Goal: Task Accomplishment & Management: Use online tool/utility

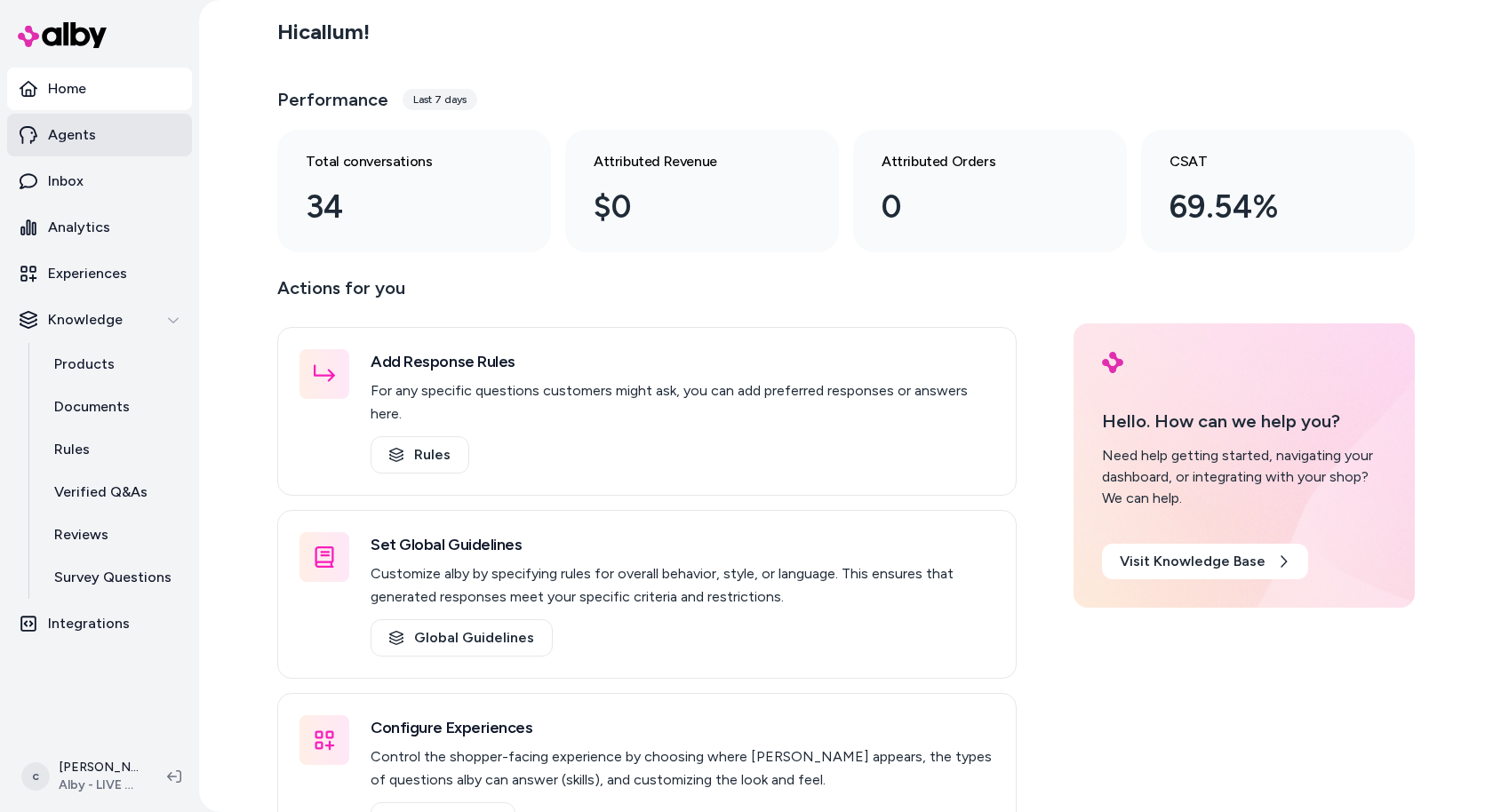
click at [85, 135] on p "Agents" at bounding box center [73, 135] width 48 height 21
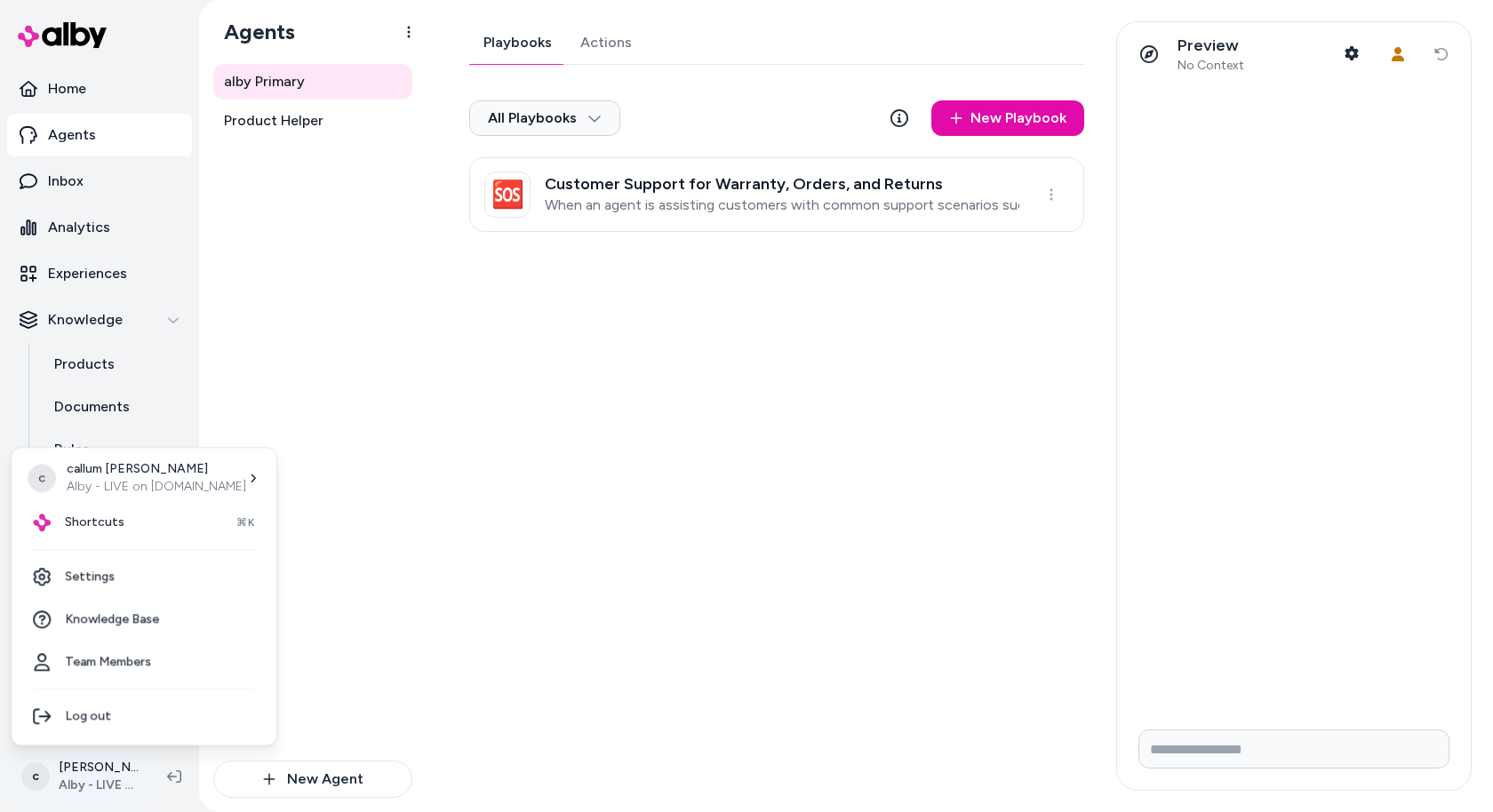
click at [56, 784] on html "Home Agents Inbox Analytics Experiences Knowledge Products Documents Rules Veri…" at bounding box center [746, 406] width 1493 height 812
click at [154, 513] on div "Shortcuts ⌘K" at bounding box center [143, 523] width 251 height 43
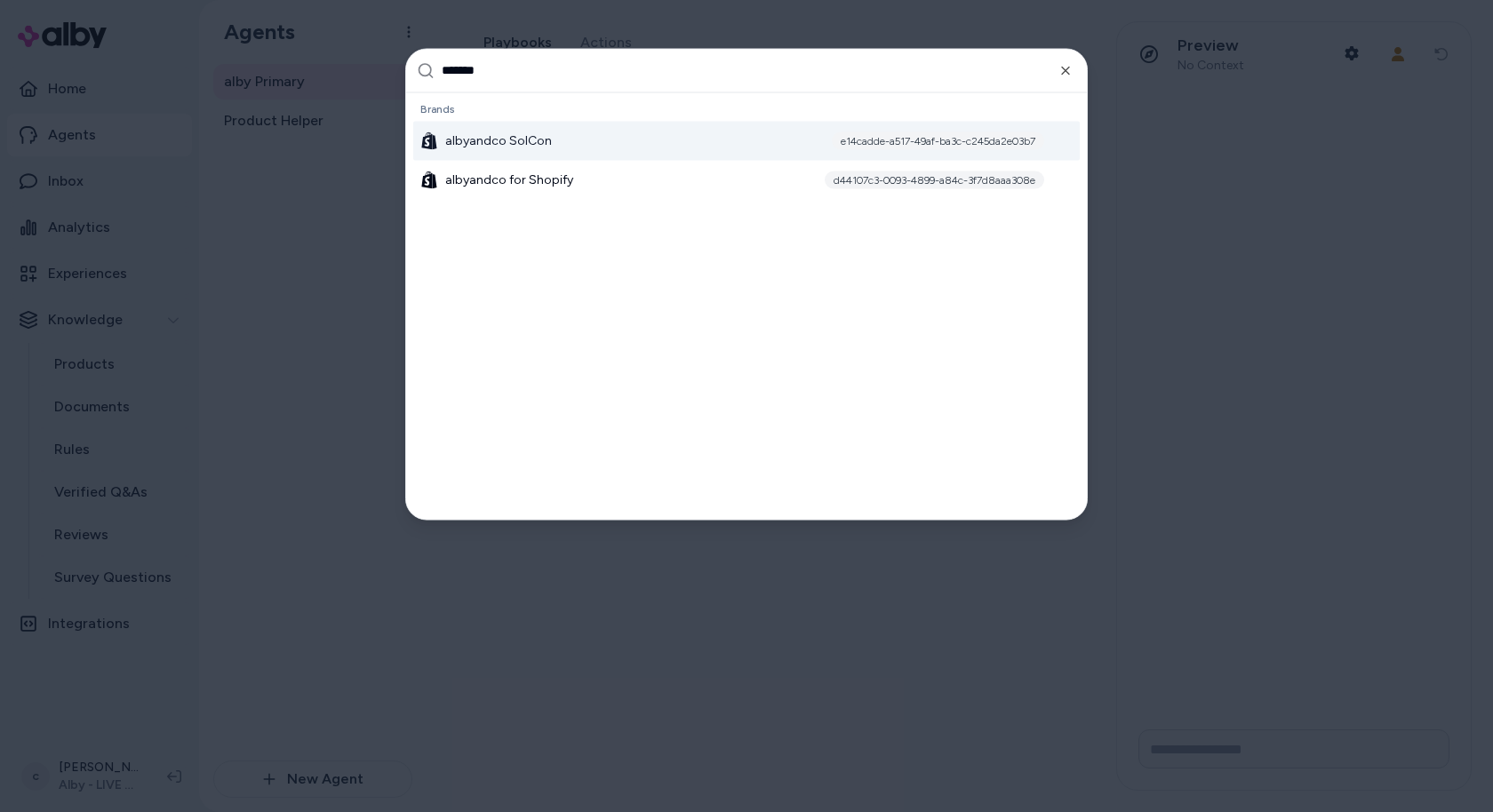
type input "*******"
click at [570, 138] on div "albyandco SolCon e14cadde-a517-49af-ba3c-c245da2e03b7" at bounding box center [746, 140] width 666 height 39
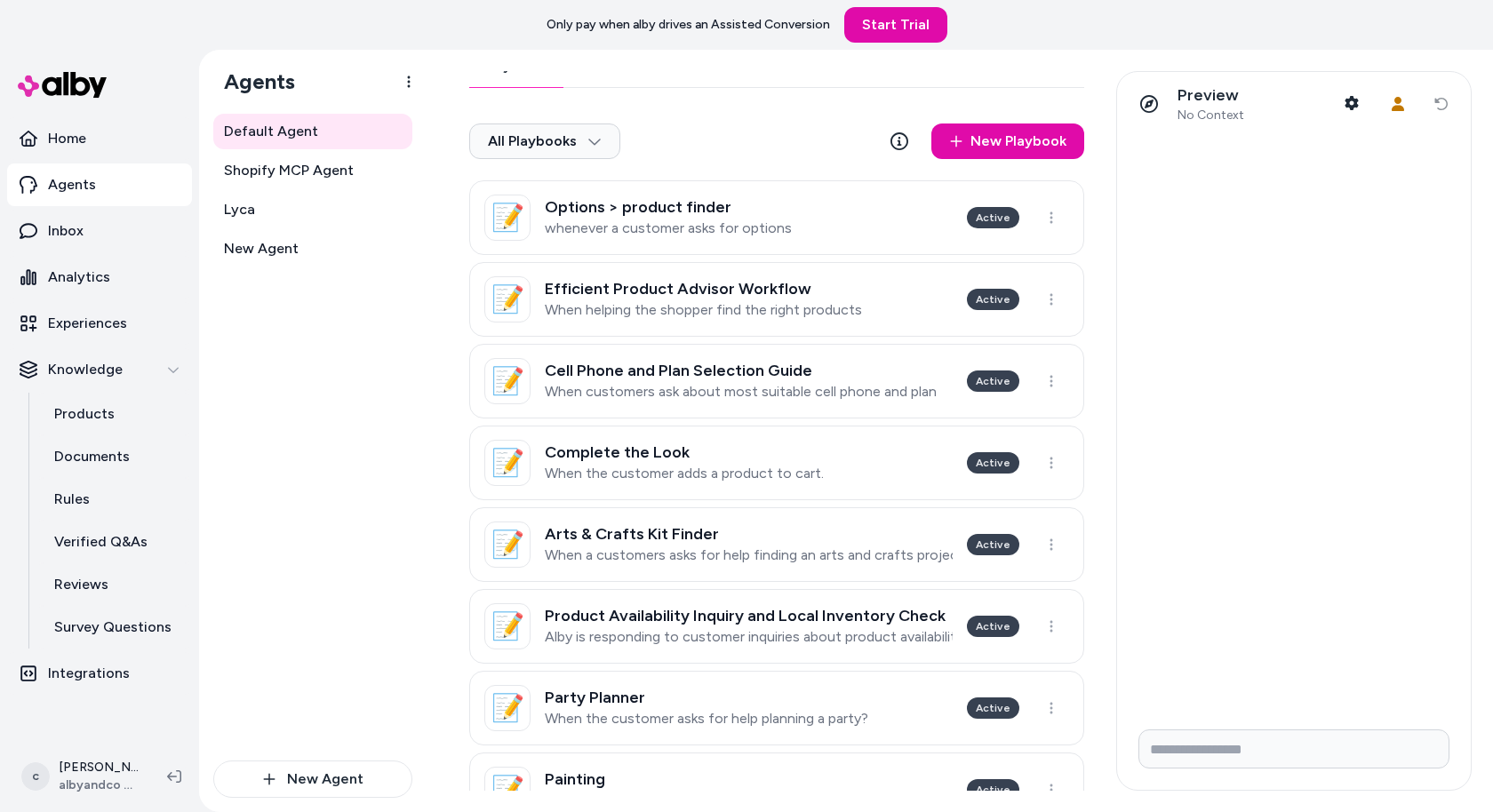
scroll to position [16, 0]
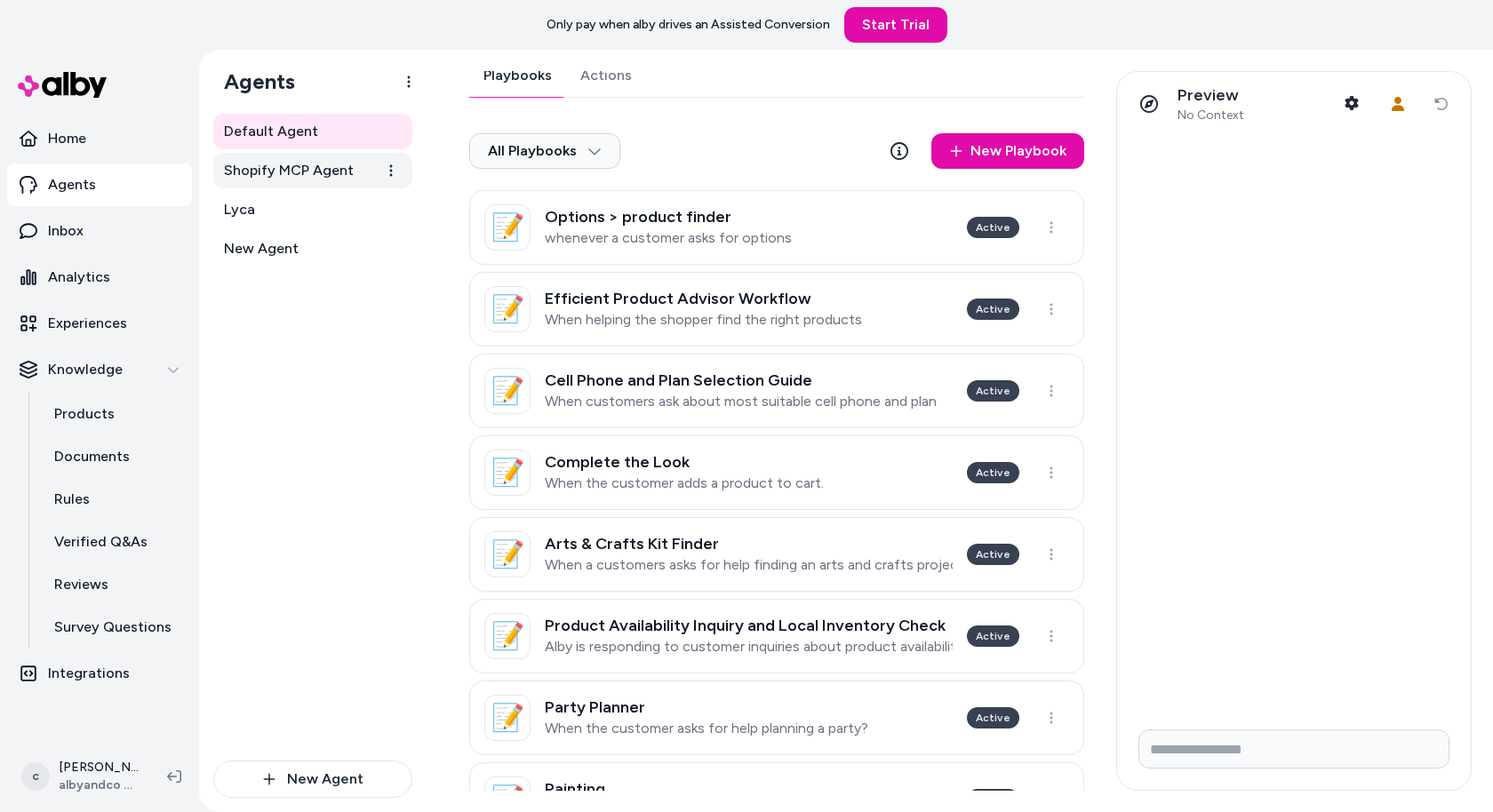
click at [283, 176] on span "Shopify MCP Agent" at bounding box center [289, 170] width 130 height 21
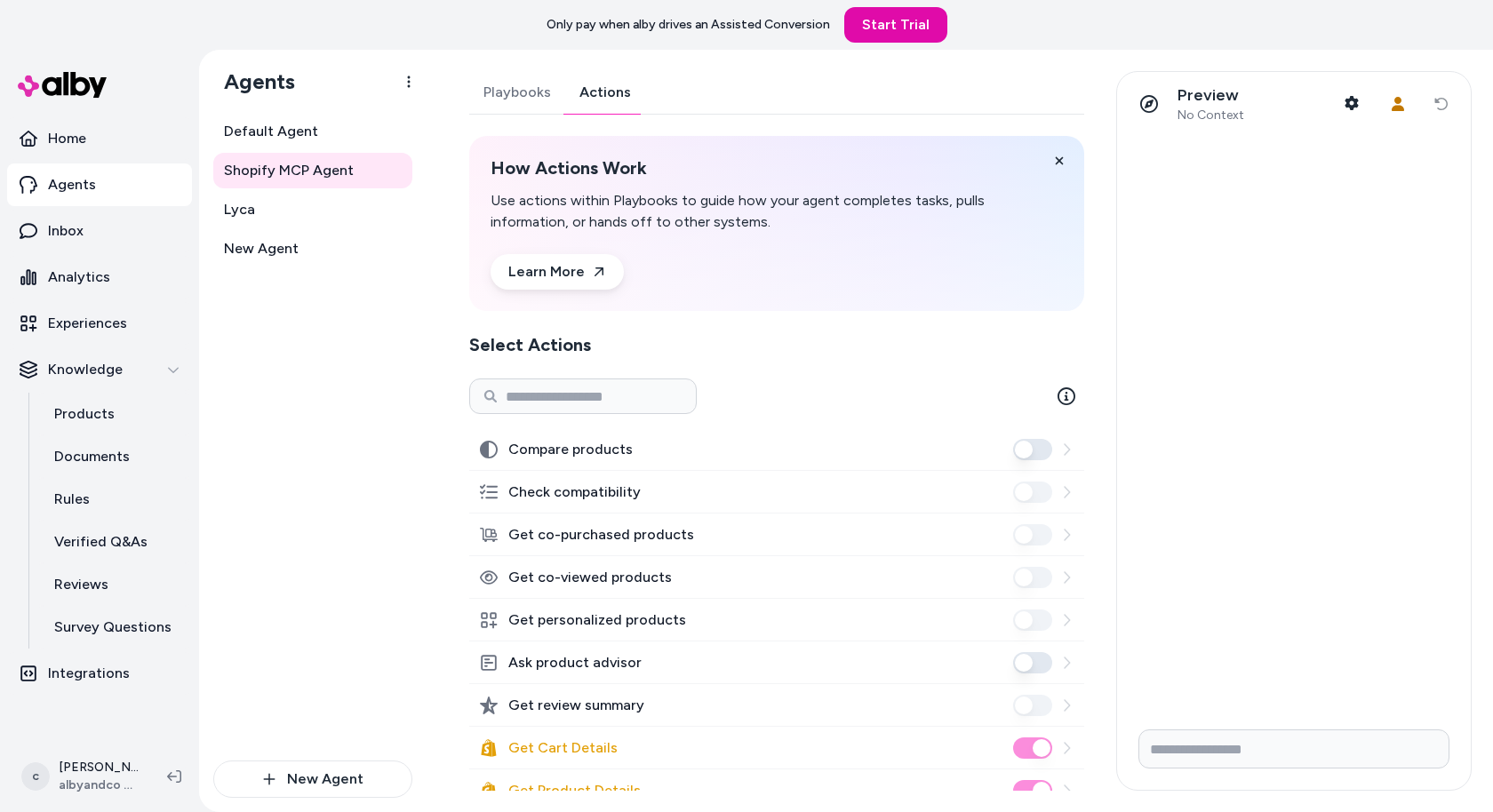
click at [594, 90] on link "Actions" at bounding box center [605, 92] width 80 height 43
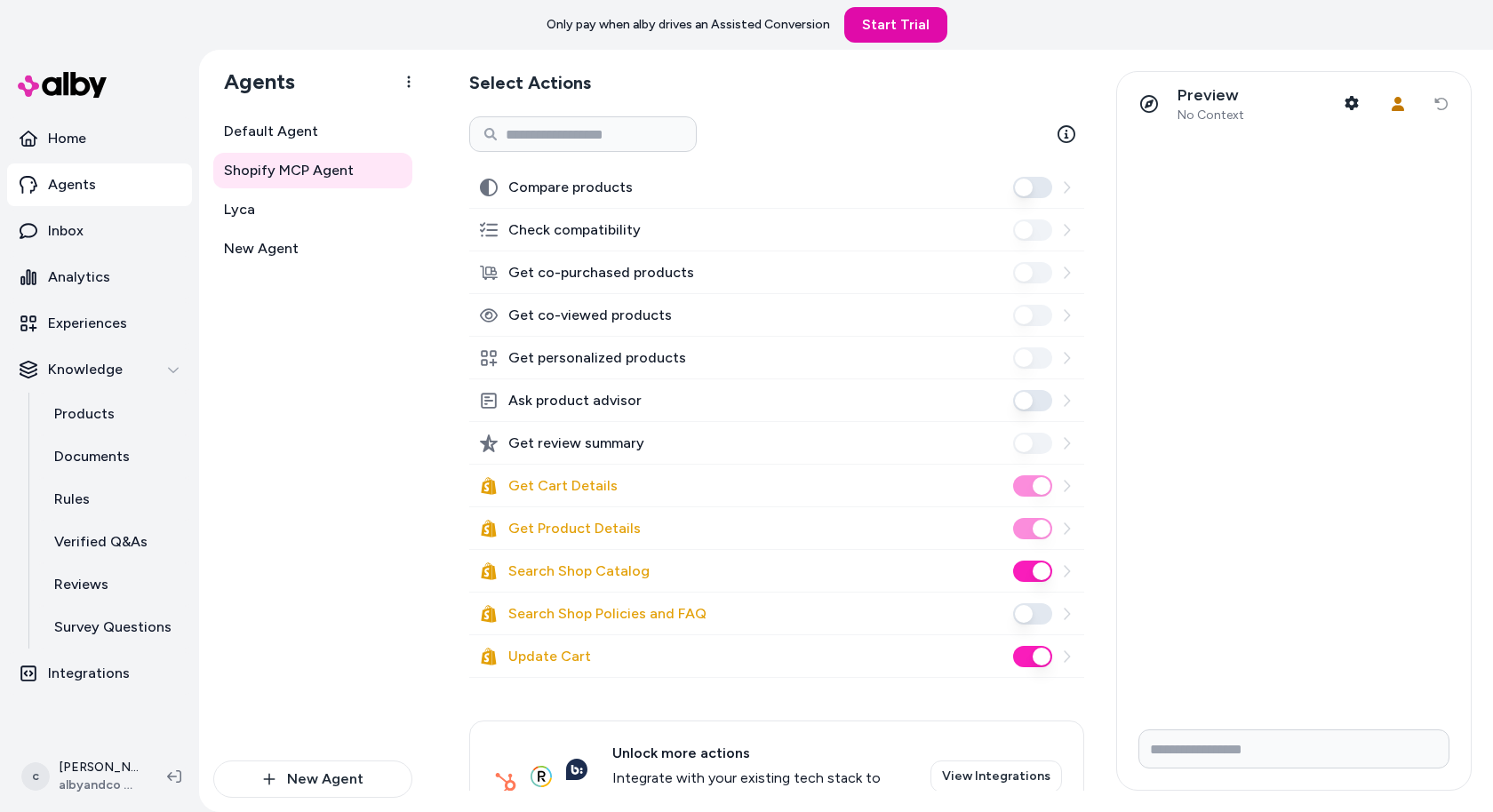
scroll to position [322, 0]
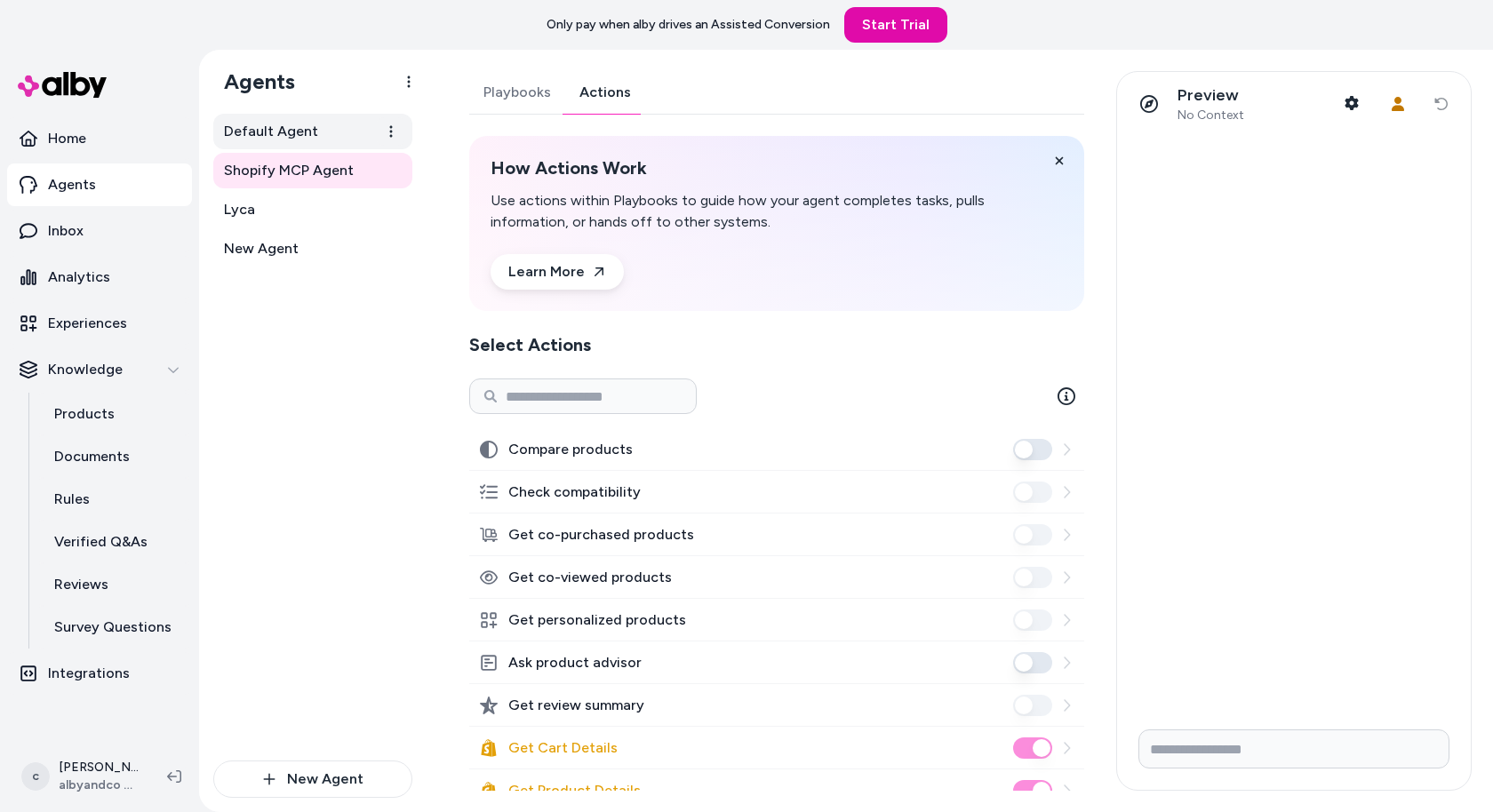
click at [321, 135] on link "Default Agent" at bounding box center [313, 131] width 199 height 36
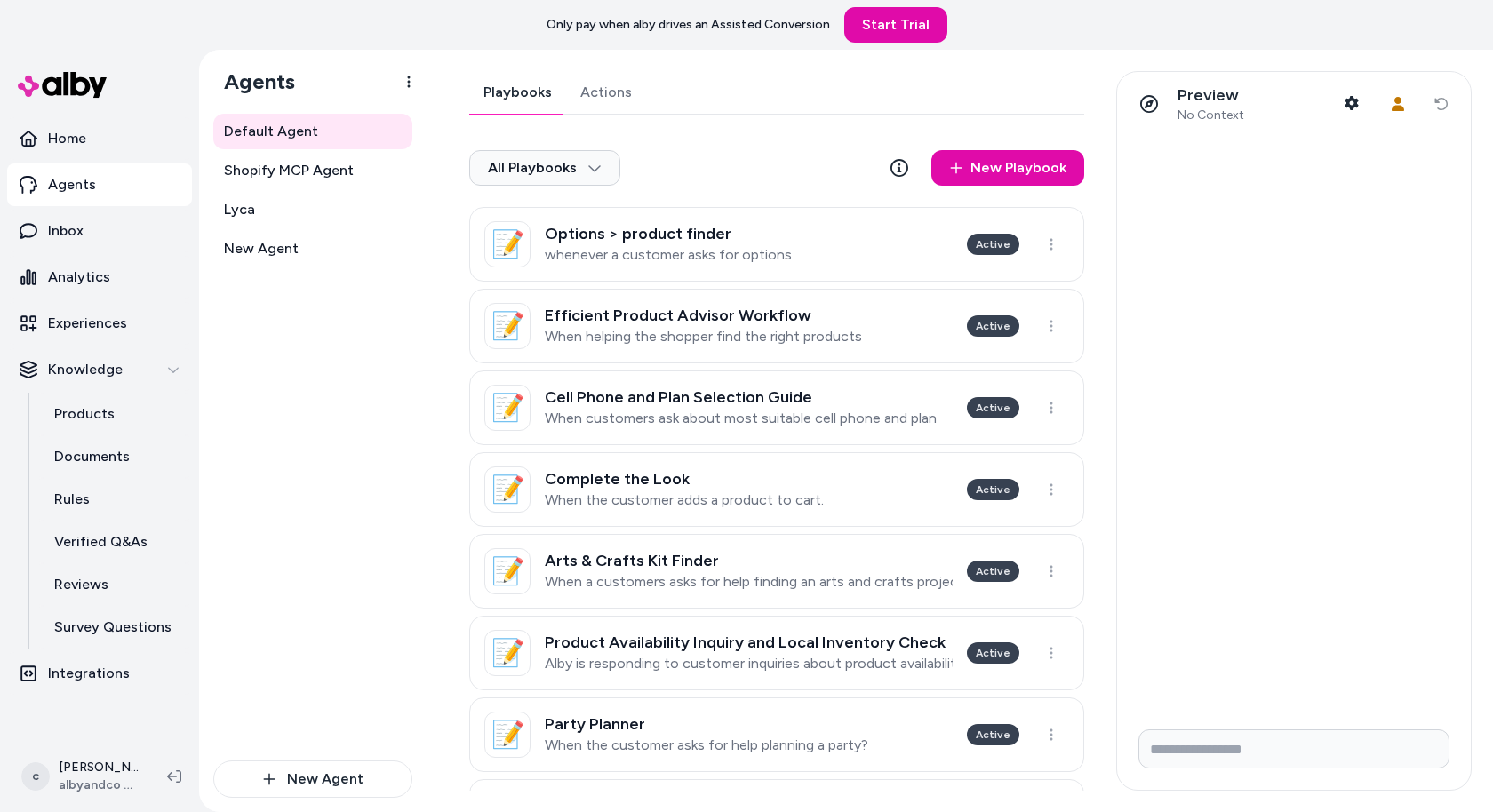
click at [595, 92] on link "Actions" at bounding box center [606, 92] width 80 height 43
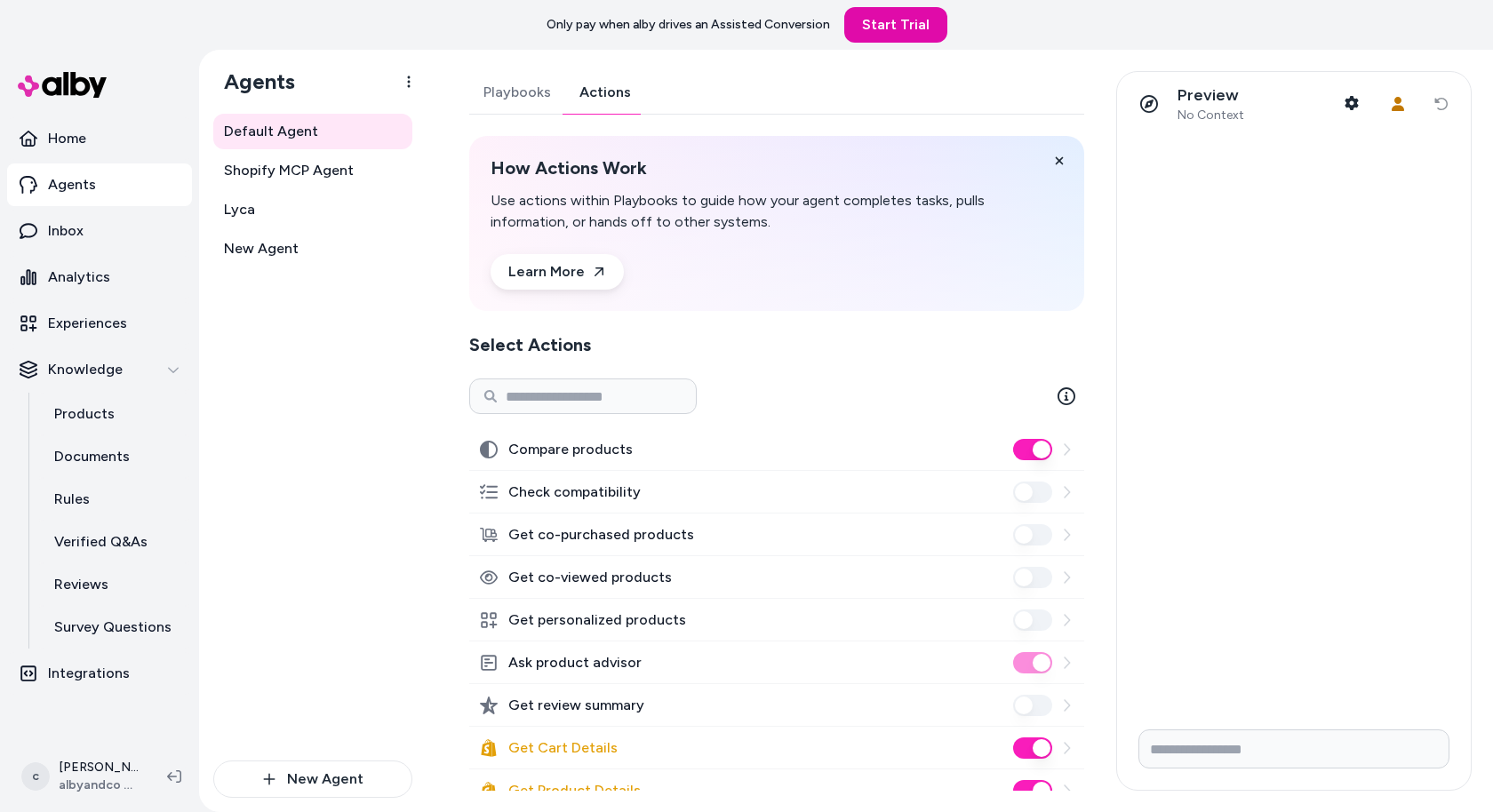
scroll to position [322, 0]
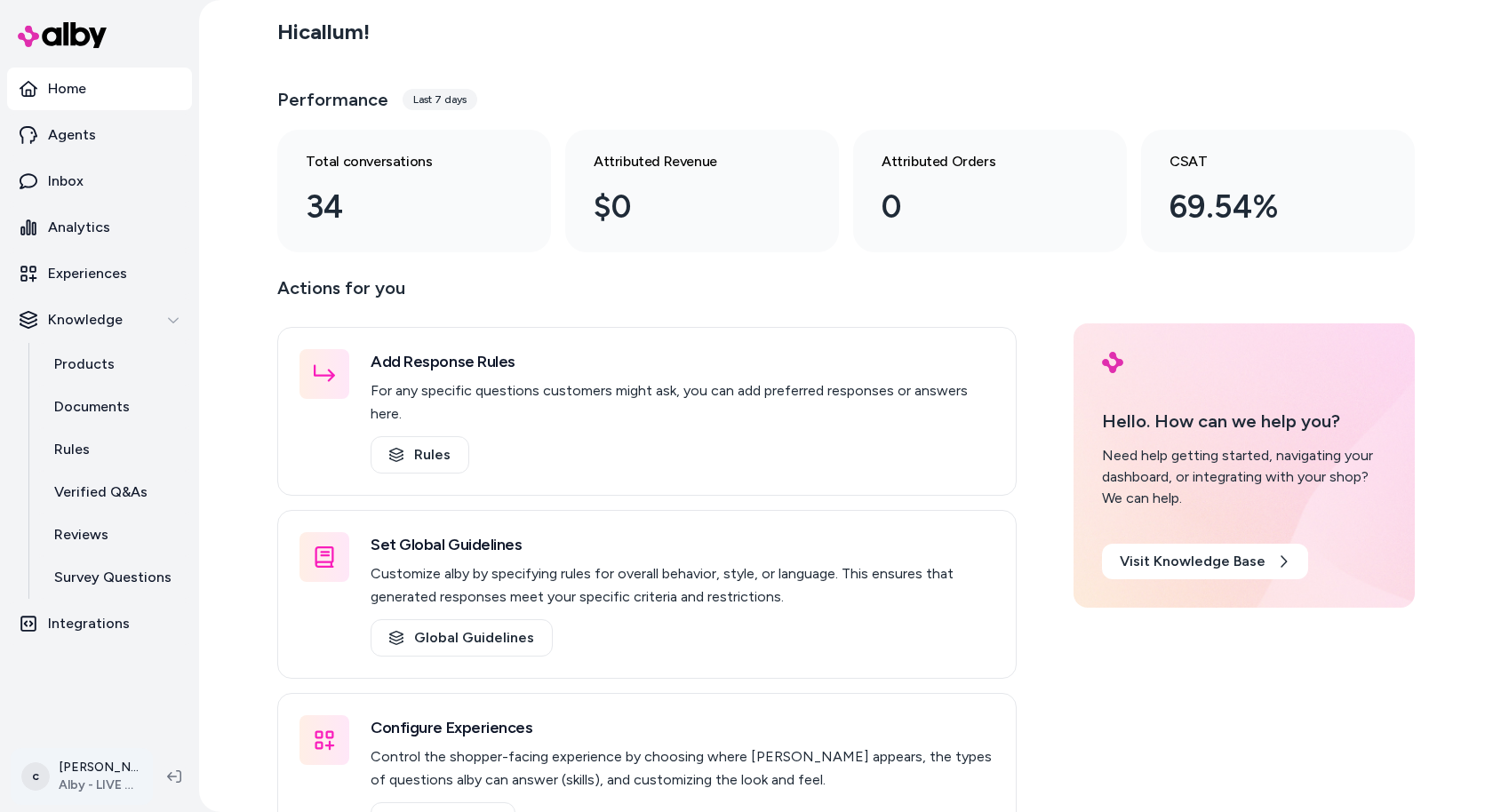
click at [107, 771] on html "Home Agents Inbox Analytics Experiences Knowledge Products Documents Rules Veri…" at bounding box center [746, 406] width 1493 height 812
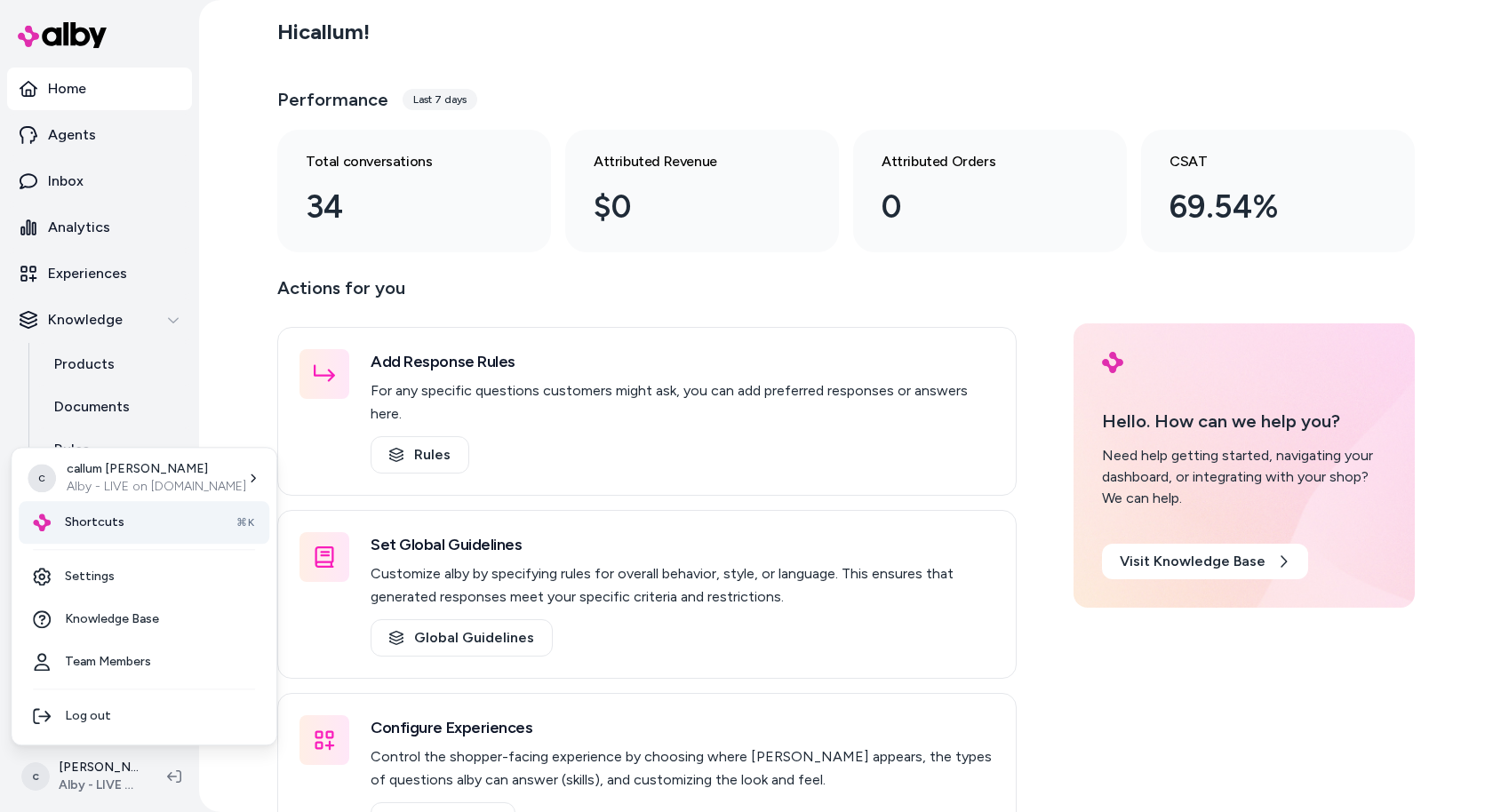
click at [134, 527] on div "Shortcuts ⌘K" at bounding box center [143, 523] width 251 height 43
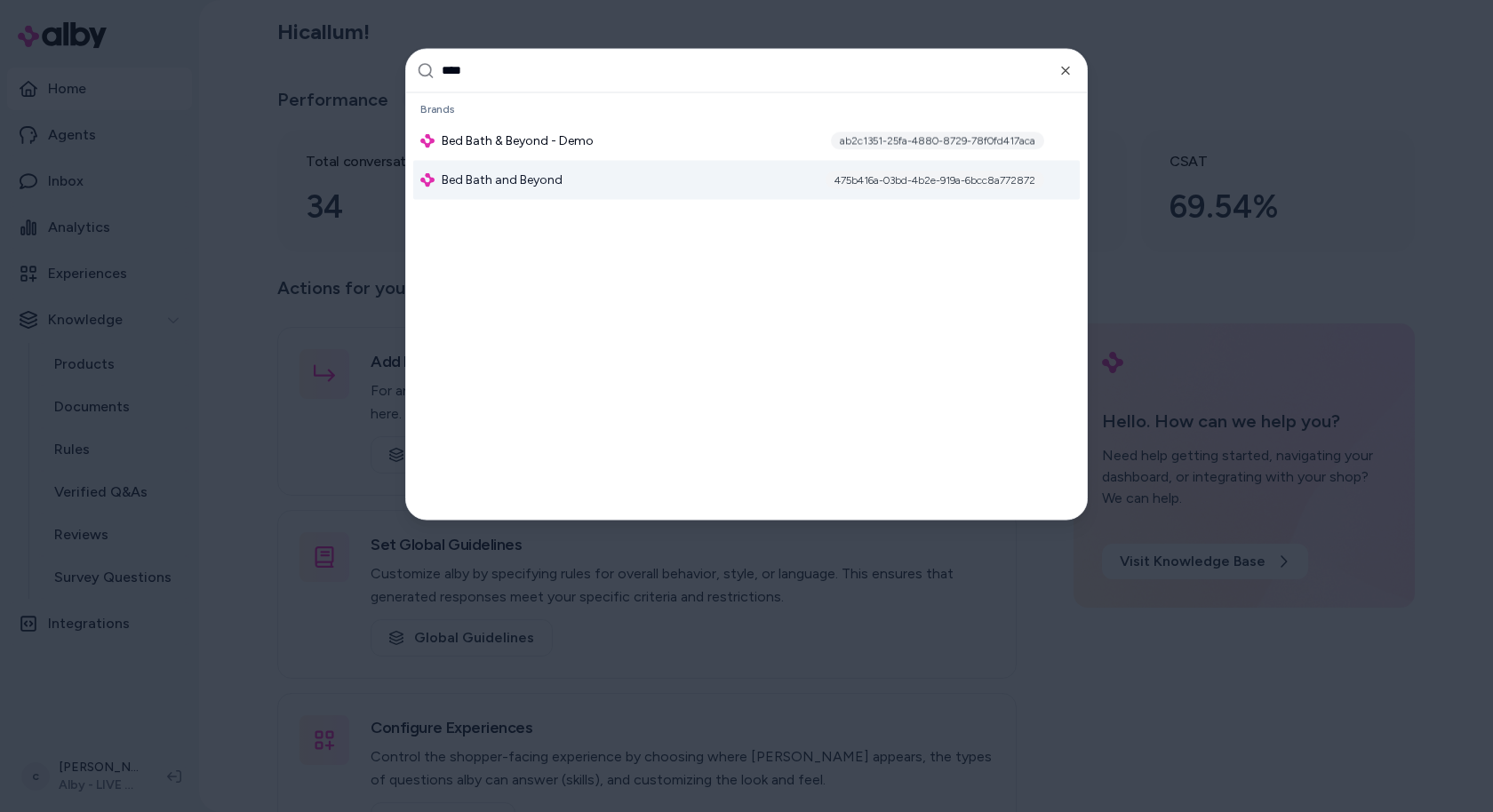
type input "***"
click at [561, 183] on div "Bed Bath and Beyond 475b416a-03bd-4b2e-919a-6bcc8a772872" at bounding box center [746, 179] width 666 height 39
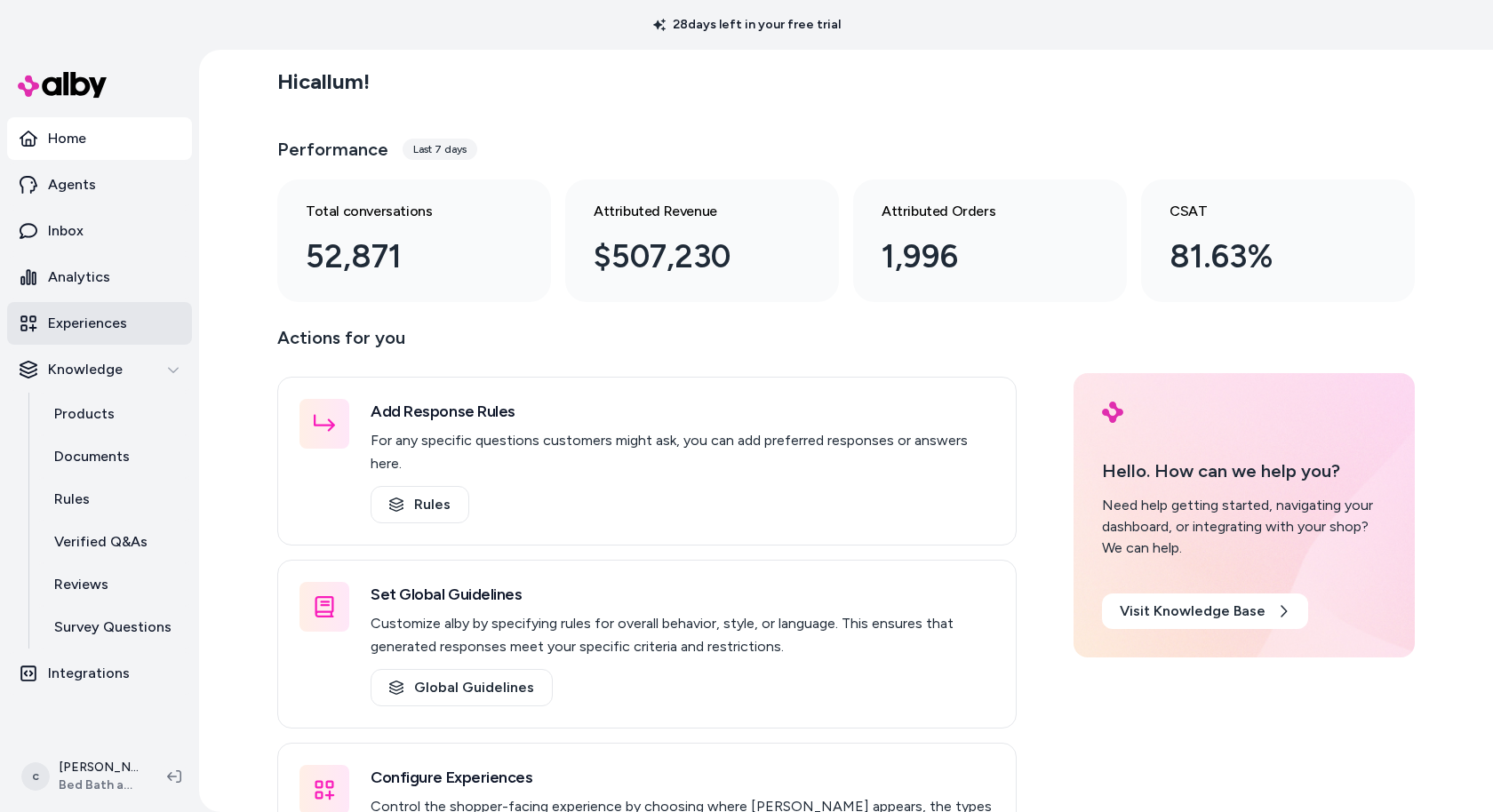
click at [118, 329] on p "Experiences" at bounding box center [88, 323] width 79 height 21
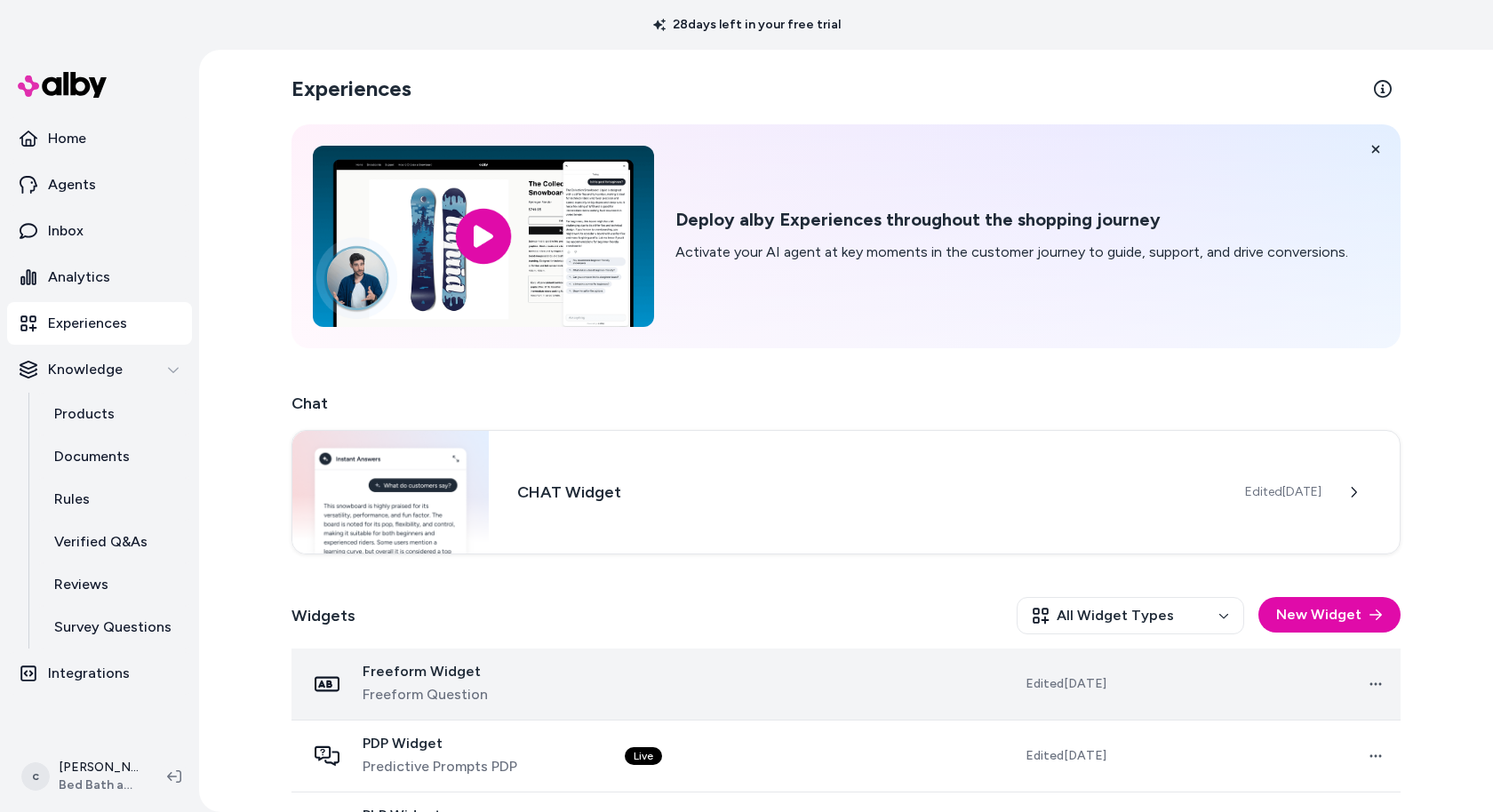
scroll to position [135, 0]
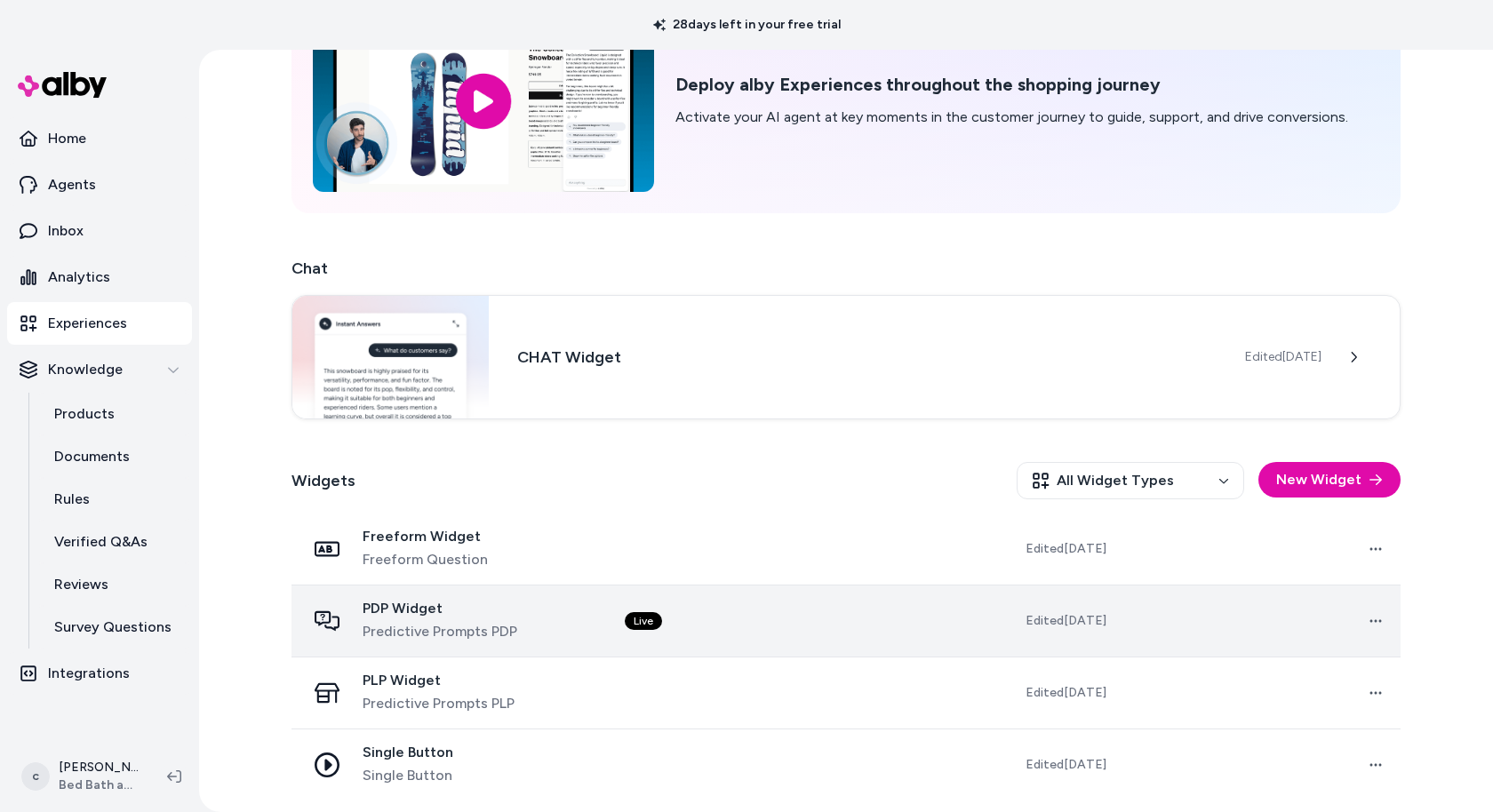
click at [590, 627] on div "PDP Widget Predictive Prompts PDP" at bounding box center [451, 620] width 290 height 43
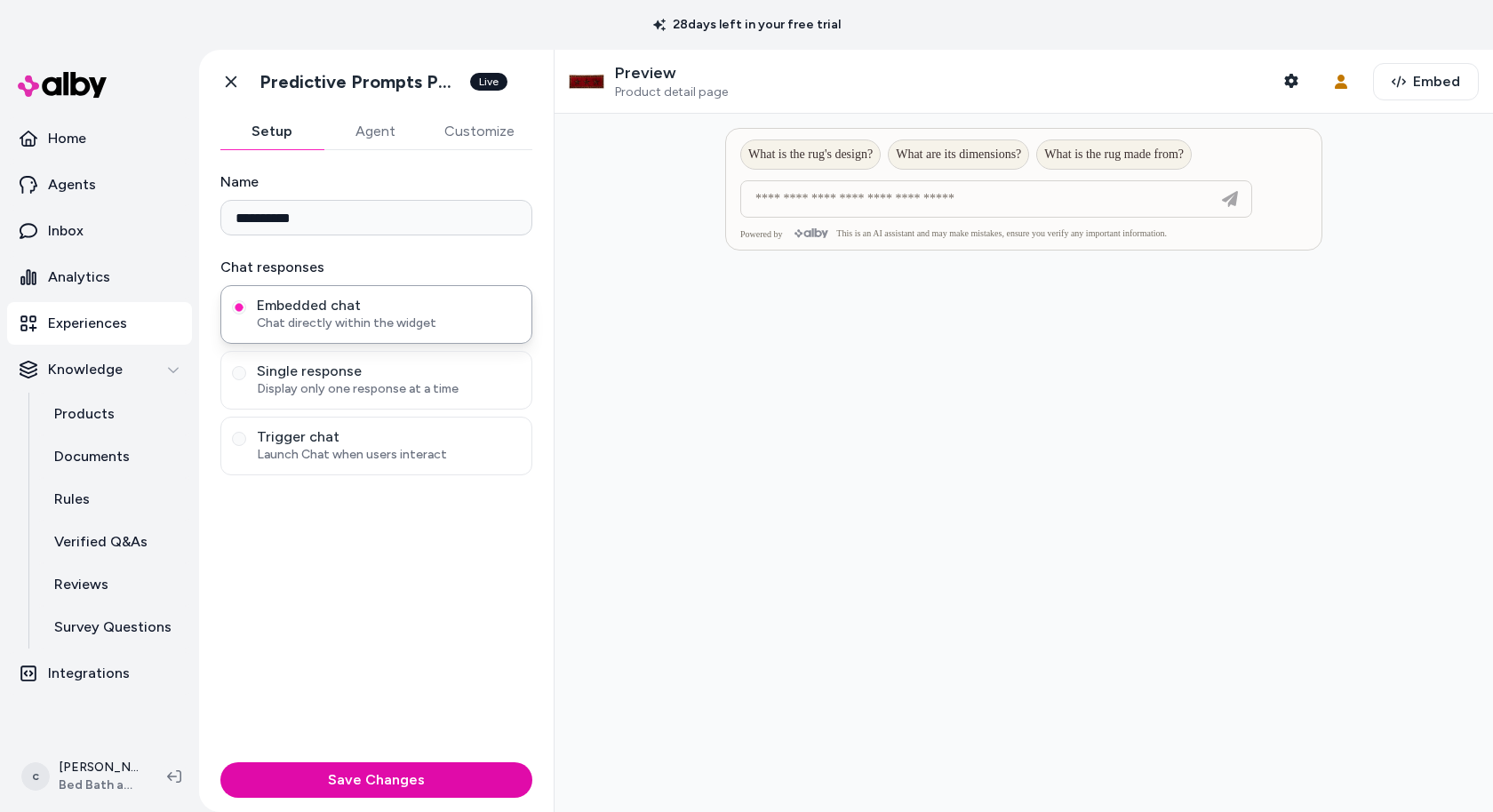
click at [378, 132] on button "Agent" at bounding box center [375, 131] width 103 height 36
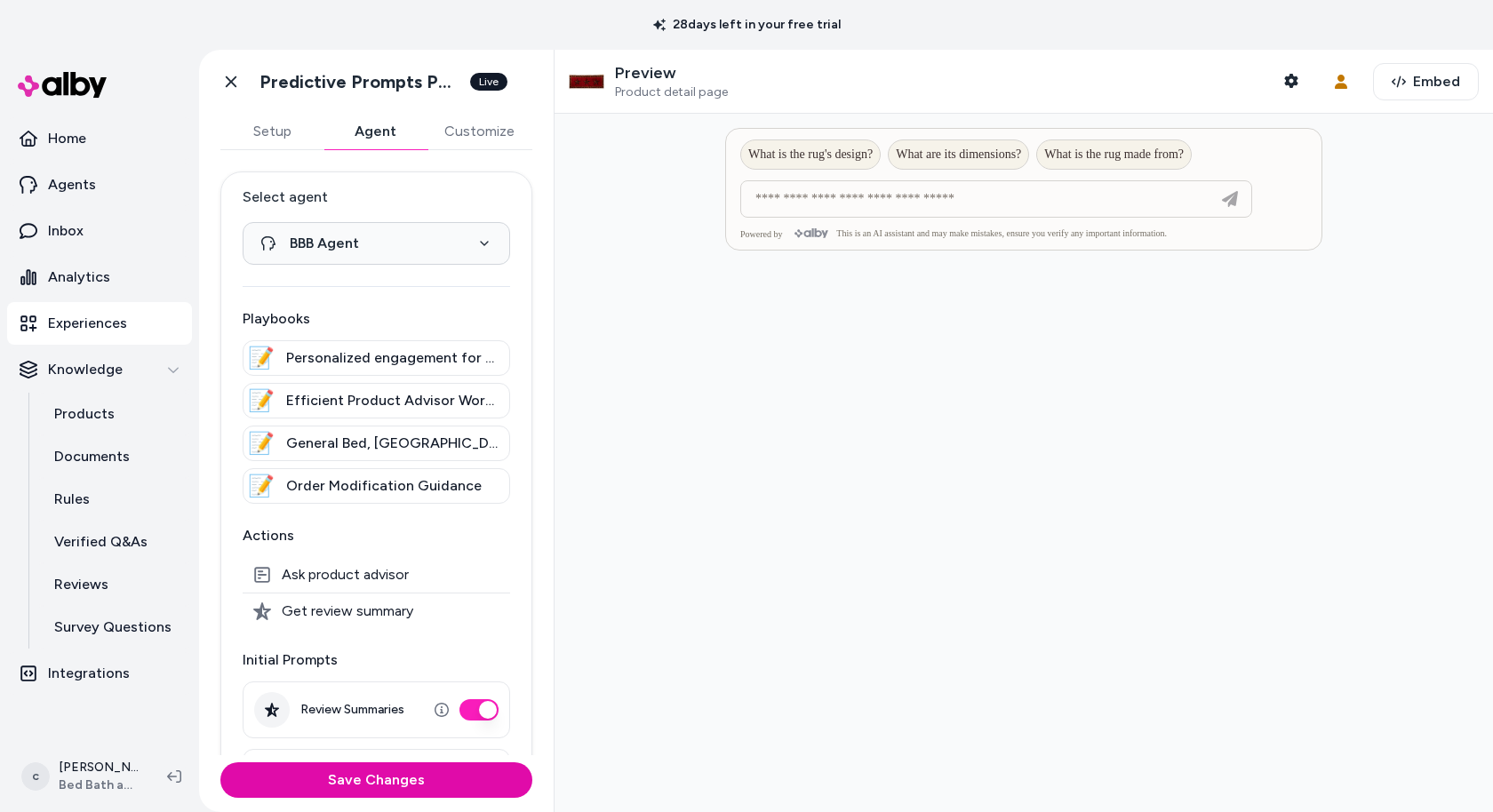
click at [466, 140] on button "Customize" at bounding box center [479, 131] width 106 height 36
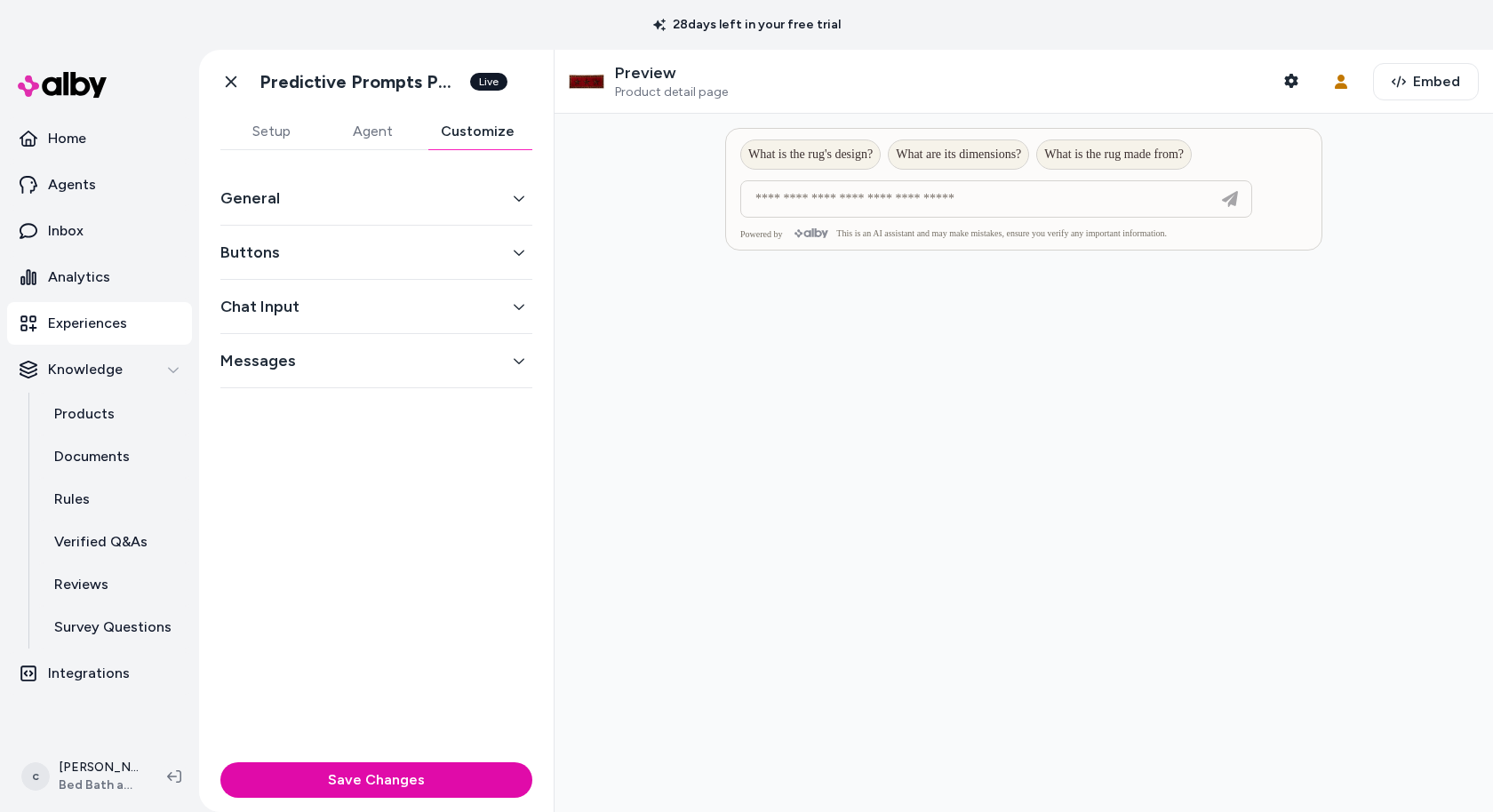
click at [288, 142] on button "Setup" at bounding box center [271, 131] width 102 height 36
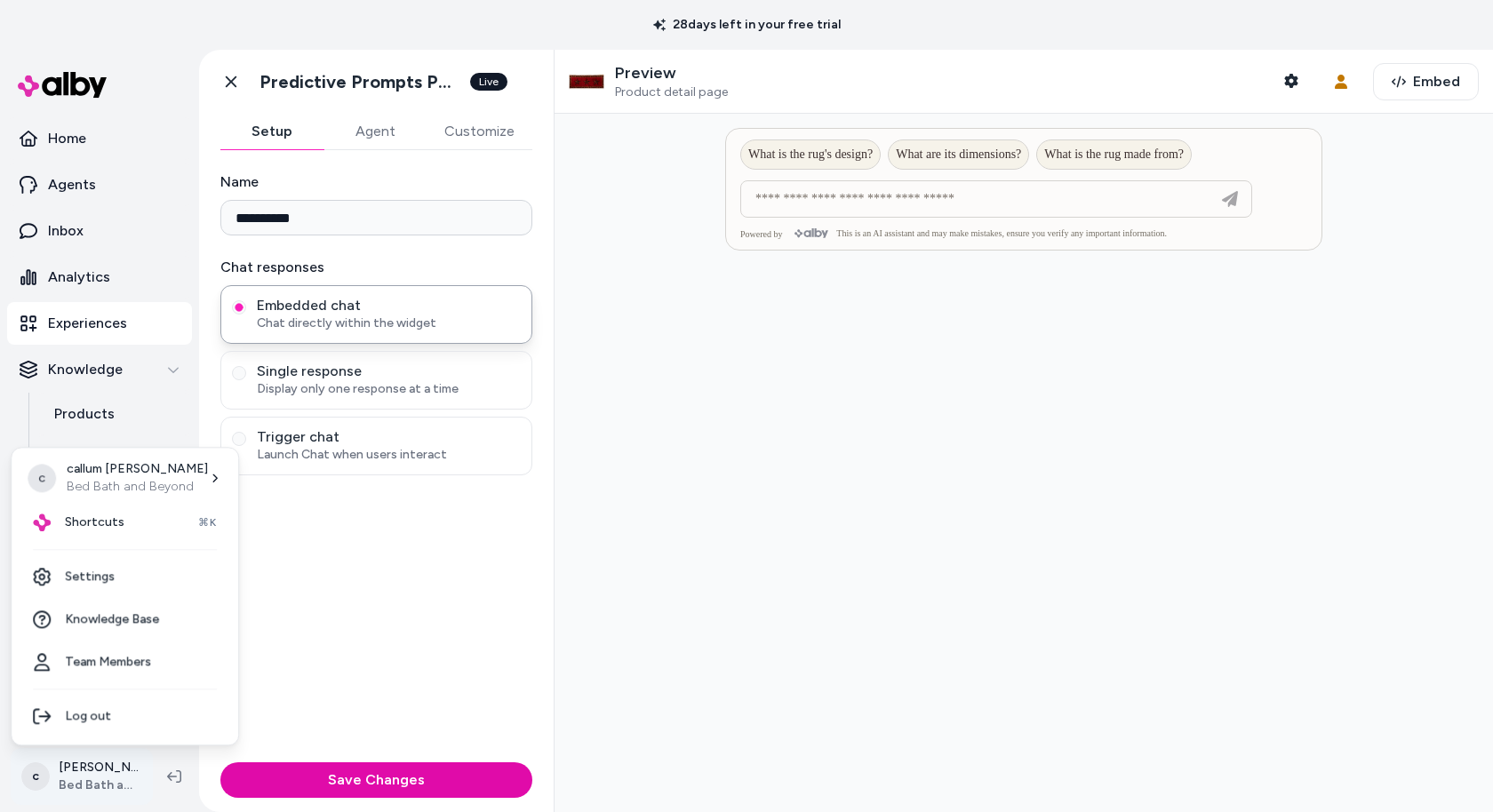
click at [91, 782] on html "**********" at bounding box center [746, 406] width 1493 height 812
click at [167, 587] on link "Settings" at bounding box center [124, 577] width 212 height 43
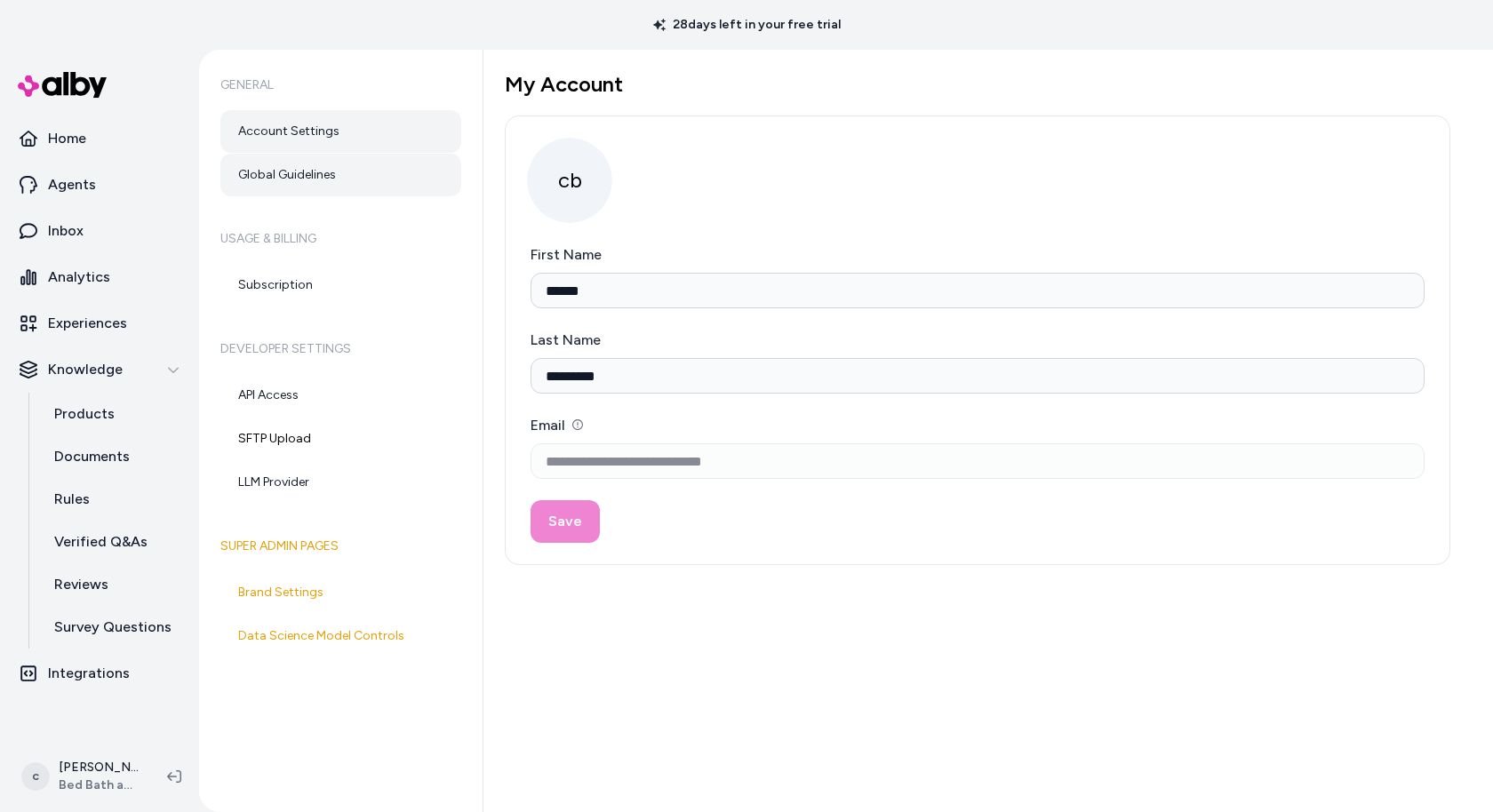
click at [347, 179] on link "Global Guidelines" at bounding box center [341, 175] width 241 height 43
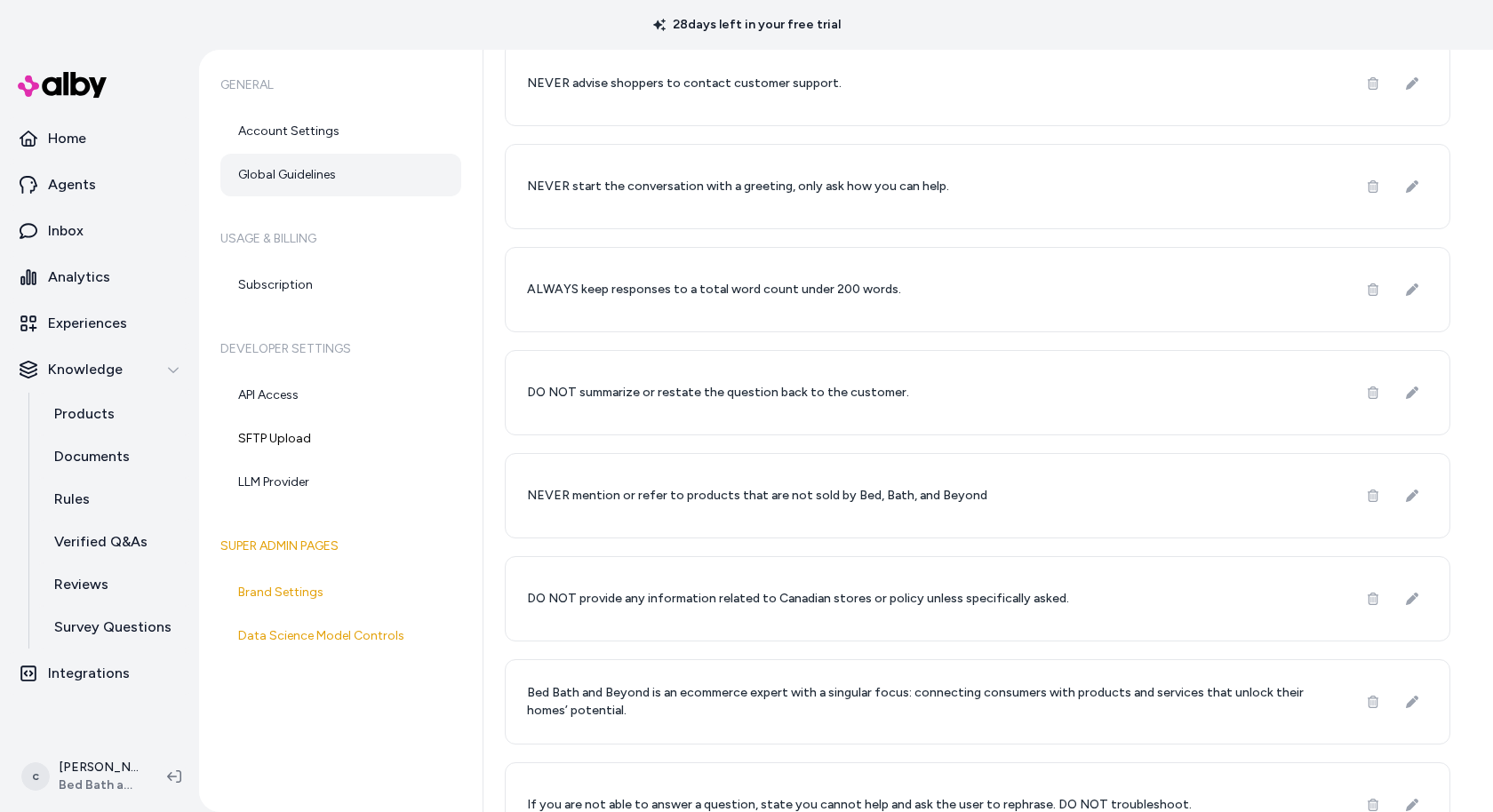
scroll to position [208, 0]
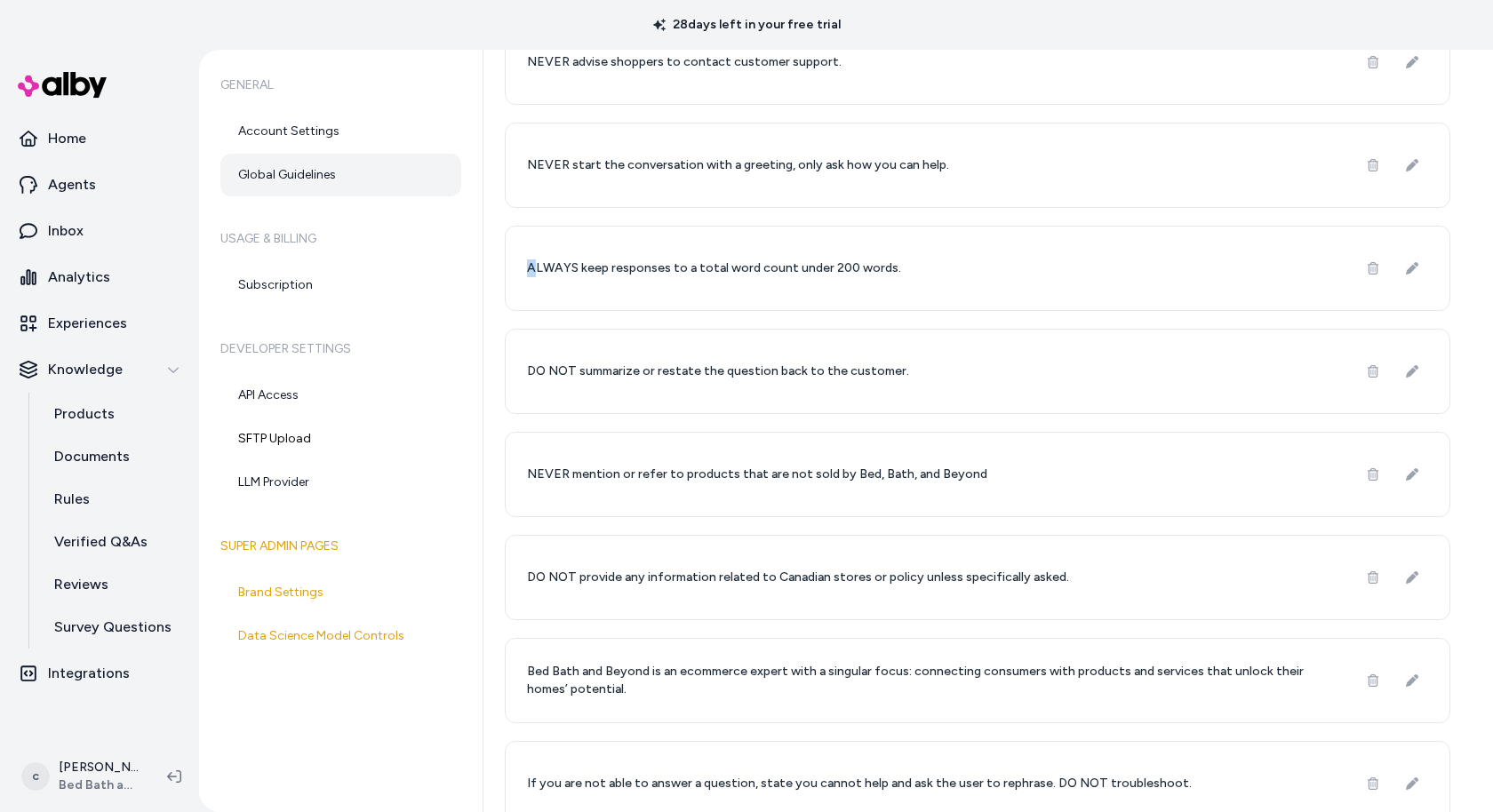
drag, startPoint x: 928, startPoint y: 269, endPoint x: 527, endPoint y: 266, distance: 401.0
click at [527, 266] on div "ALWAYS keep responses to a total word count under 200 words." at bounding box center [977, 268] width 945 height 85
click at [929, 258] on div "ALWAYS keep responses to a total word count under 200 words." at bounding box center [977, 268] width 945 height 85
drag, startPoint x: 916, startPoint y: 270, endPoint x: 520, endPoint y: 273, distance: 396.0
click at [520, 273] on div "ALWAYS keep responses to a total word count under 200 words." at bounding box center [977, 268] width 945 height 85
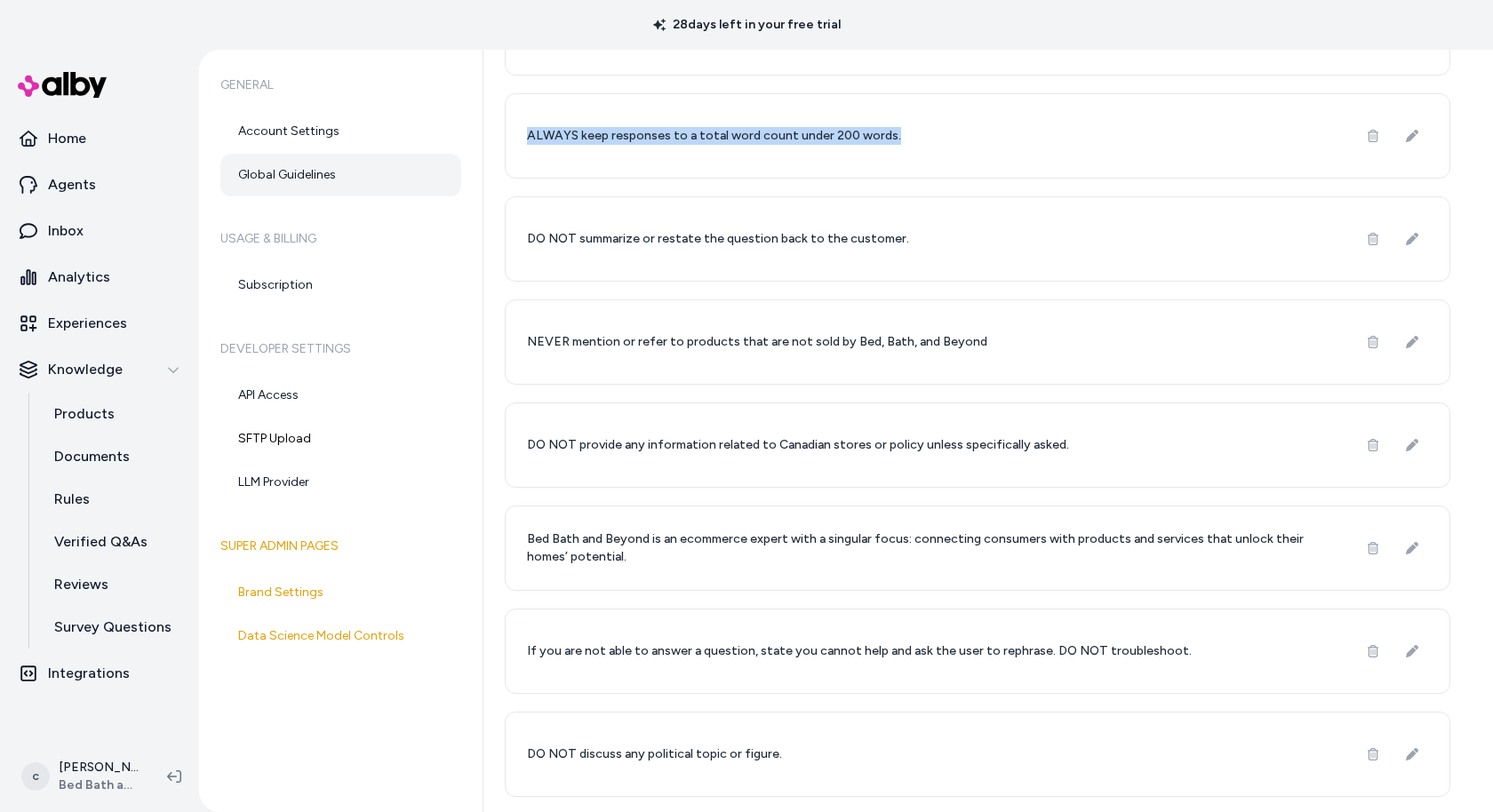
scroll to position [350, 0]
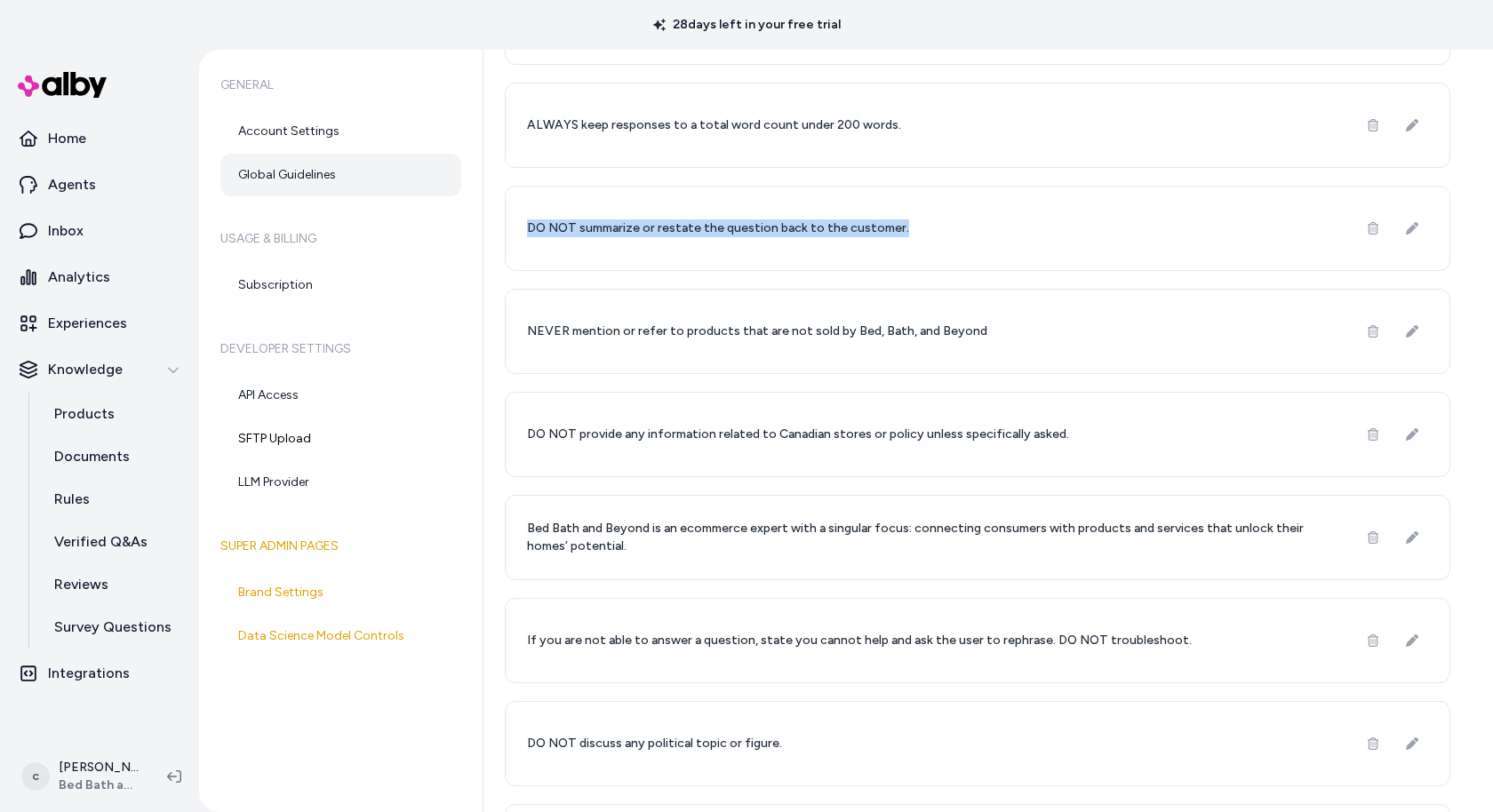
drag, startPoint x: 902, startPoint y: 230, endPoint x: 496, endPoint y: 232, distance: 406.0
click at [496, 232] on div "Global Guidelines New Global Guideline Learn More NEVER respond to anything out…" at bounding box center [988, 430] width 1010 height 762
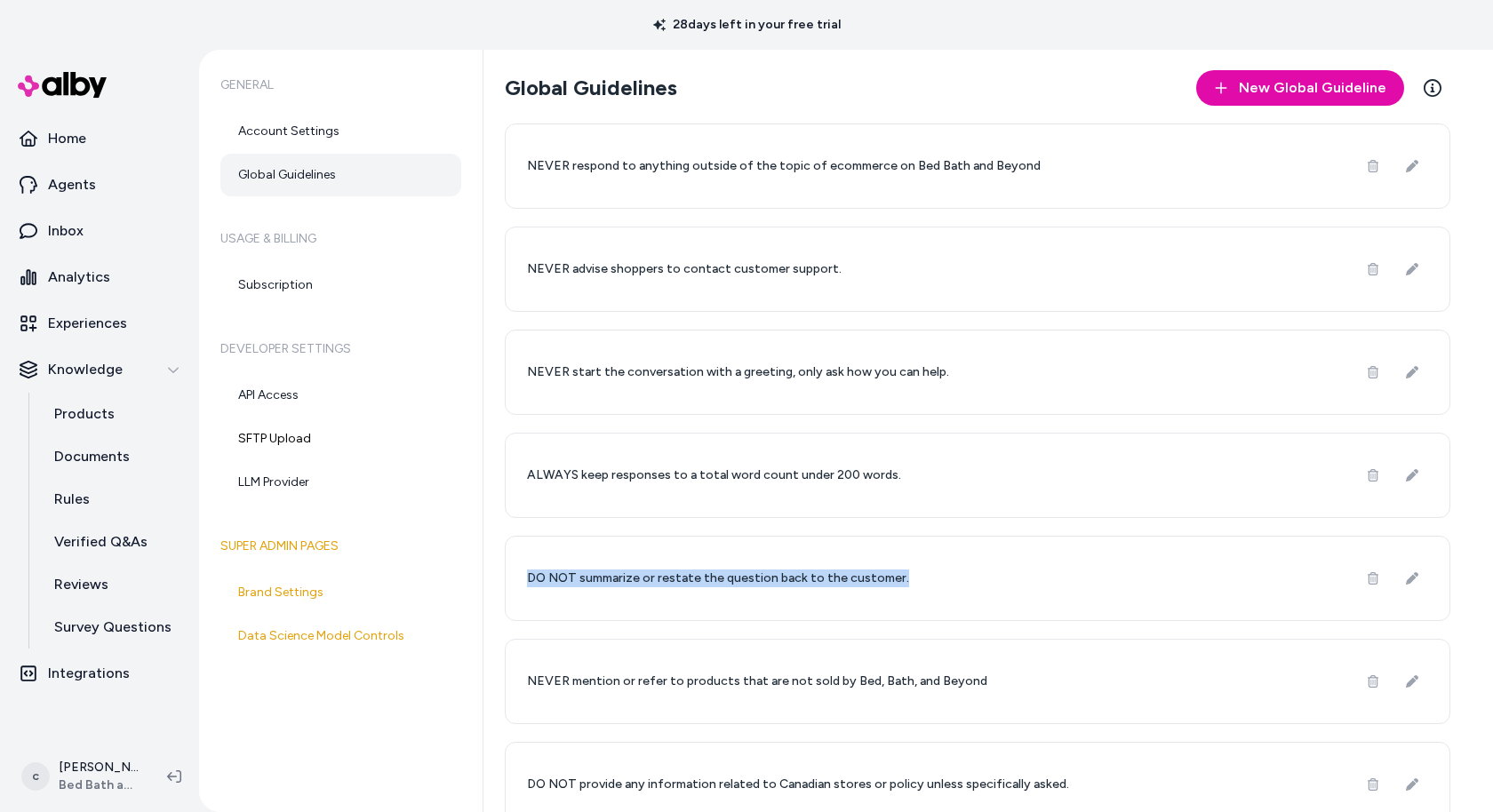
scroll to position [38, 0]
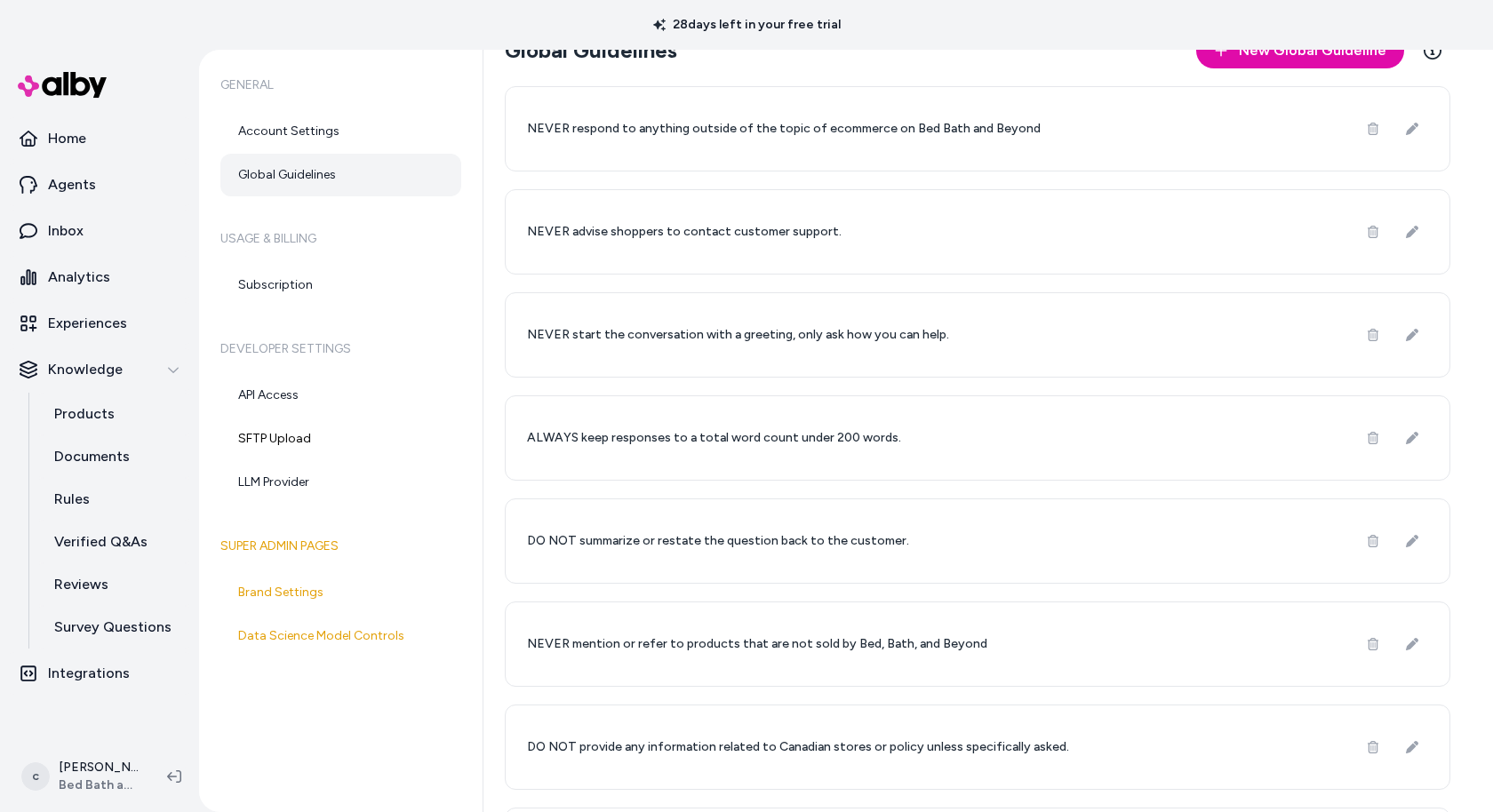
click at [891, 297] on div "NEVER start the conversation with a greeting, only ask how you can help." at bounding box center [977, 335] width 945 height 85
click at [135, 202] on link "Agents" at bounding box center [99, 185] width 185 height 43
click at [123, 234] on link "Inbox" at bounding box center [99, 231] width 185 height 43
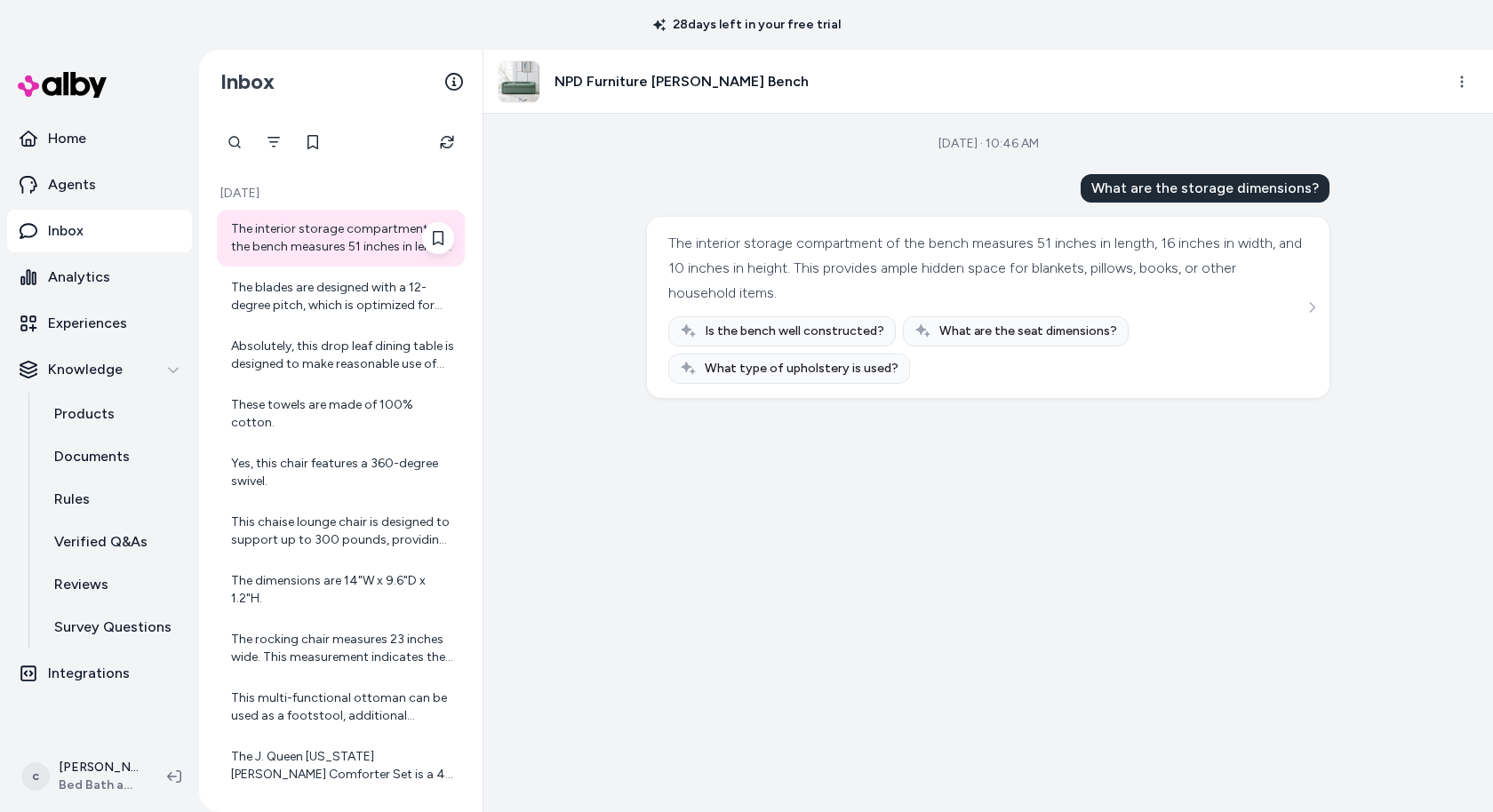
click at [340, 249] on div "The interior storage compartment of the bench measures 51 inches in length, 16 …" at bounding box center [343, 238] width 223 height 36
click at [830, 333] on span "Is the bench well constructed?" at bounding box center [794, 331] width 179 height 17
click at [304, 283] on div "The blades are designed with a 12-degree pitch, which is optimized for efficien…" at bounding box center [343, 296] width 223 height 36
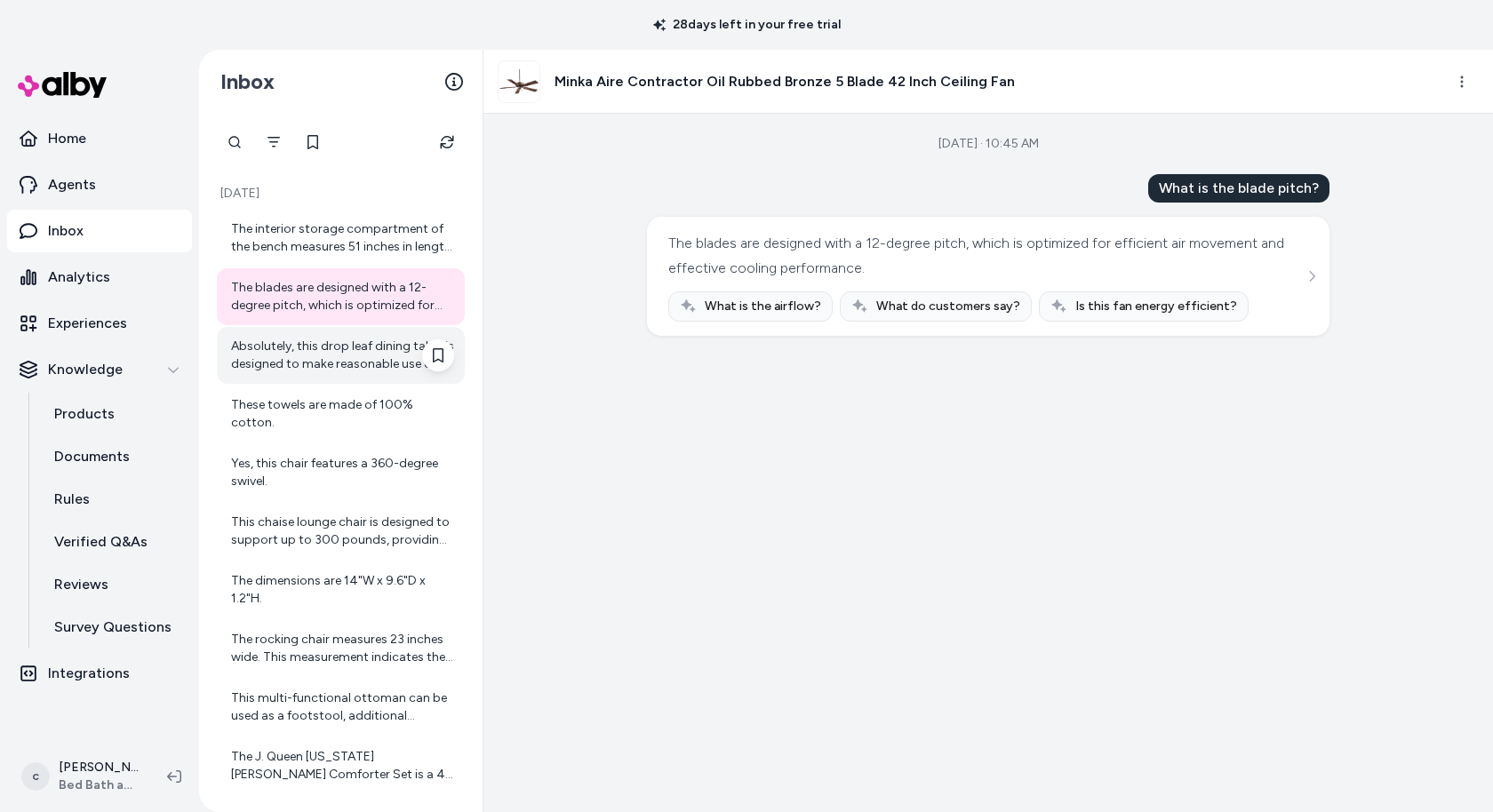
click at [309, 347] on div "Absolutely, this drop leaf dining table is designed to make reasonable use of l…" at bounding box center [343, 355] width 223 height 36
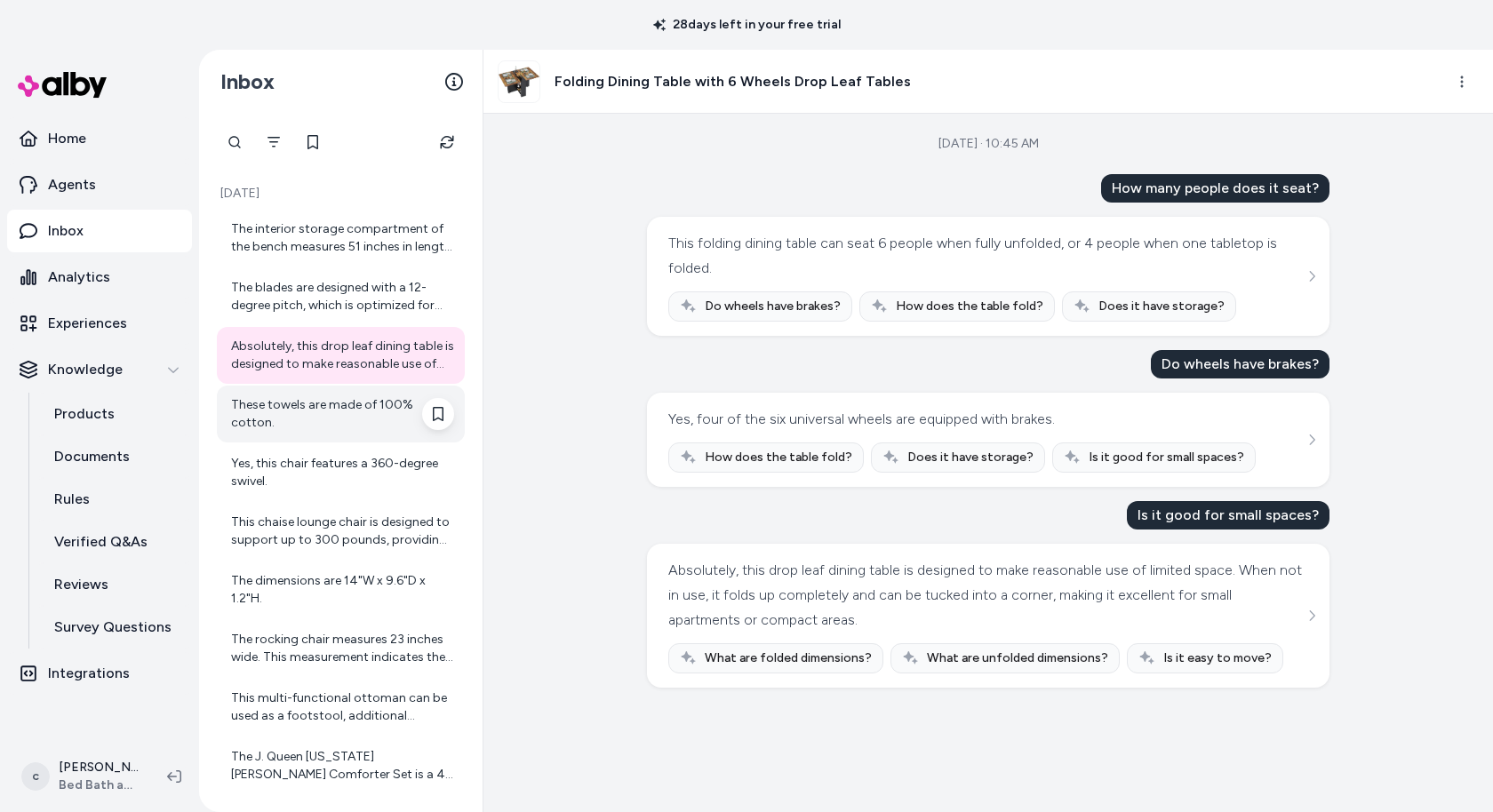
click at [320, 396] on div "These towels are made of 100% cotton." at bounding box center [343, 413] width 223 height 36
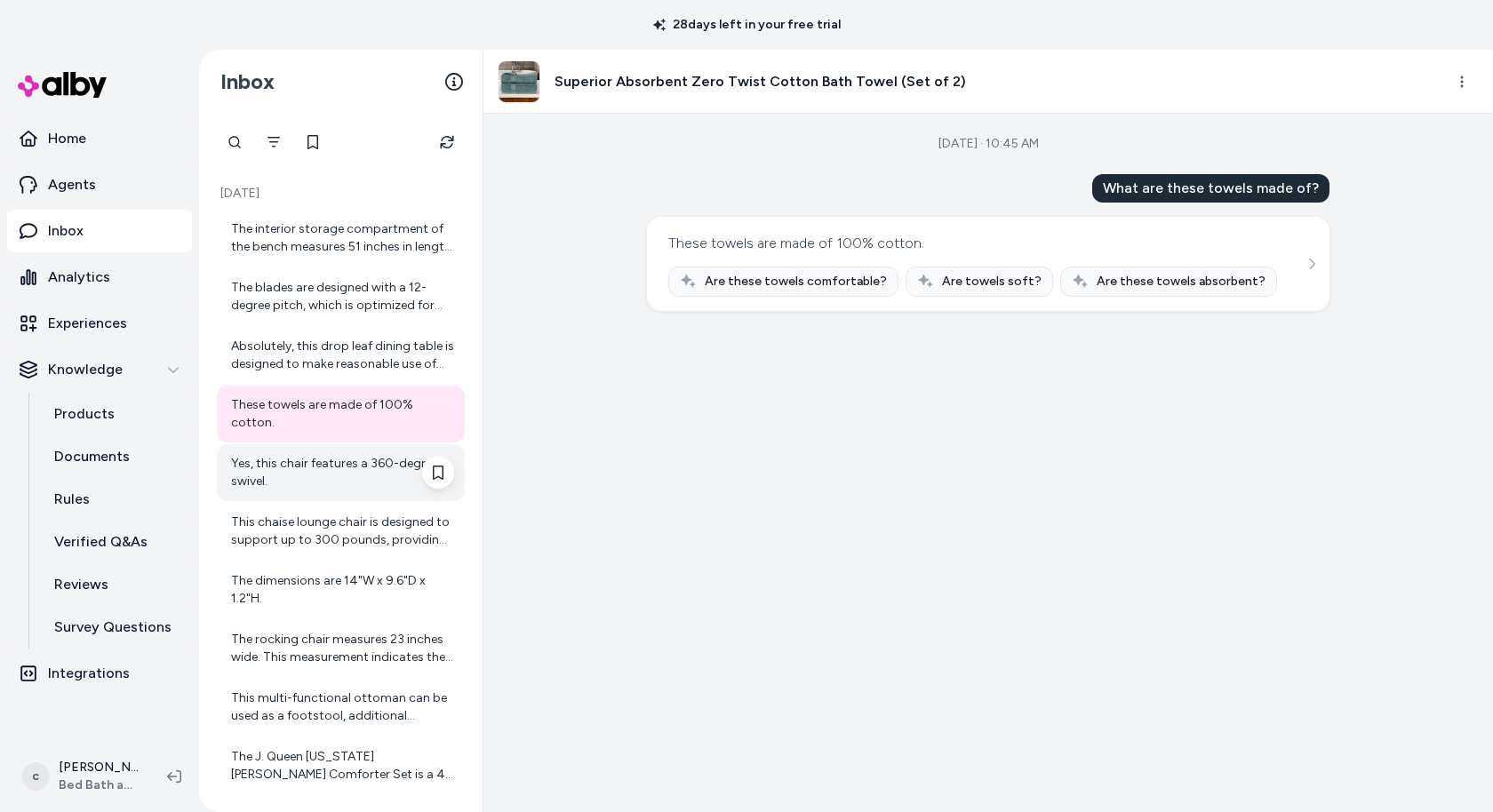
click at [309, 457] on div "Yes, this chair features a 360-degree swivel." at bounding box center [343, 472] width 223 height 36
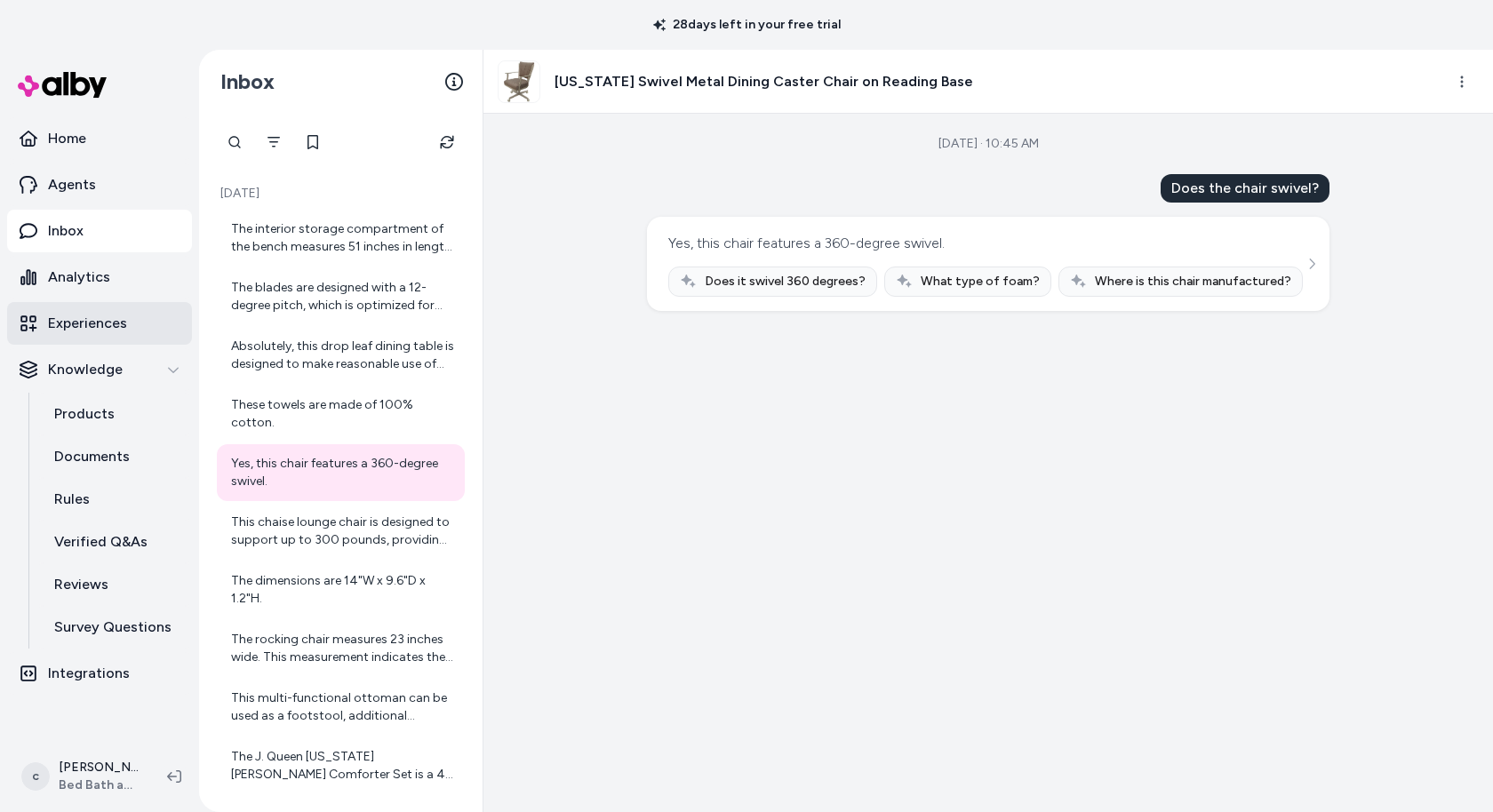
click at [107, 335] on link "Experiences" at bounding box center [99, 323] width 185 height 43
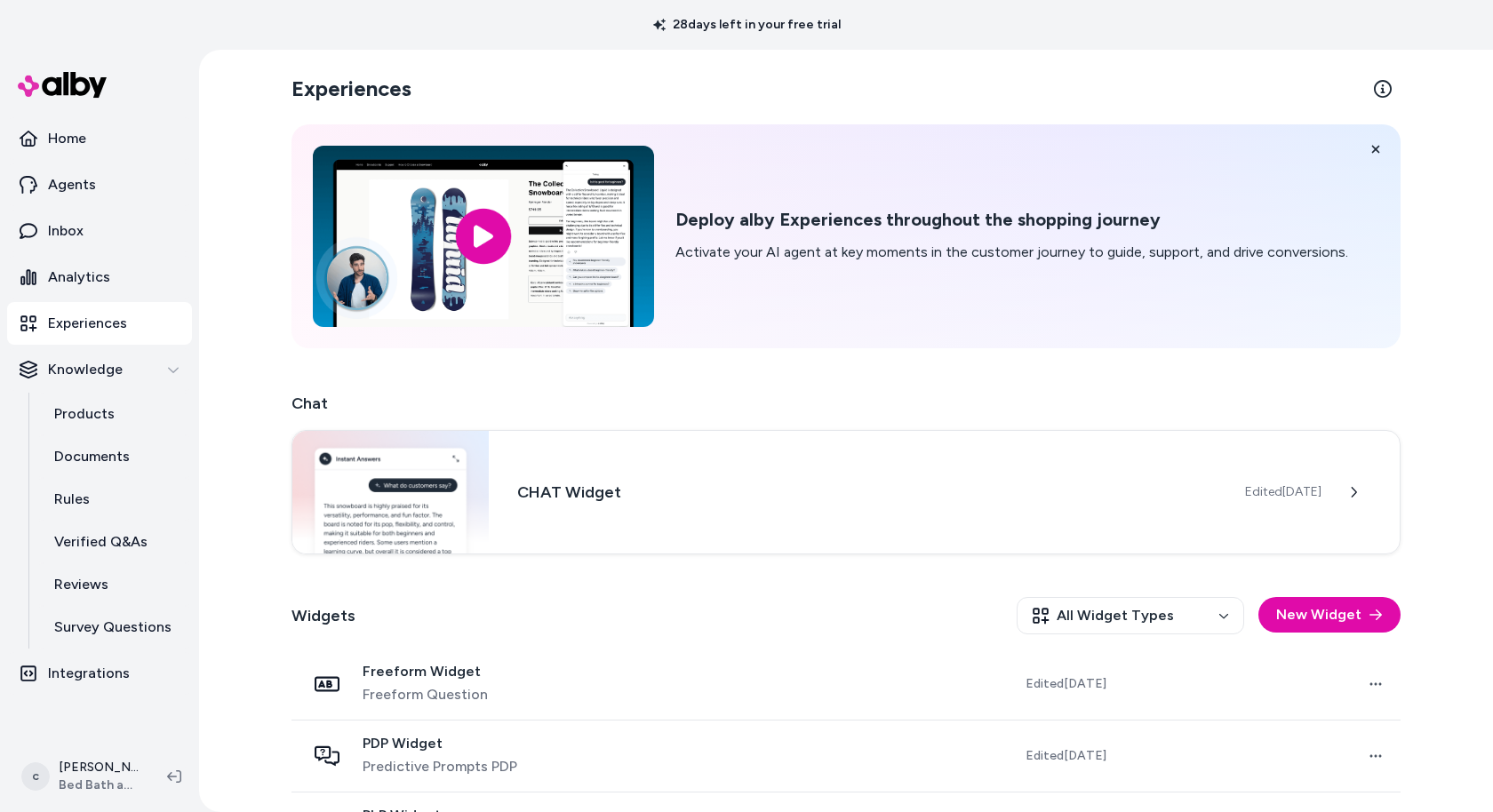
scroll to position [135, 0]
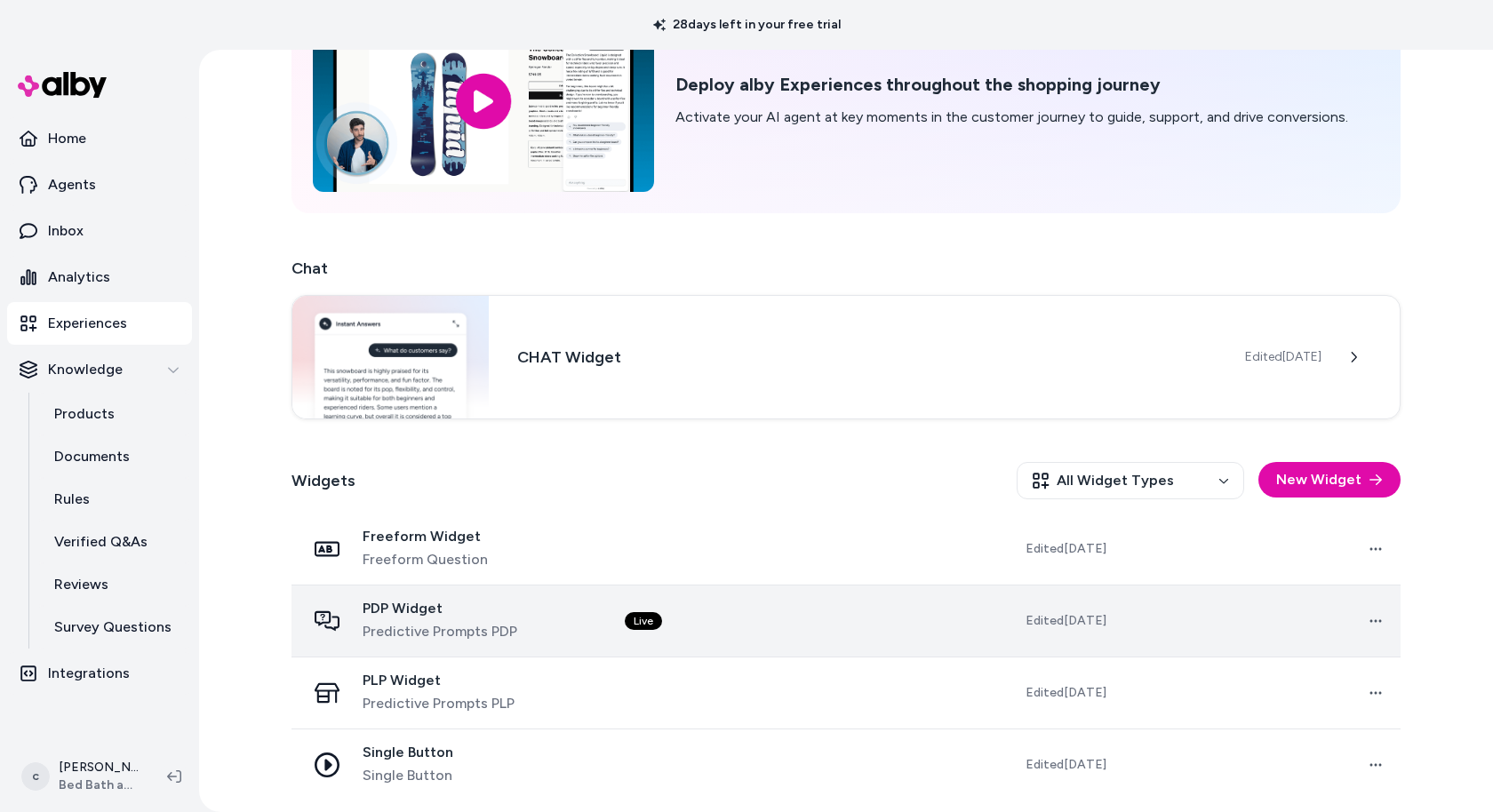
click at [466, 617] on div "PDP Widget Predictive Prompts PDP" at bounding box center [440, 620] width 155 height 43
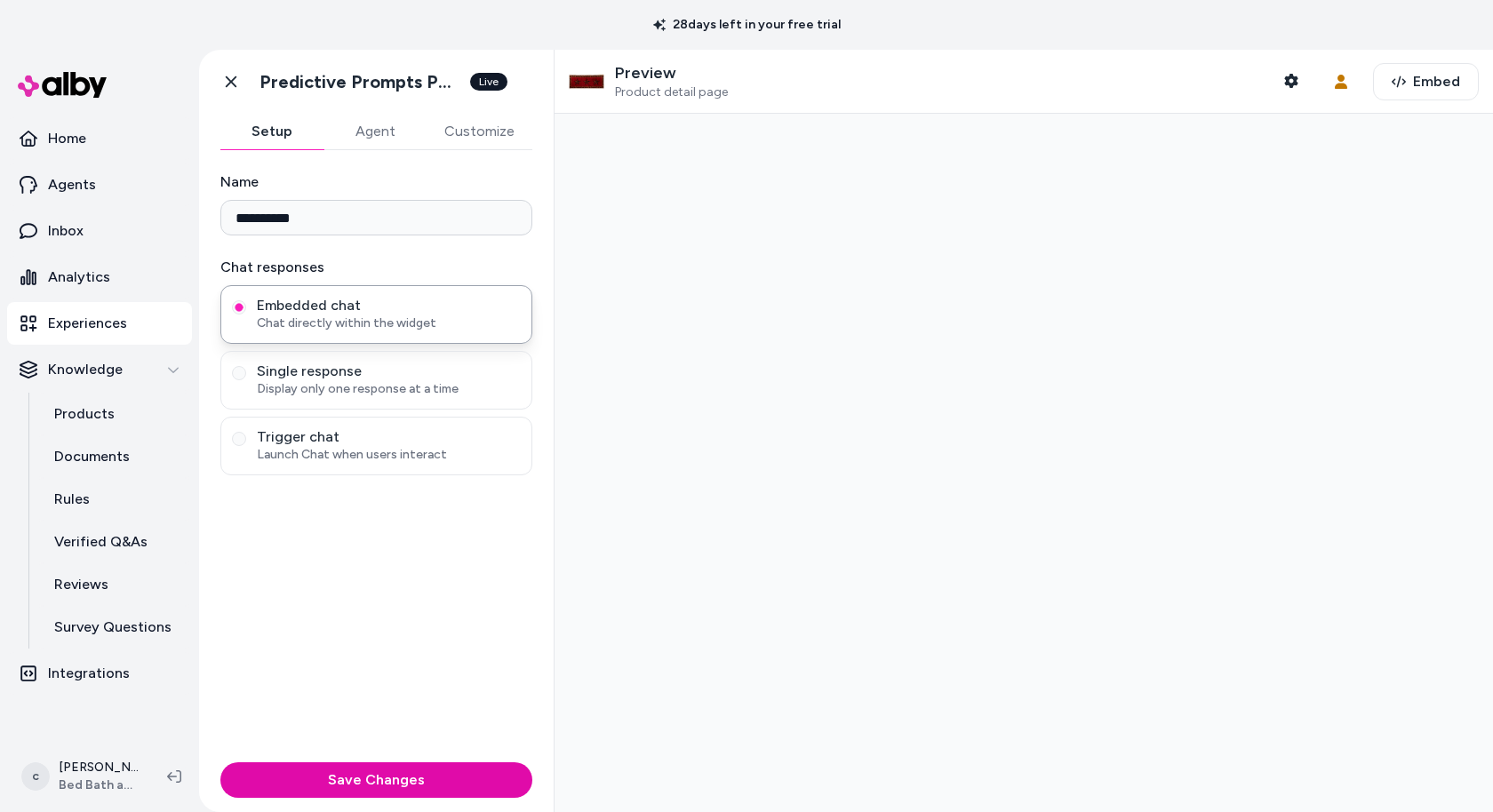
click at [631, 82] on div "Preview Product detail page" at bounding box center [671, 81] width 113 height 38
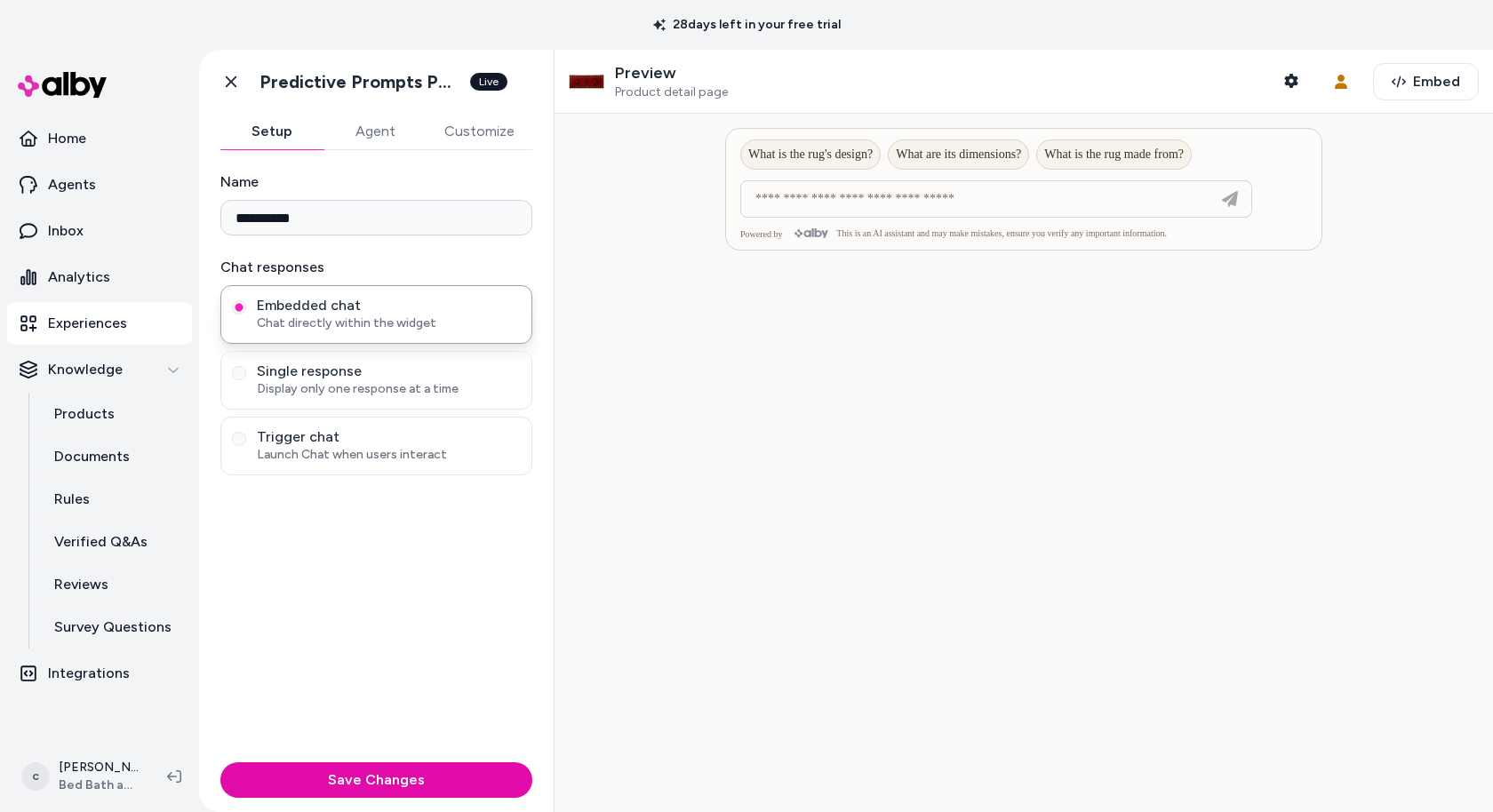
click at [580, 79] on img at bounding box center [586, 81] width 36 height 36
click at [611, 83] on div "Preview Product detail page" at bounding box center [648, 81] width 159 height 38
click at [594, 83] on img at bounding box center [586, 81] width 36 height 36
click at [675, 66] on p "Preview" at bounding box center [671, 73] width 113 height 20
click at [646, 89] on span "Product detail page" at bounding box center [671, 92] width 113 height 16
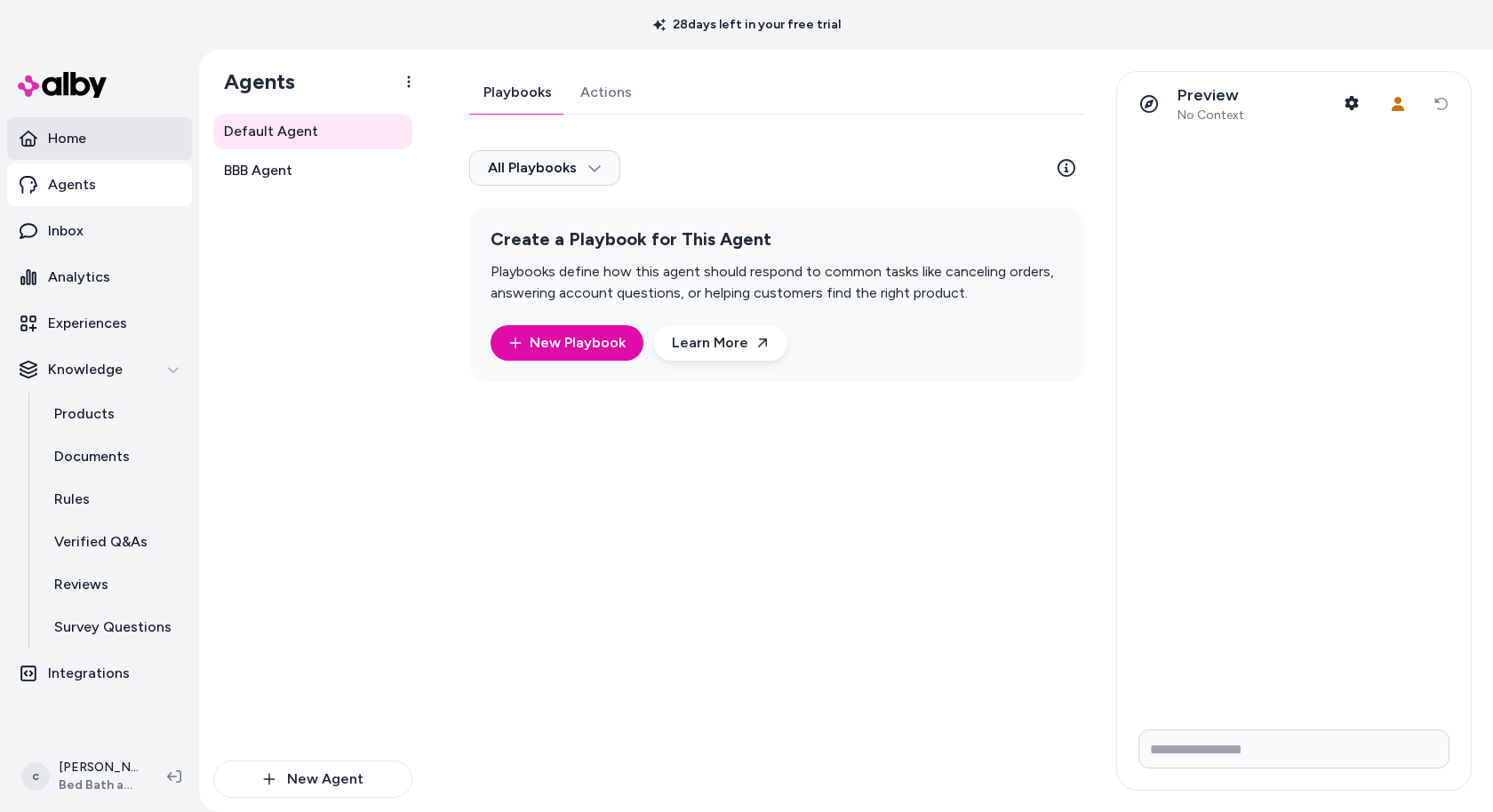
click at [83, 156] on link "Home" at bounding box center [99, 138] width 185 height 43
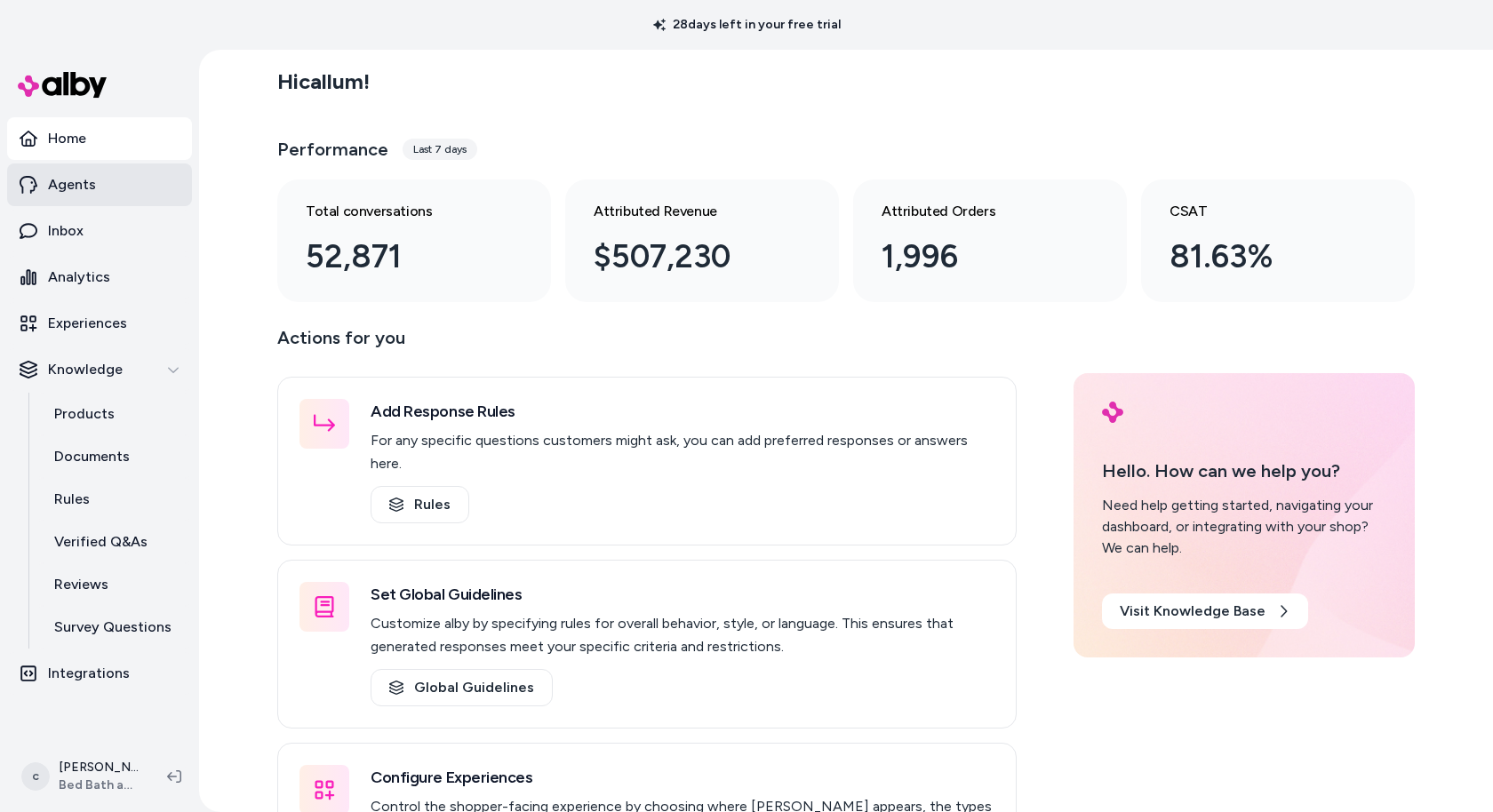
click at [95, 177] on link "Agents" at bounding box center [99, 185] width 185 height 43
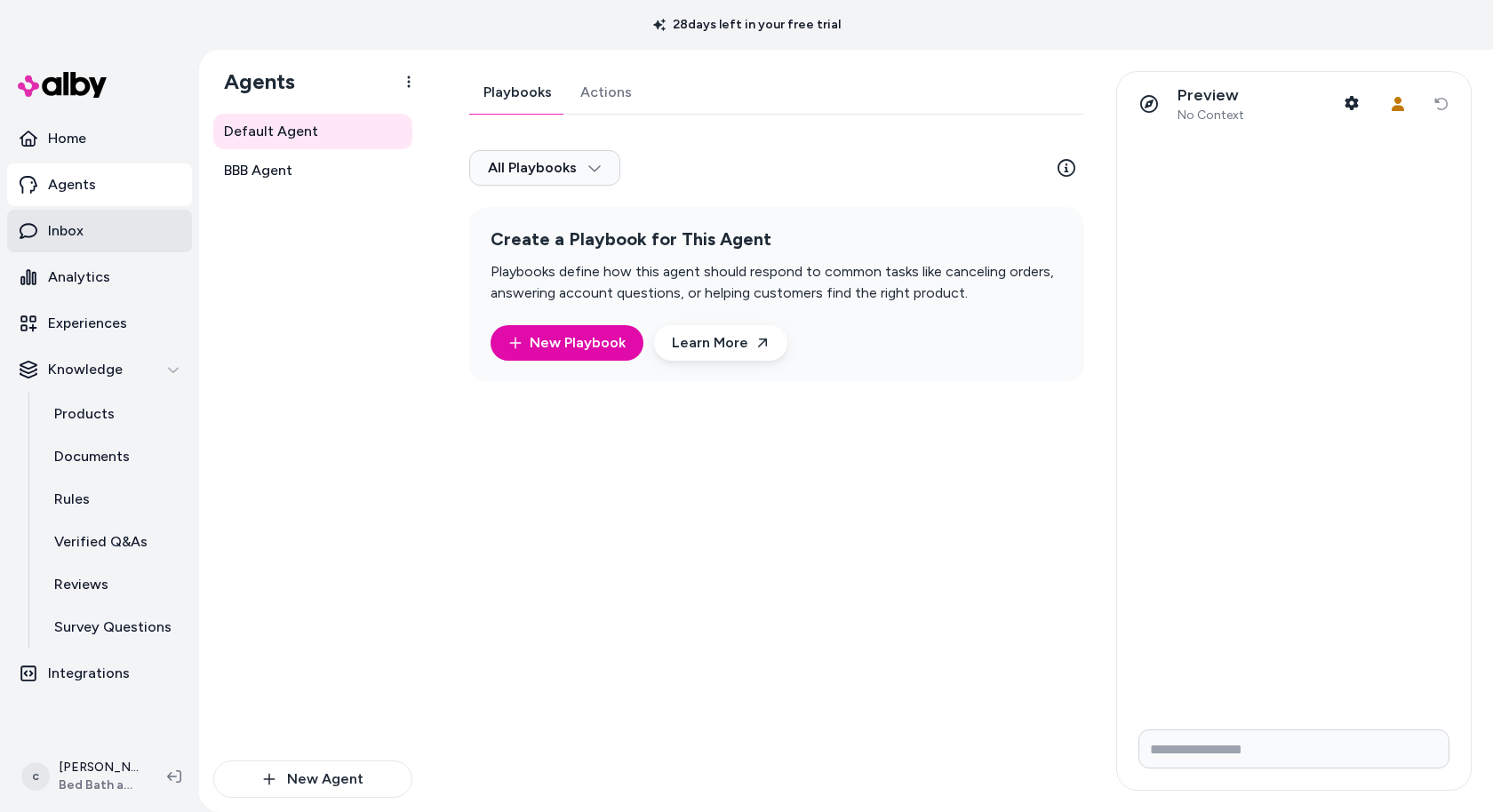
click at [82, 230] on link "Inbox" at bounding box center [99, 231] width 185 height 43
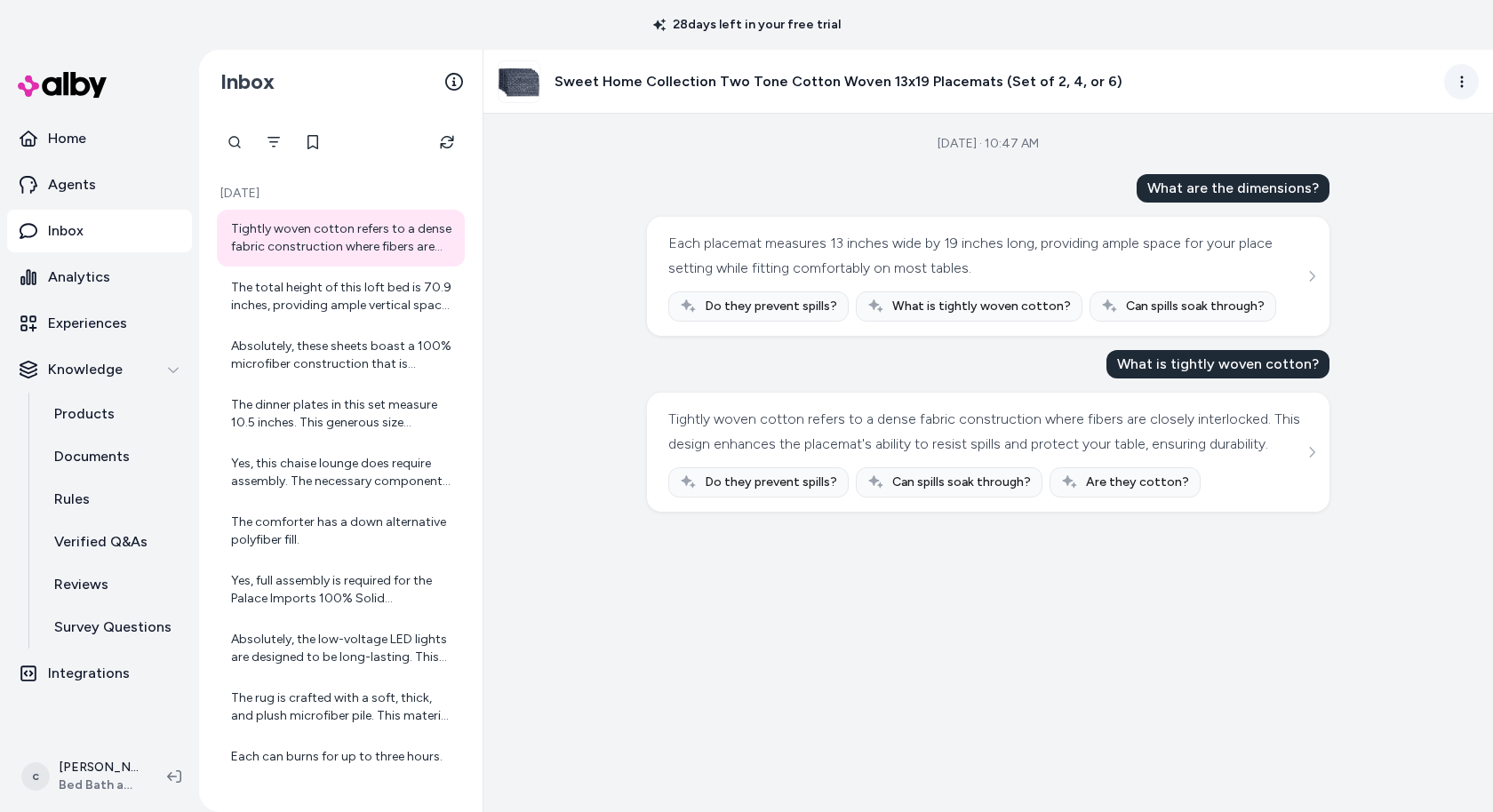
click at [1462, 78] on html "28 days left in your free trial Home Agents Inbox Analytics Experiences Knowled…" at bounding box center [746, 406] width 1493 height 812
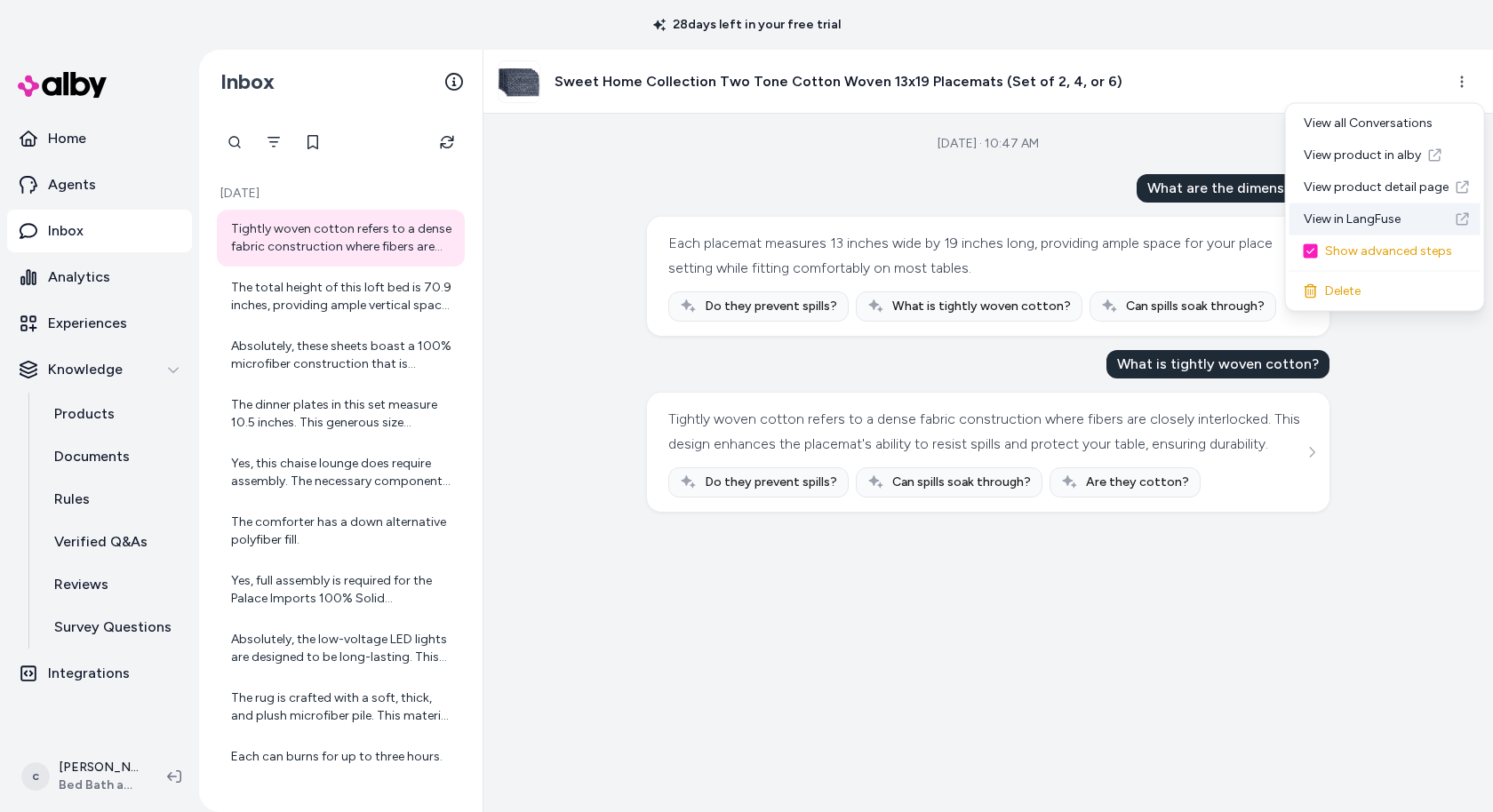
click at [1459, 215] on icon at bounding box center [1462, 219] width 15 height 15
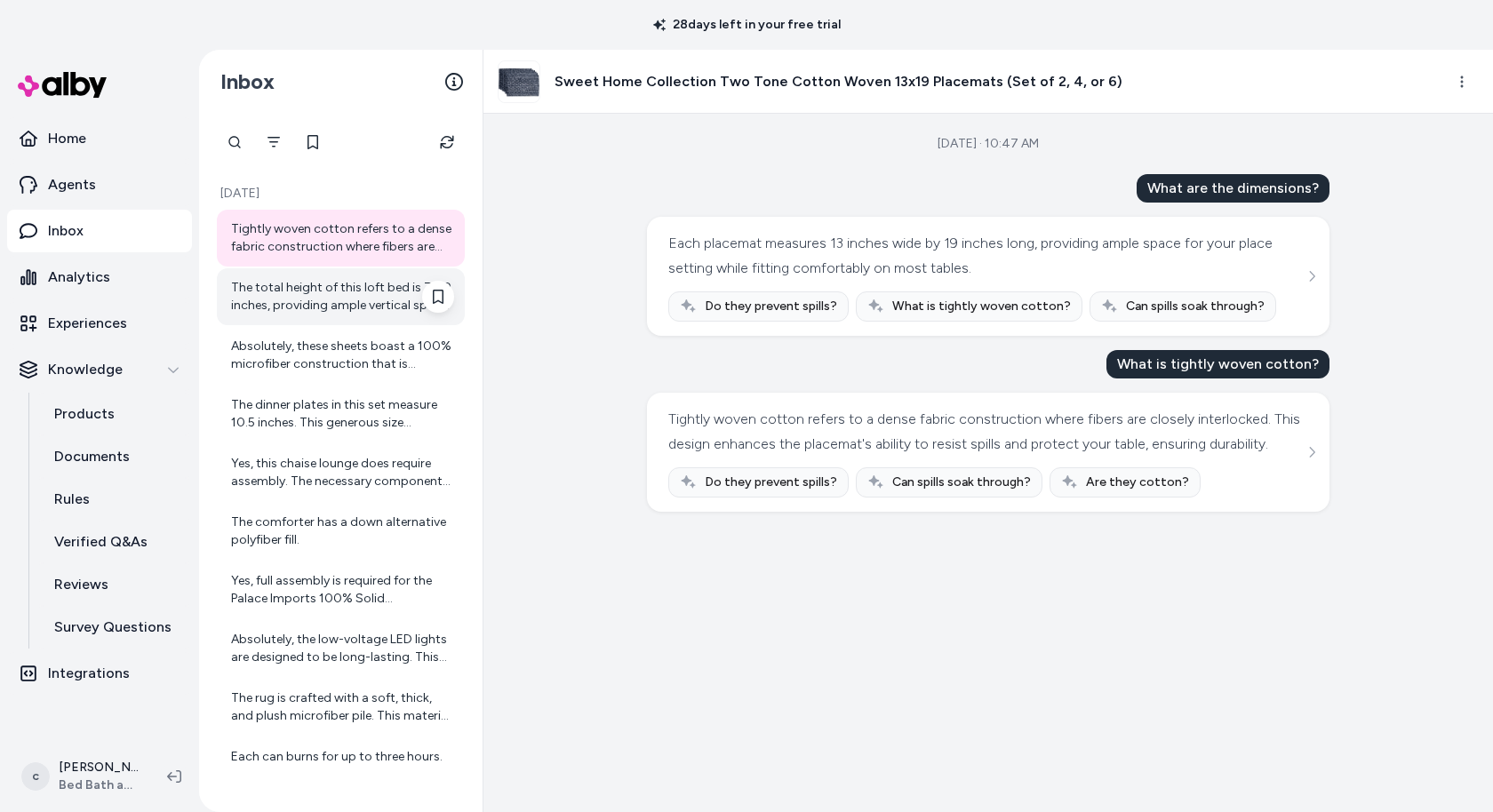
scroll to position [297, 0]
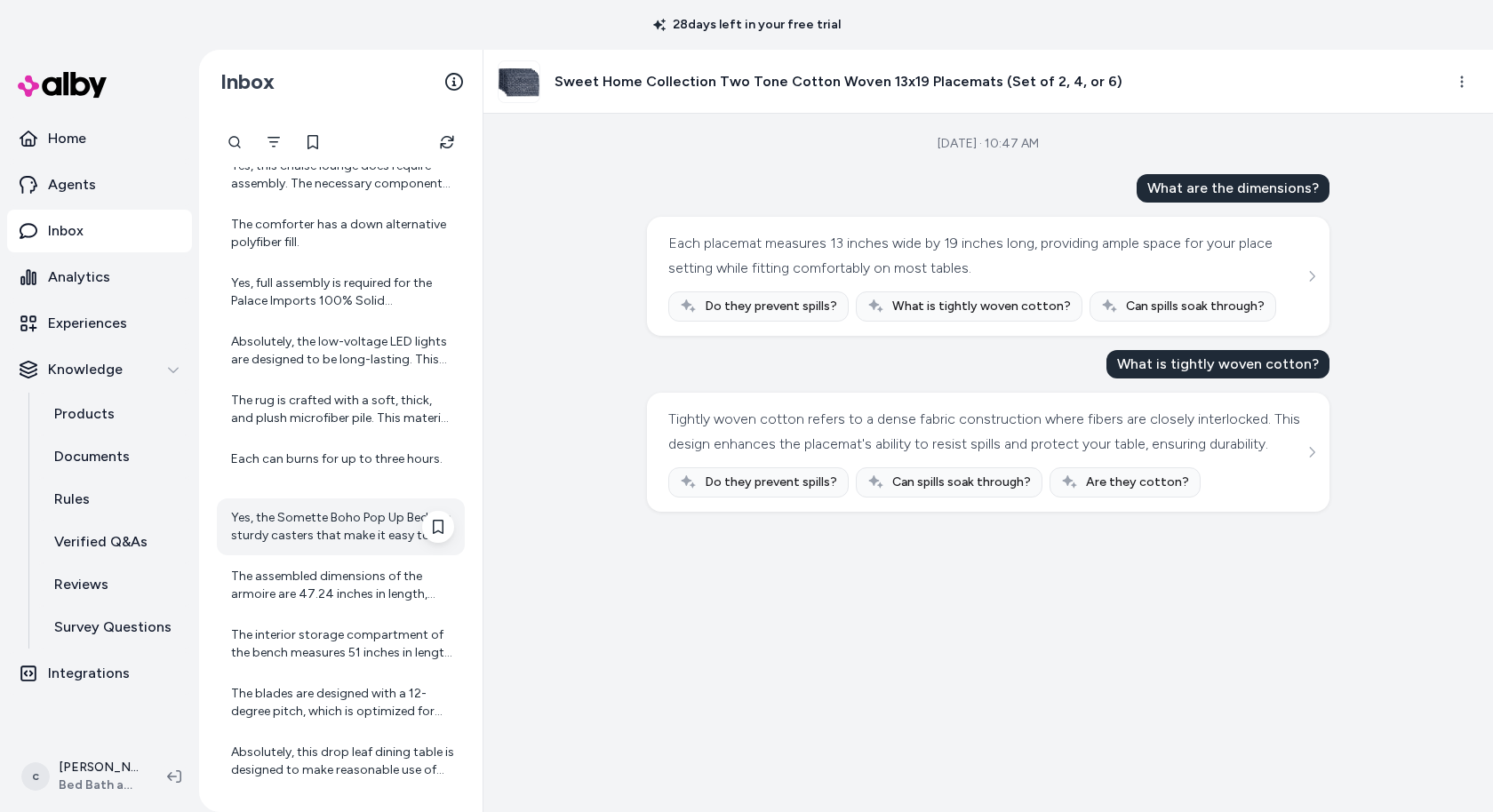
click at [326, 526] on div "Yes, the Somette Boho Pop Up Bed has sturdy casters that make it easy to operat…" at bounding box center [343, 526] width 223 height 36
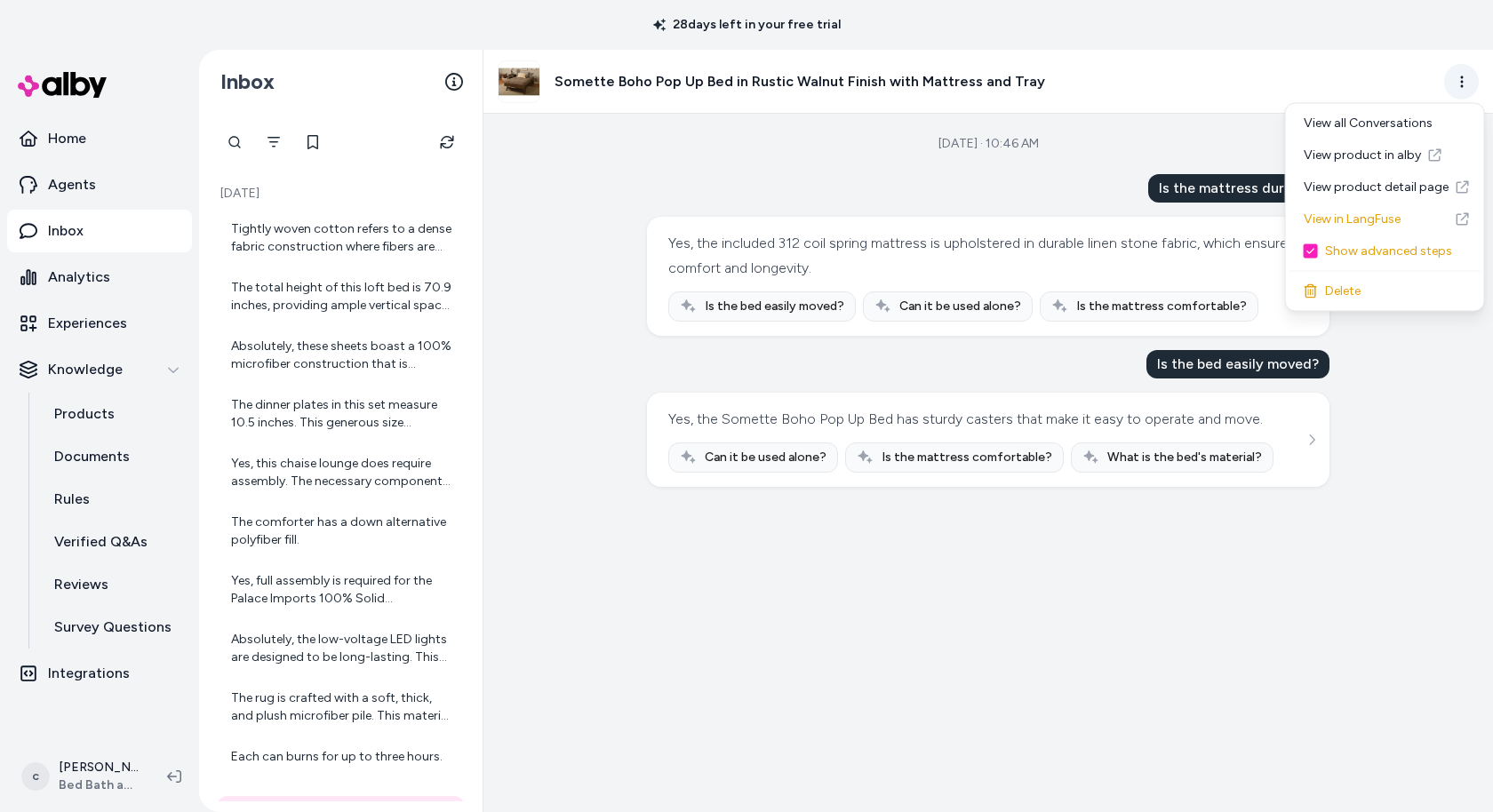
click at [1451, 81] on html "28 days left in your free trial Home Agents Inbox Analytics Experiences Knowled…" at bounding box center [746, 406] width 1493 height 812
click at [1375, 219] on link "View in LangFuse" at bounding box center [1385, 219] width 191 height 32
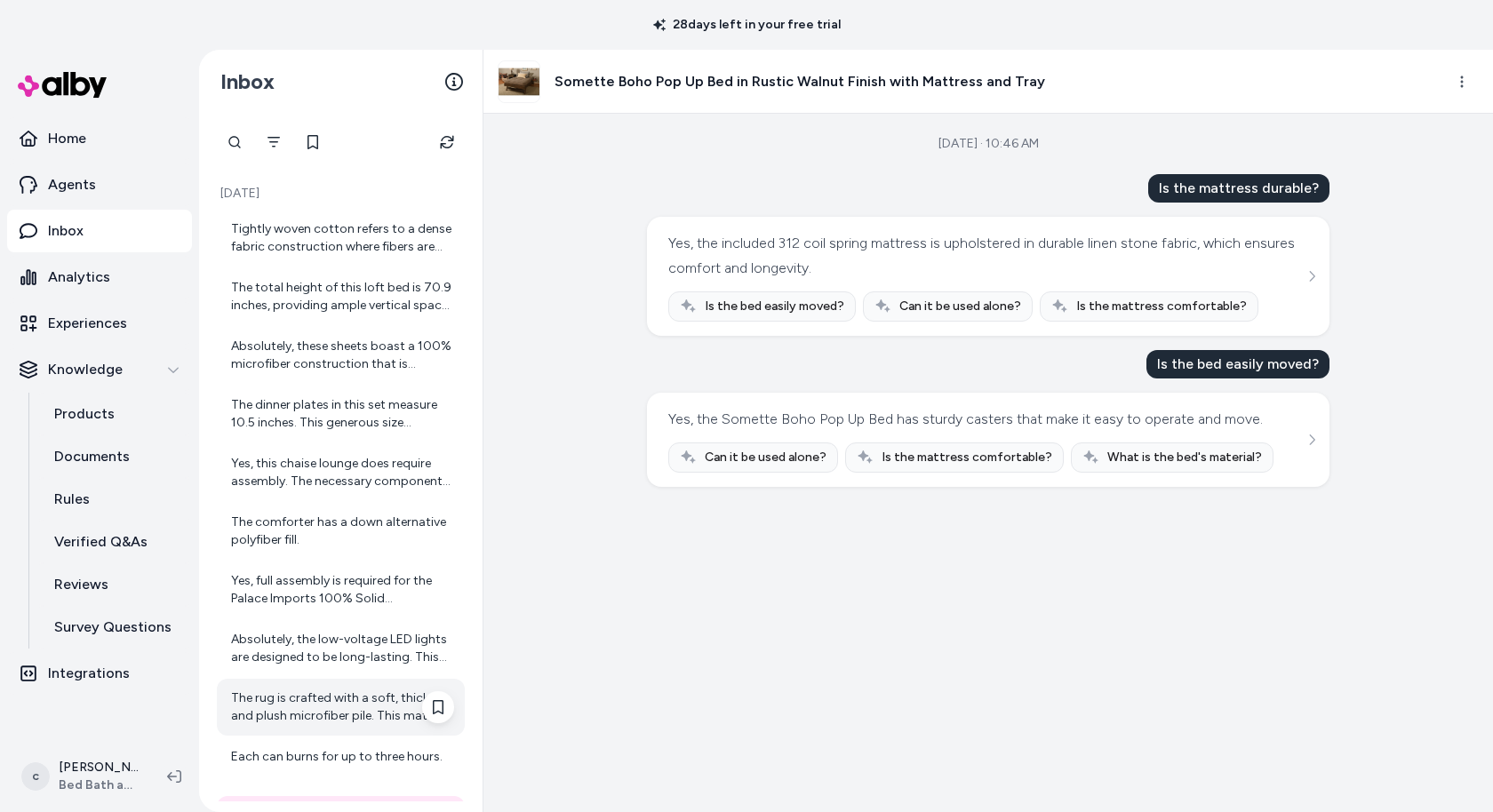
click at [338, 714] on div "The rug is crafted with a soft, thick, and plush microfiber pile. This material…" at bounding box center [343, 707] width 223 height 36
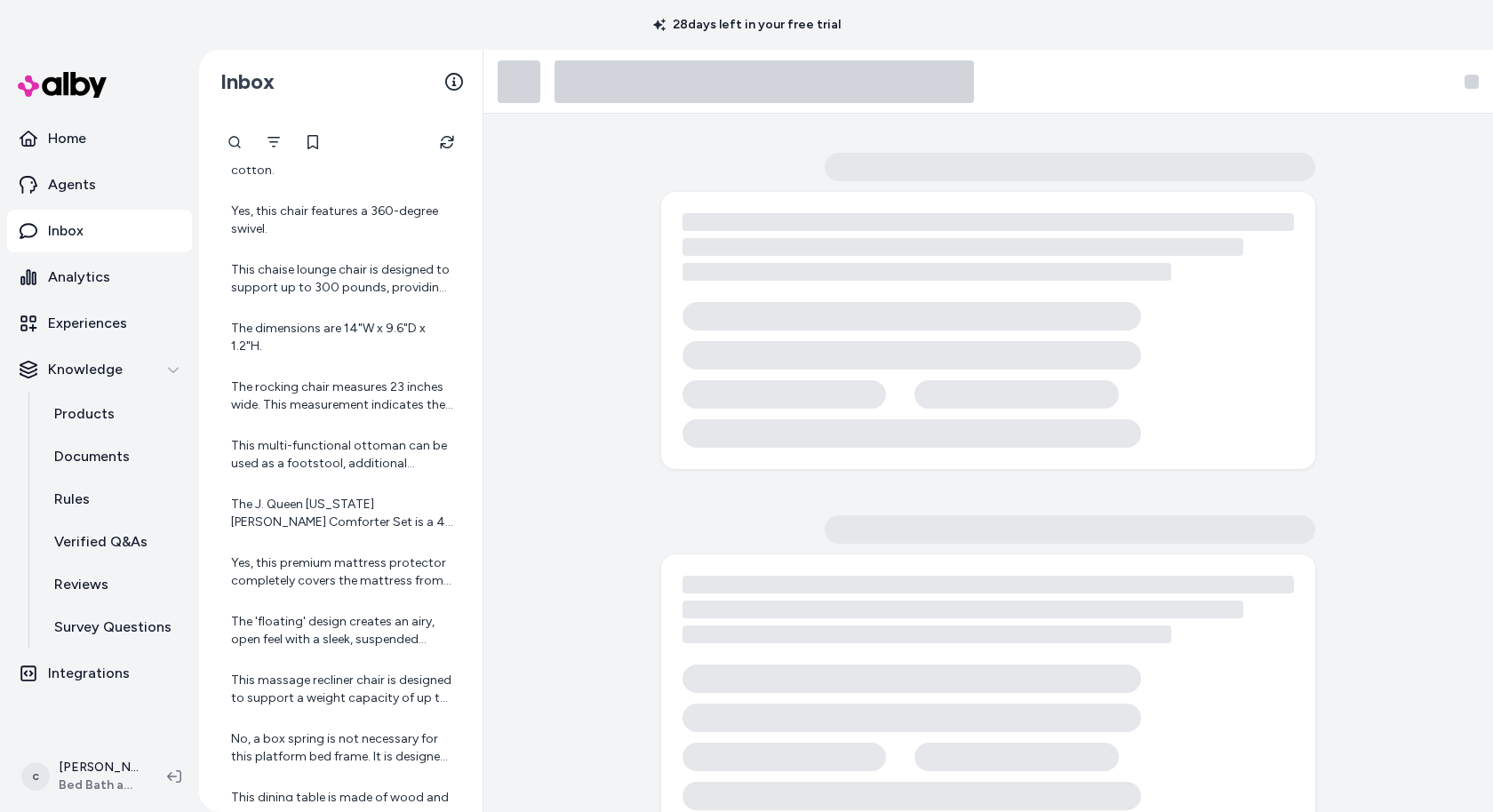
scroll to position [2057, 0]
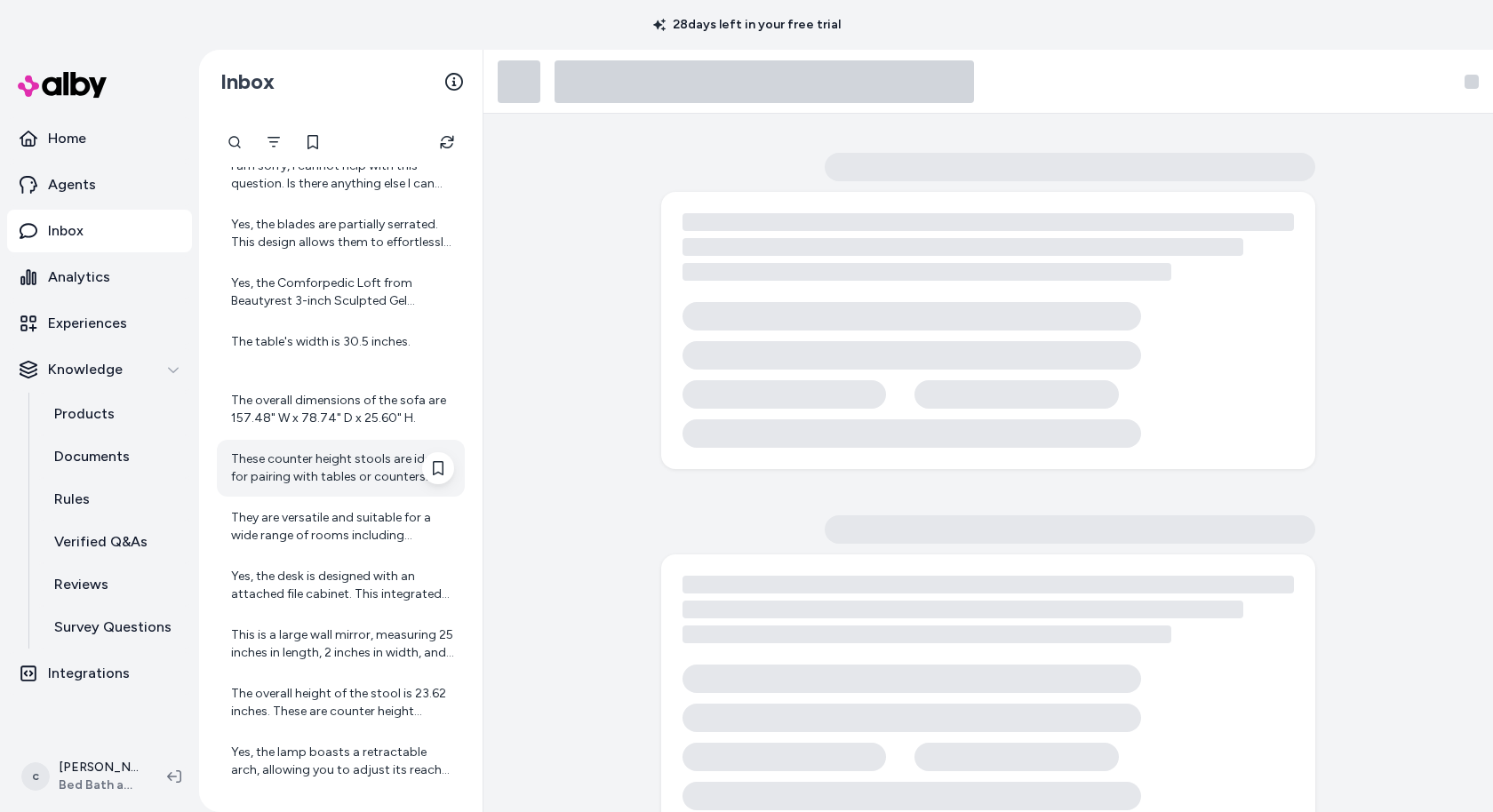
click at [329, 492] on div "These counter height stools are ideal for pairing with tables or counters rangi…" at bounding box center [341, 467] width 248 height 57
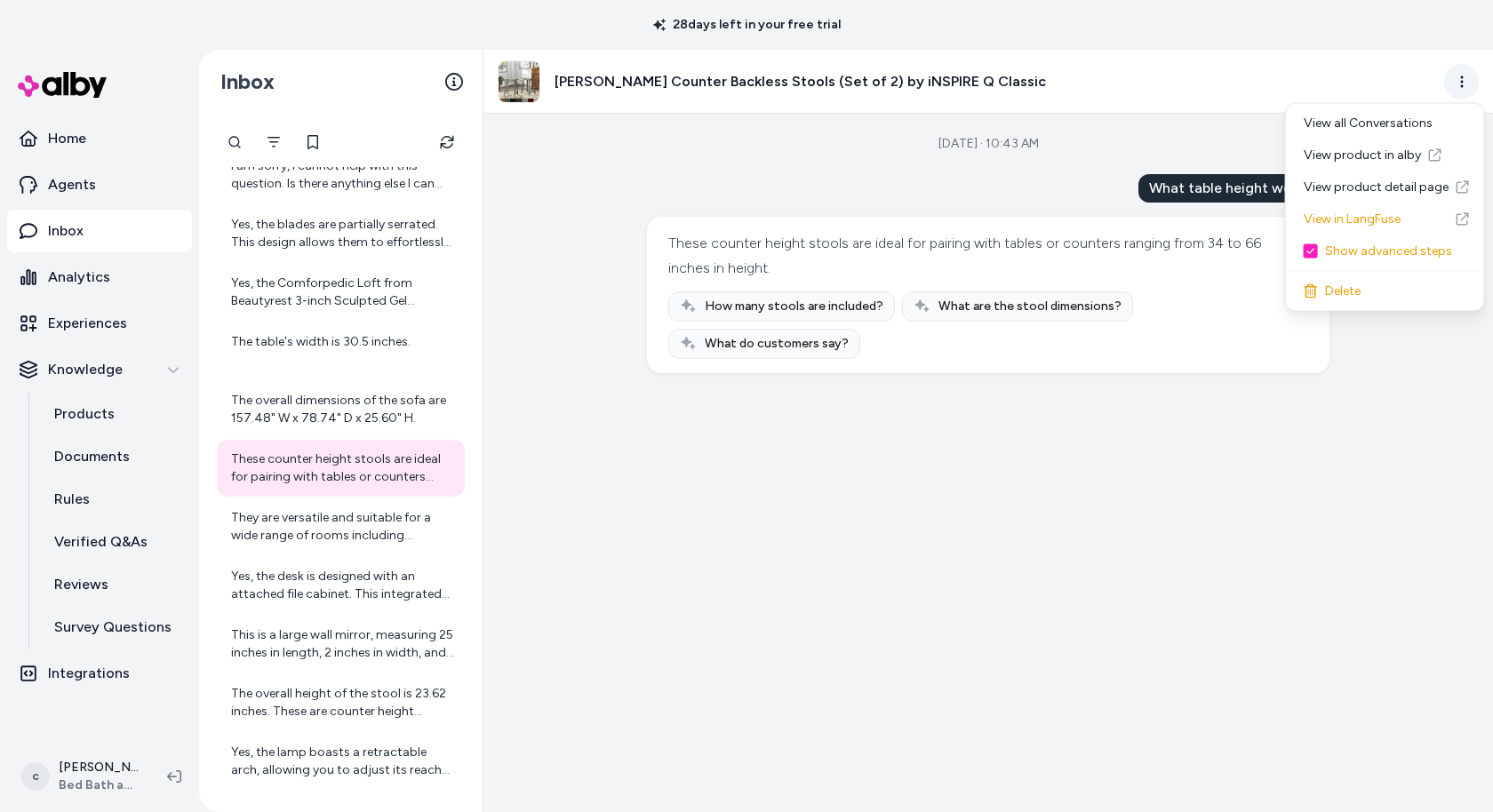
click at [1465, 75] on html "28 days left in your free trial Home Agents Inbox Analytics Experiences Knowled…" at bounding box center [746, 406] width 1493 height 812
click at [1351, 223] on link "View in LangFuse" at bounding box center [1385, 219] width 191 height 32
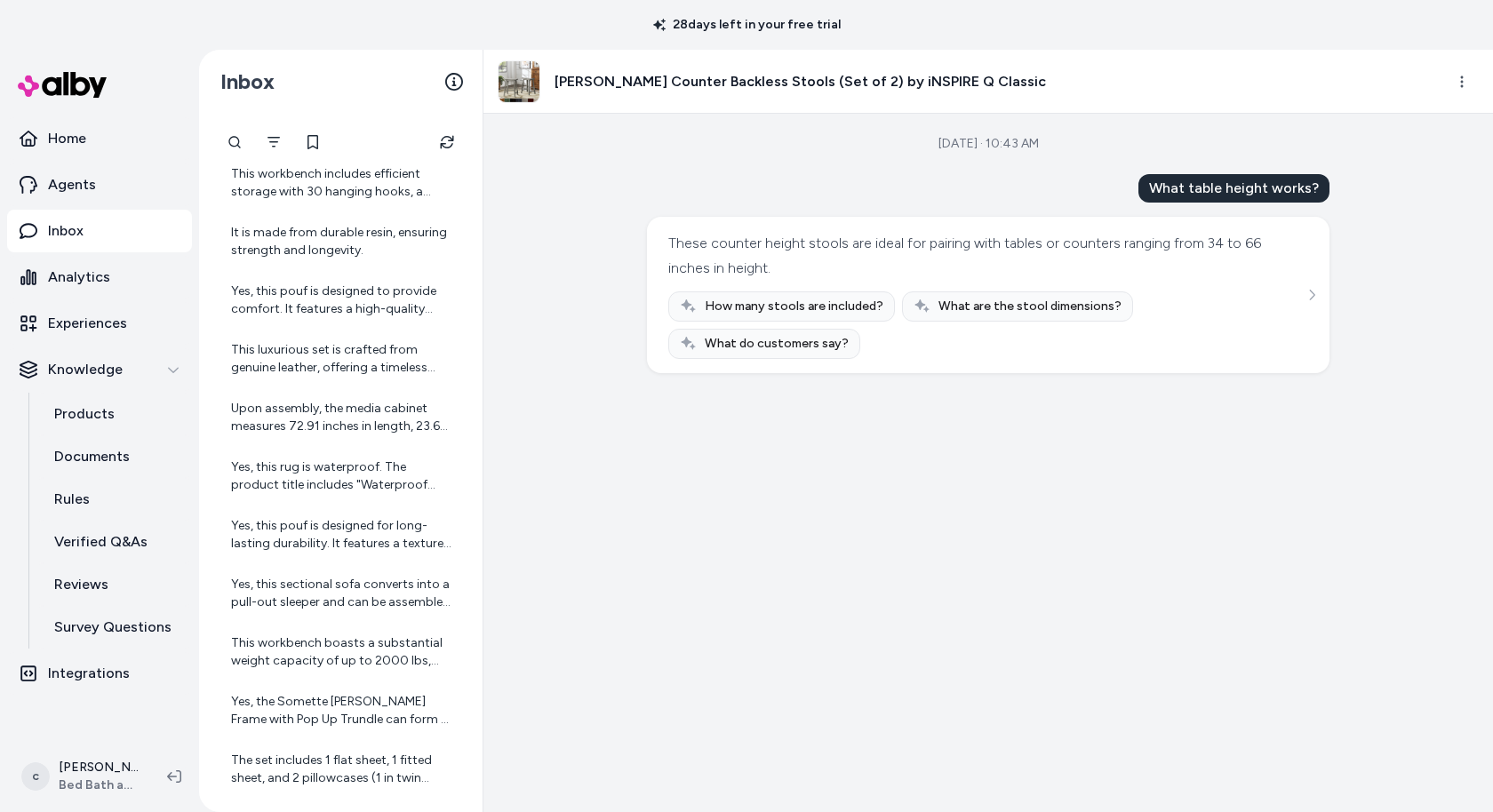
scroll to position [2935, 0]
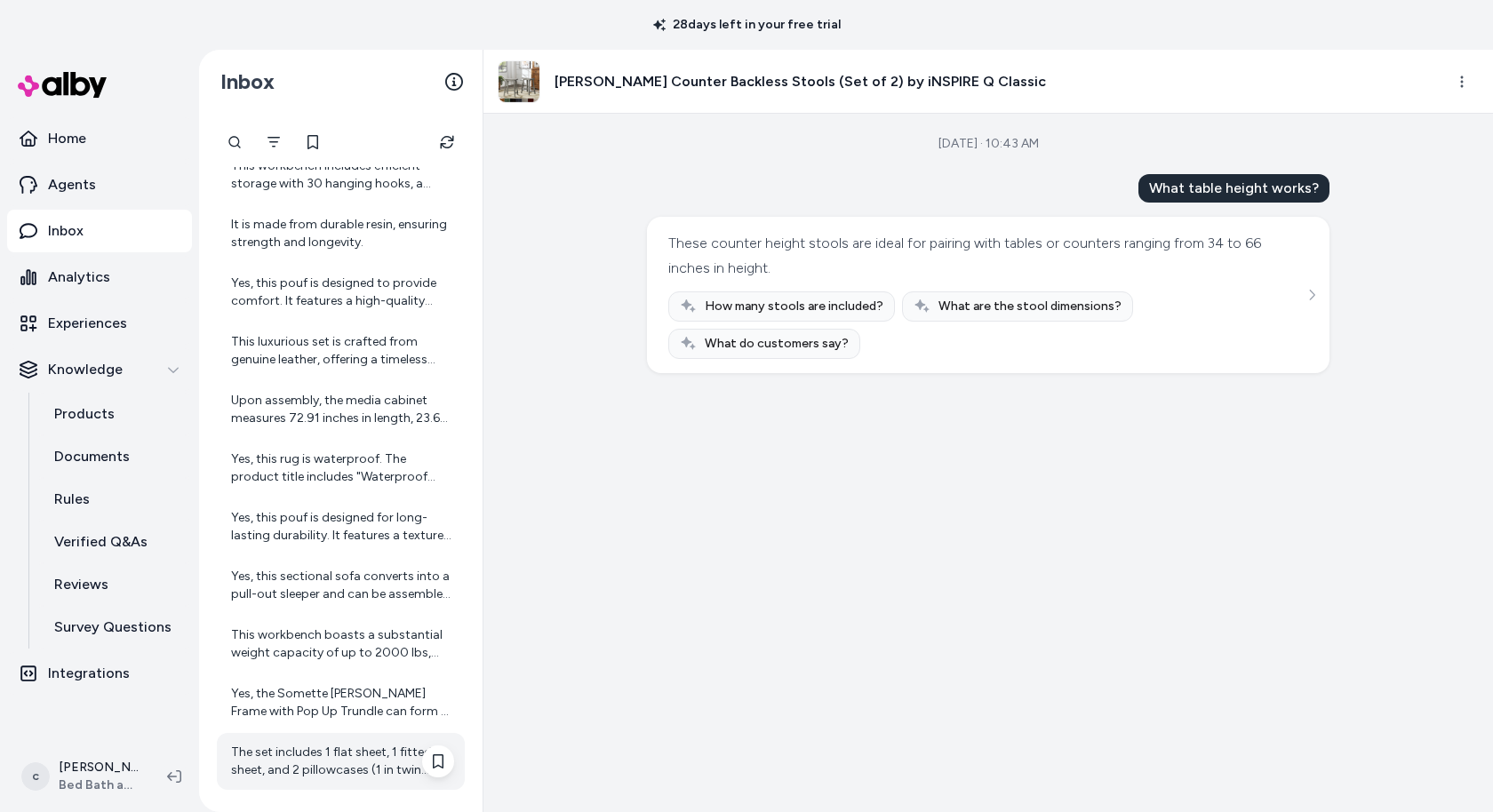
click at [350, 739] on div "The set includes 1 flat sheet, 1 fitted sheet, and 2 pillowcases (1 in twin set…" at bounding box center [341, 761] width 248 height 57
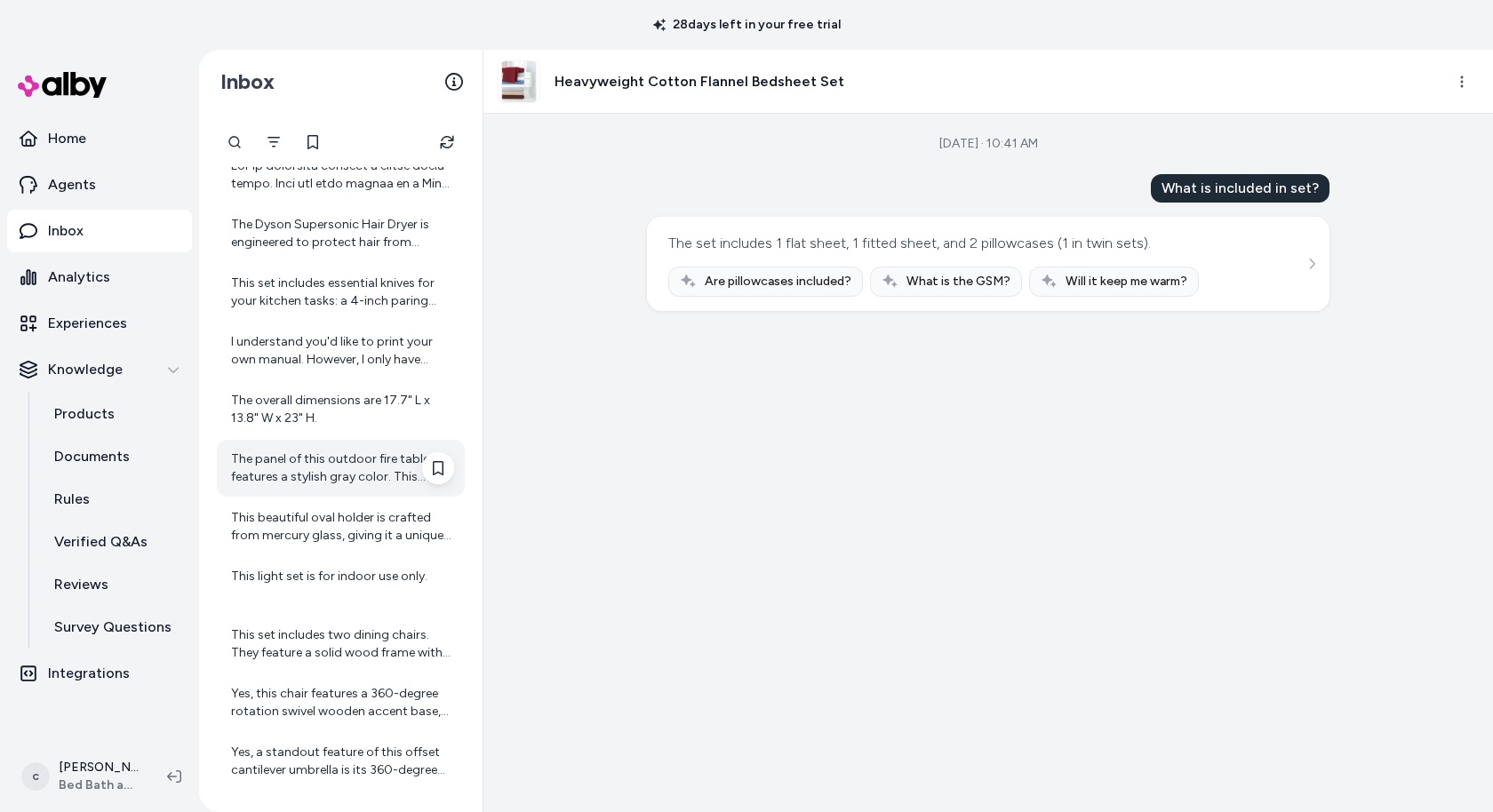
scroll to position [4693, 0]
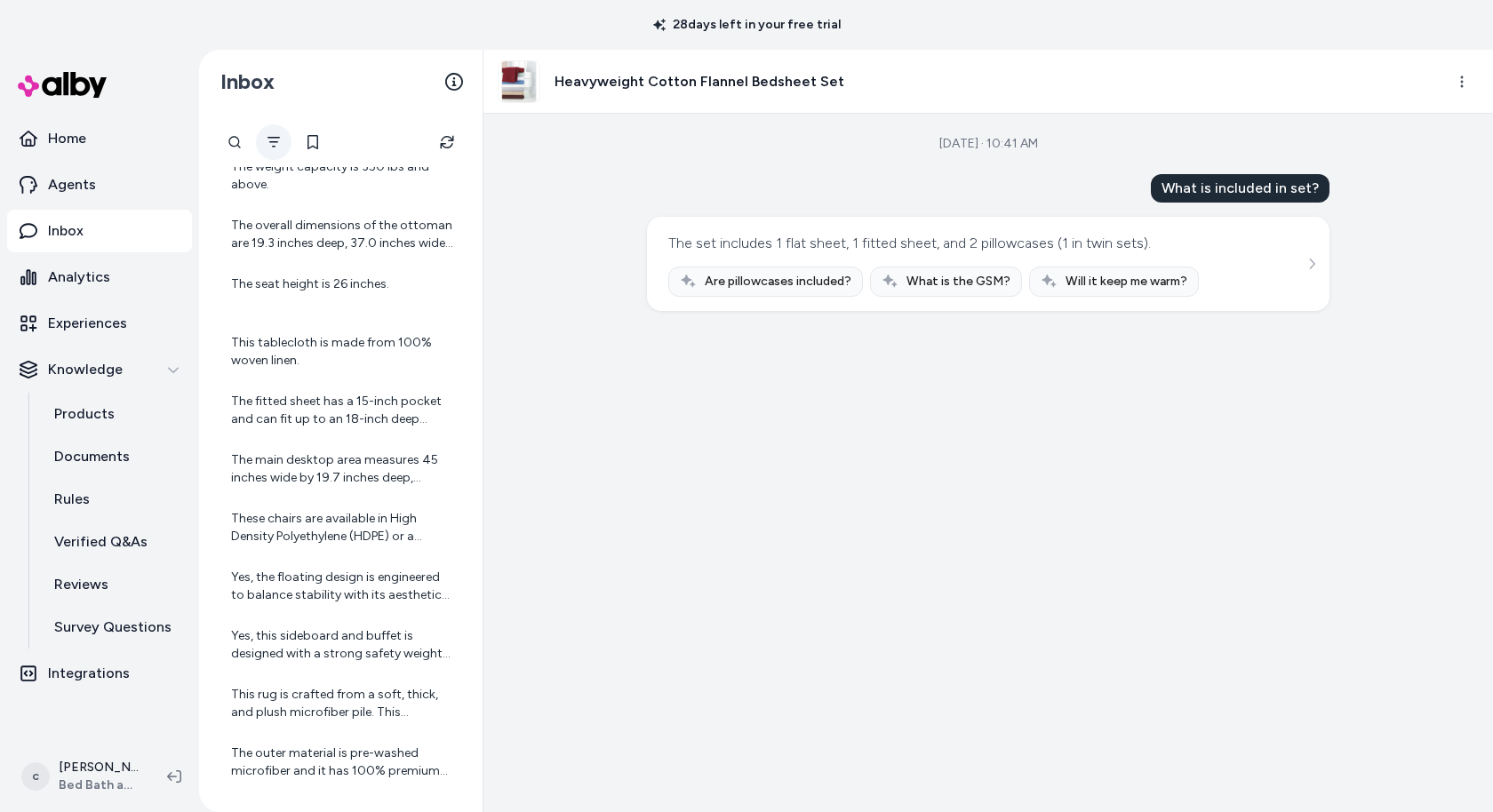
click at [268, 136] on icon "Filter" at bounding box center [273, 141] width 13 height 11
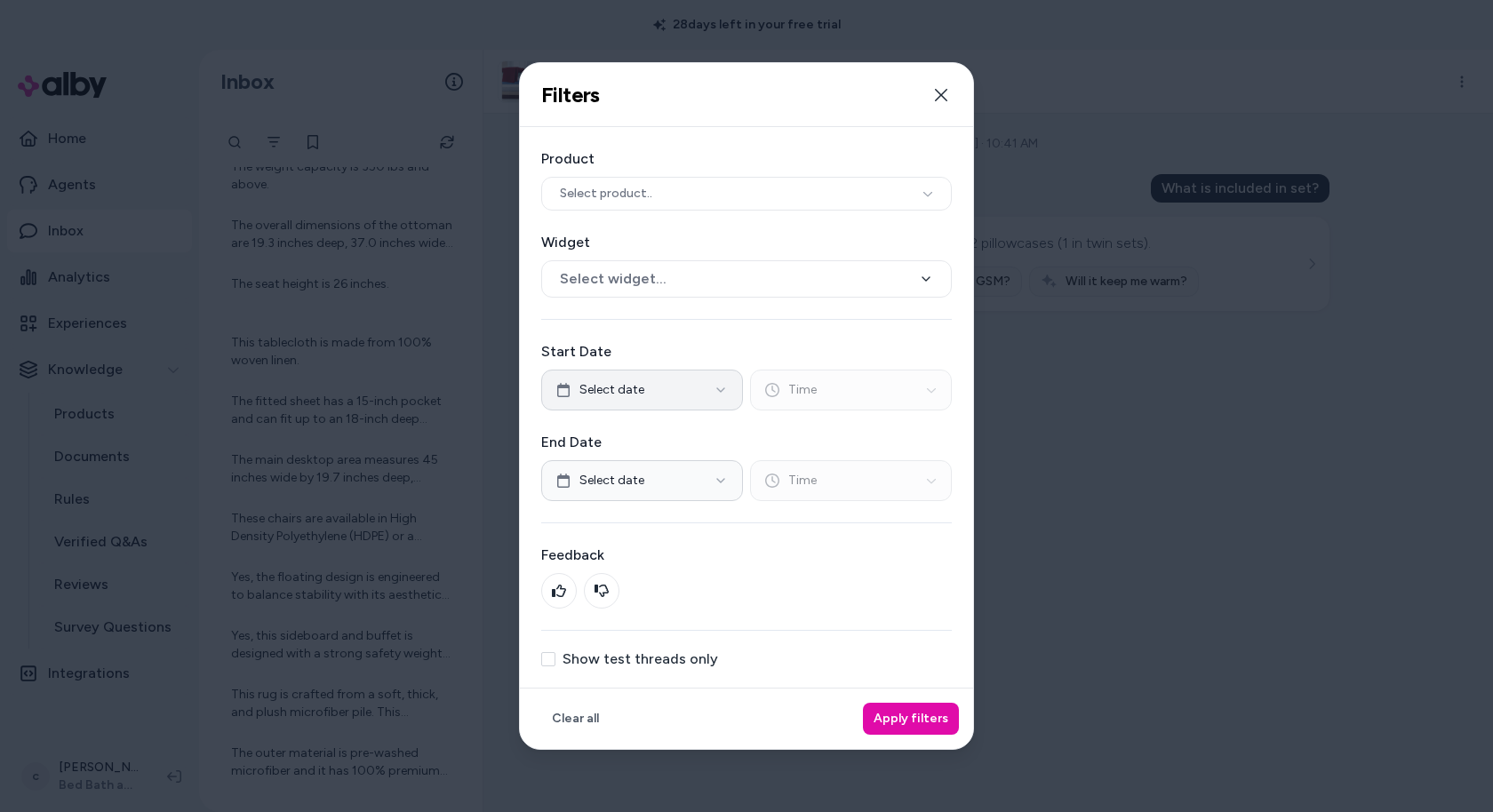
click at [702, 396] on button "Select date" at bounding box center [642, 390] width 201 height 41
click at [600, 485] on button "1" at bounding box center [597, 495] width 32 height 32
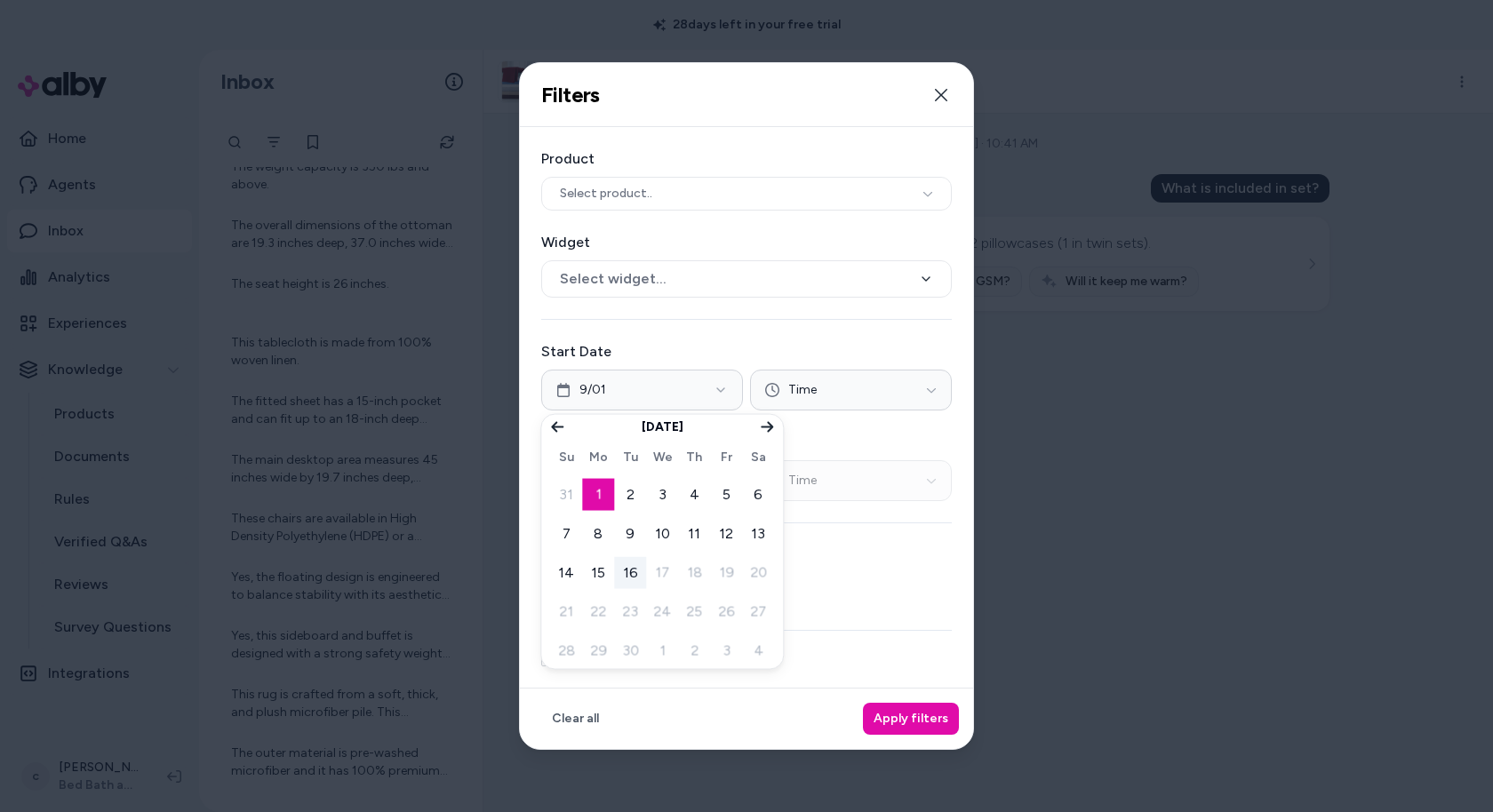
click at [609, 485] on button "1" at bounding box center [597, 495] width 32 height 32
click at [601, 491] on button "1" at bounding box center [597, 495] width 32 height 32
click at [739, 340] on div "Product Select product.. Widget Select widget... Start Date 9/01 Time End Date …" at bounding box center [746, 406] width 453 height 560
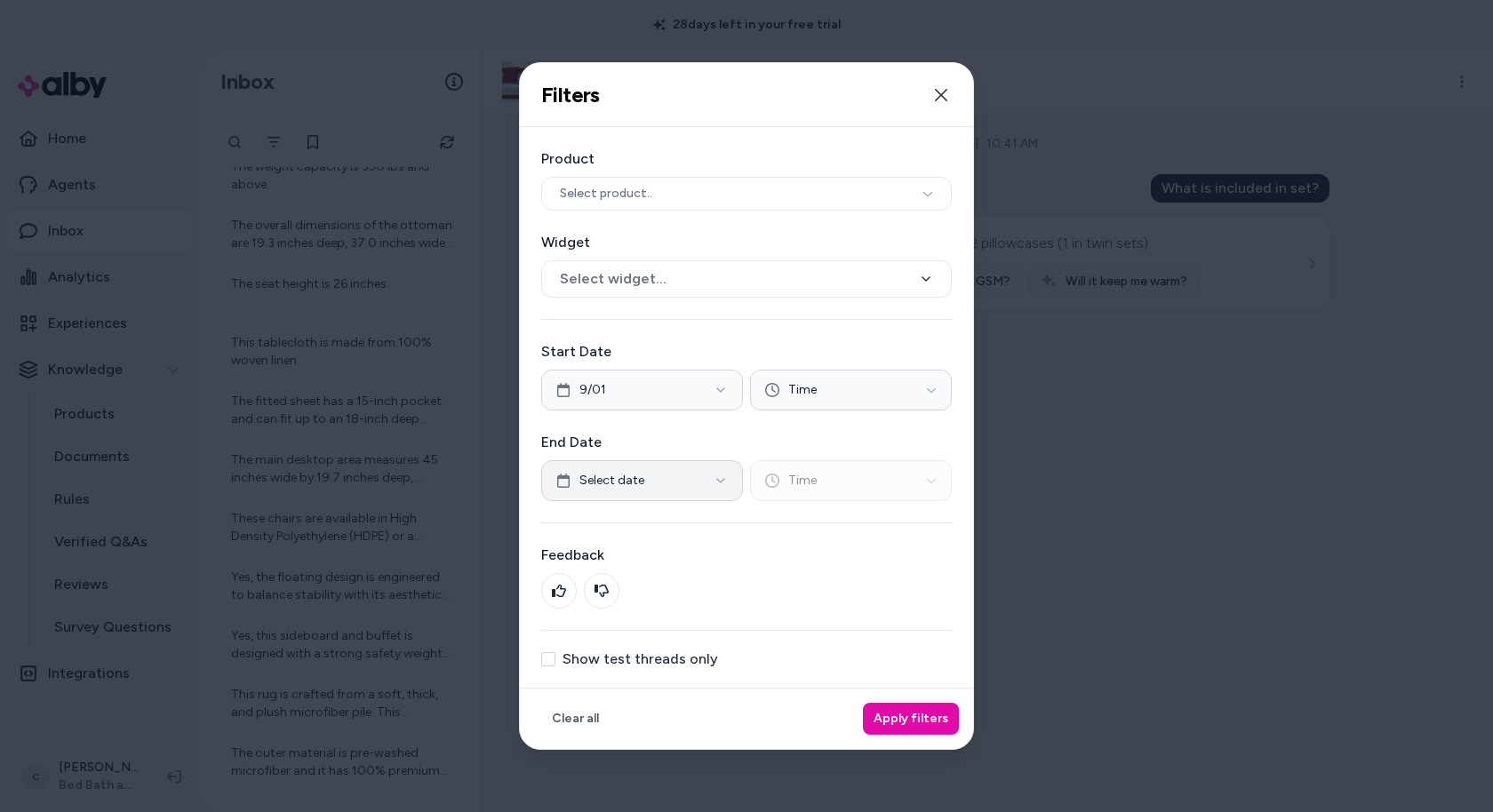
click at [603, 479] on span "Select date" at bounding box center [611, 480] width 65 height 17
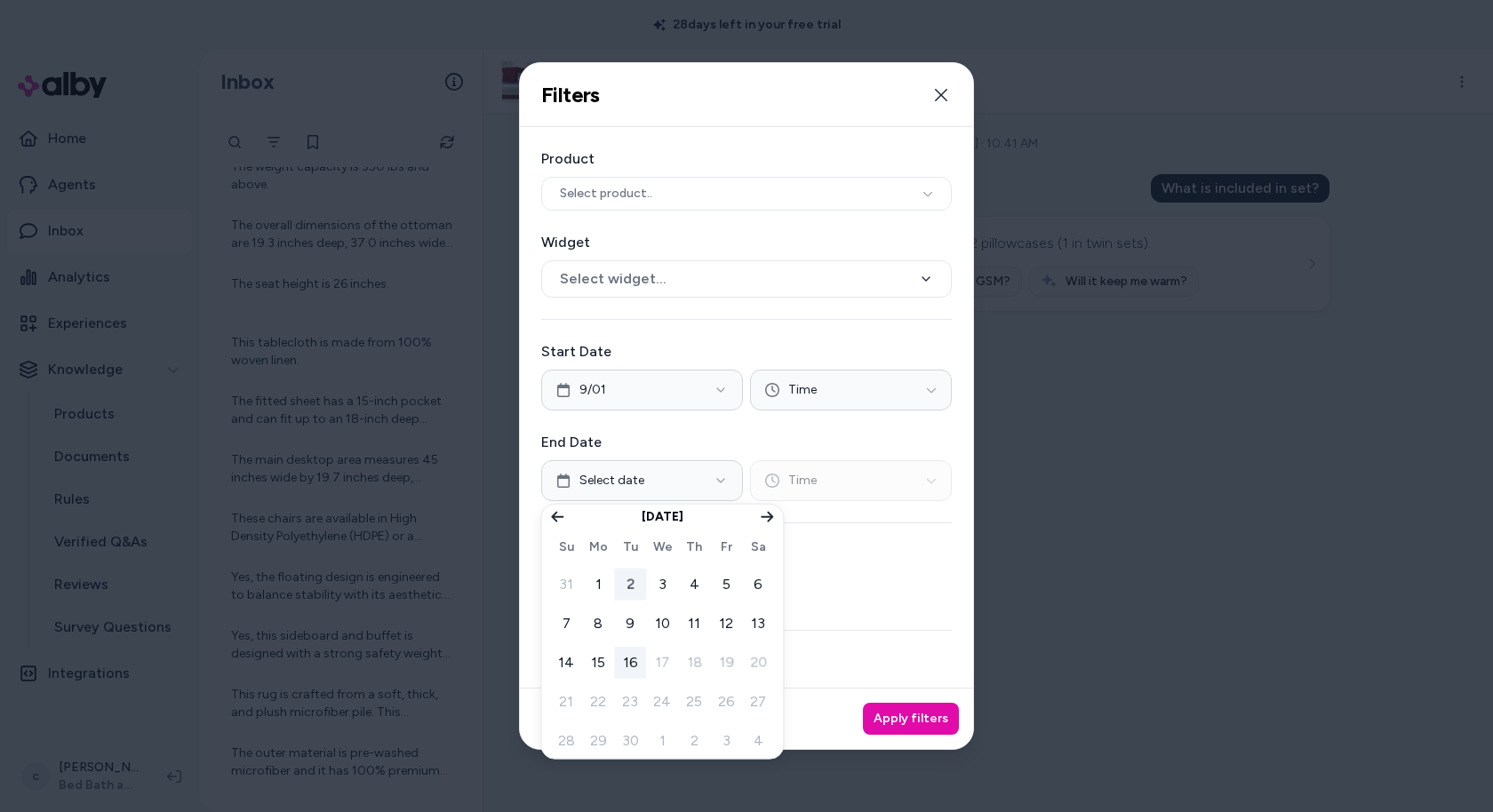
click at [631, 586] on button "2" at bounding box center [629, 584] width 32 height 32
click at [826, 391] on button "Time" at bounding box center [851, 390] width 201 height 41
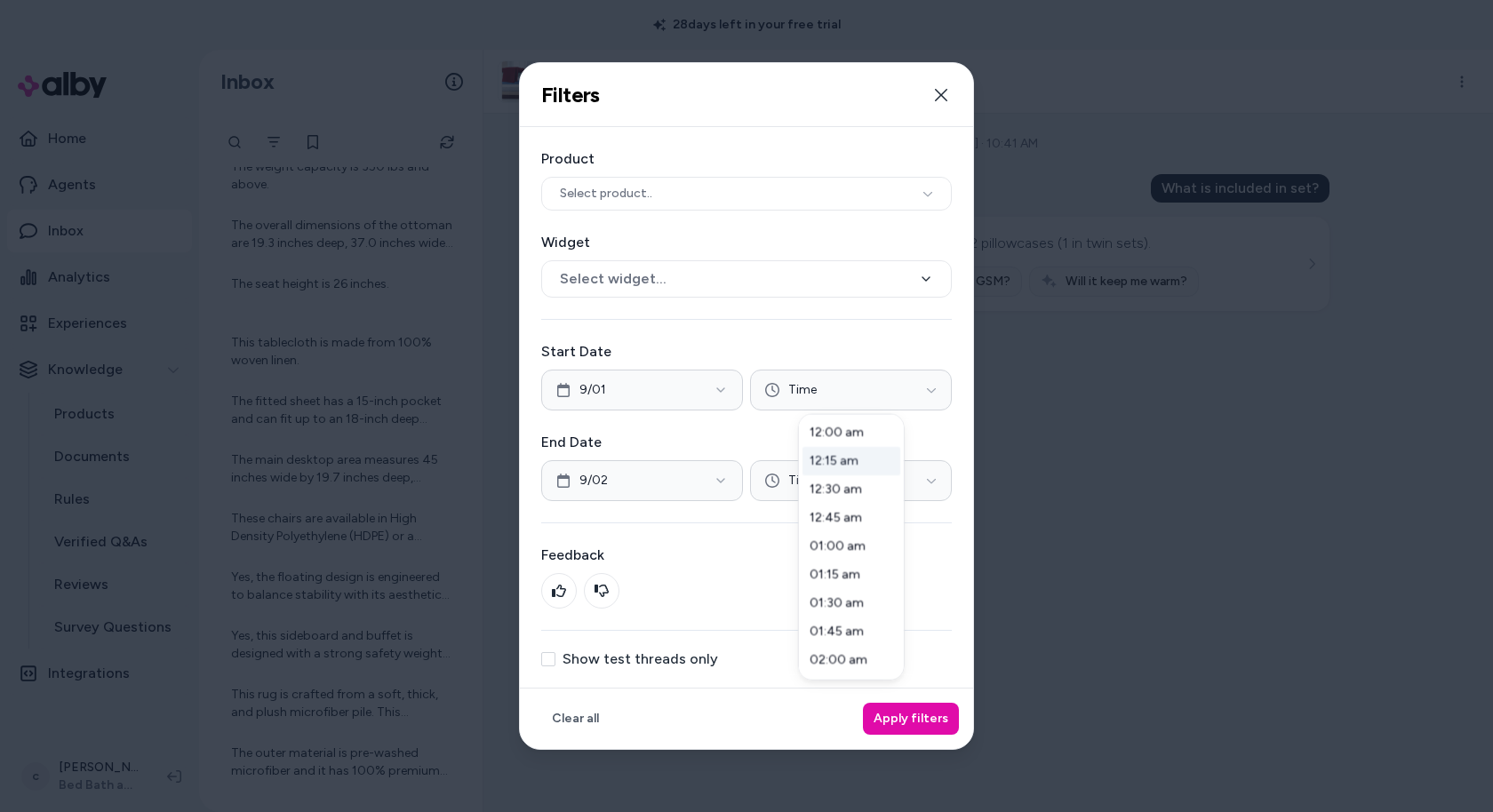
click at [825, 457] on div "12:15 am" at bounding box center [851, 461] width 98 height 28
click at [815, 440] on div "12:00 am" at bounding box center [851, 432] width 98 height 28
click at [790, 477] on div at bounding box center [746, 406] width 1493 height 812
click at [807, 477] on span "Time" at bounding box center [802, 480] width 28 height 17
click at [818, 522] on div "12:00 am" at bounding box center [851, 522] width 98 height 28
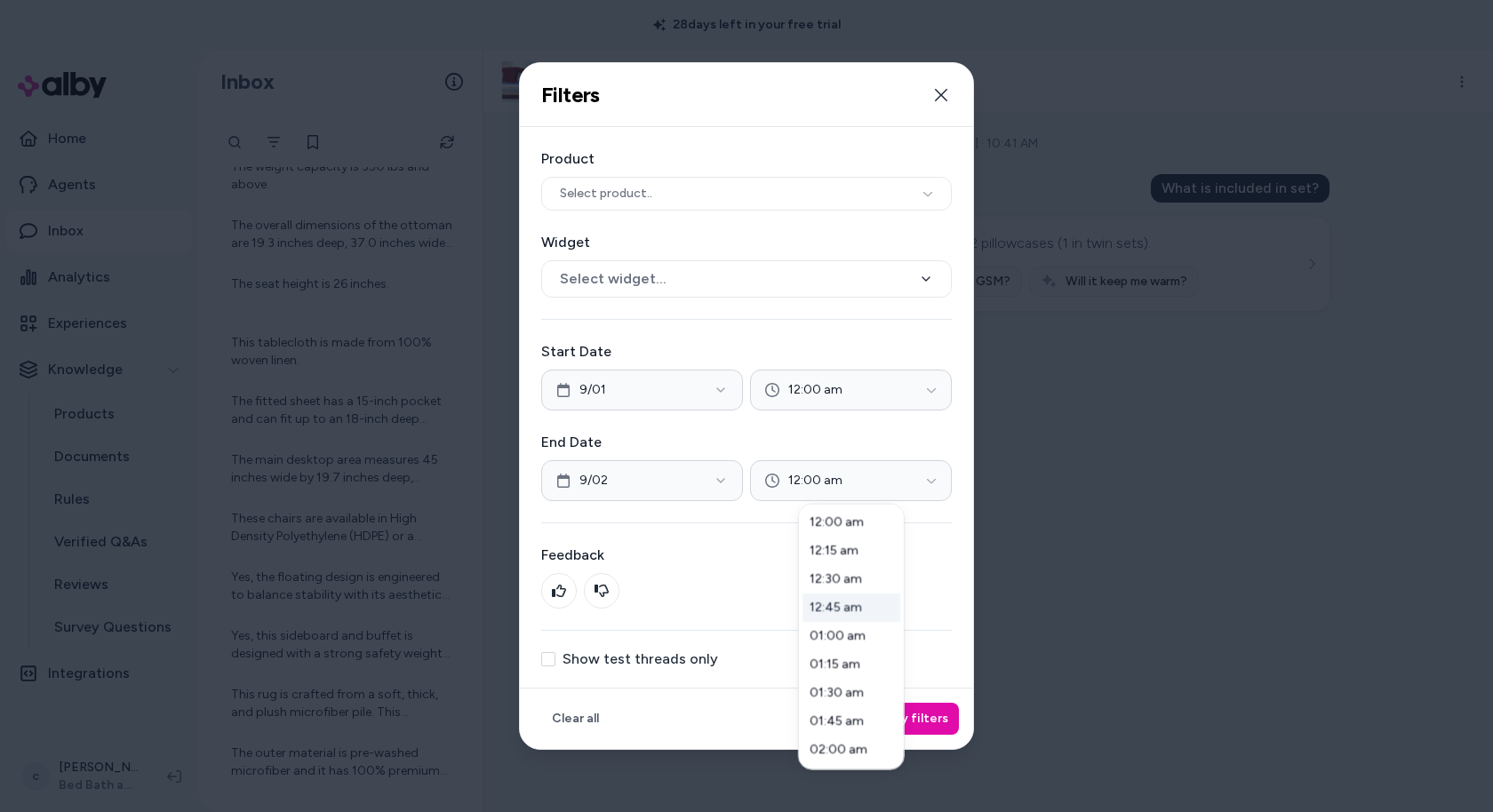
click at [935, 572] on div at bounding box center [746, 406] width 1493 height 812
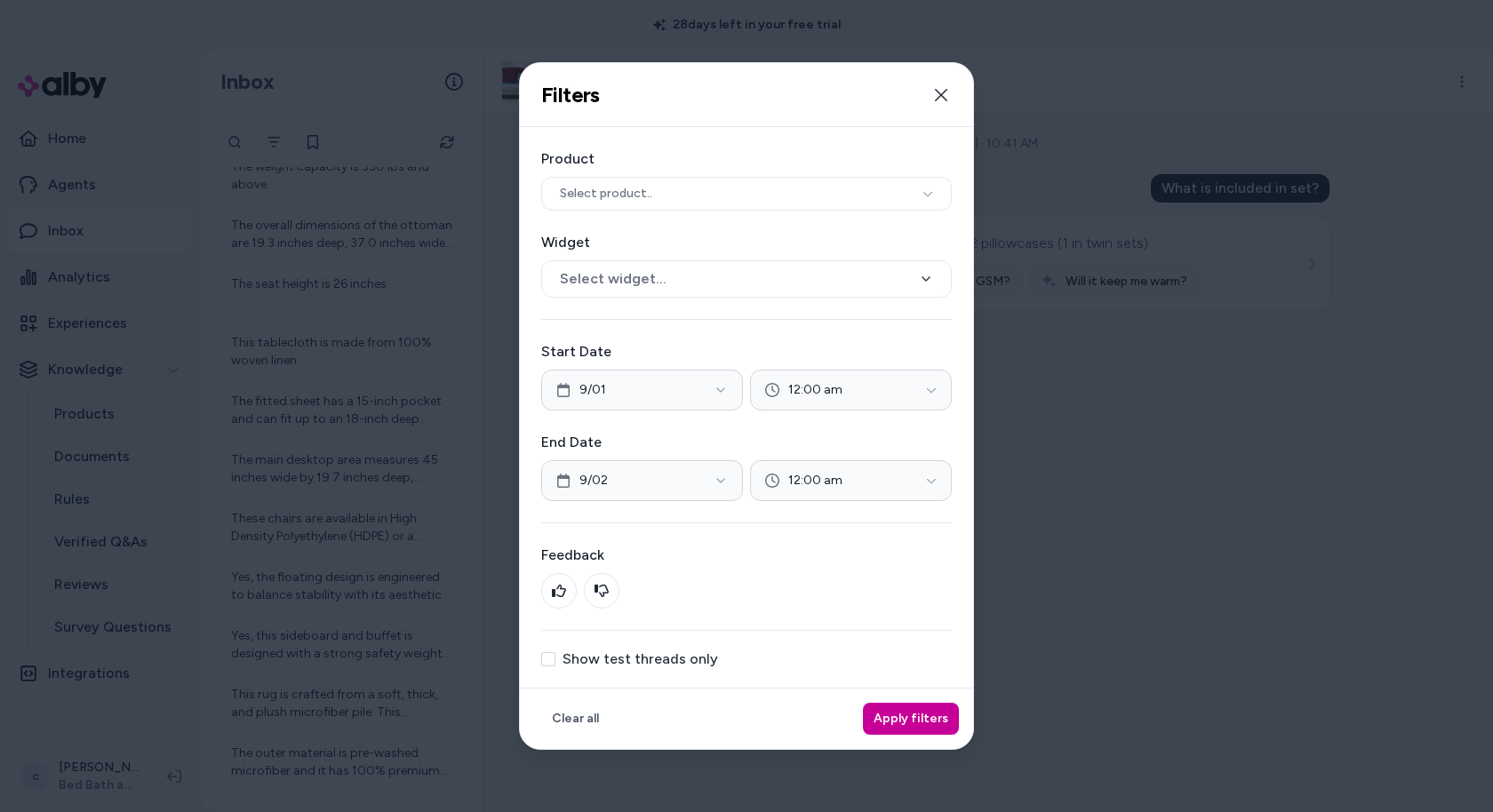
click at [903, 728] on button "Apply filters" at bounding box center [910, 718] width 96 height 32
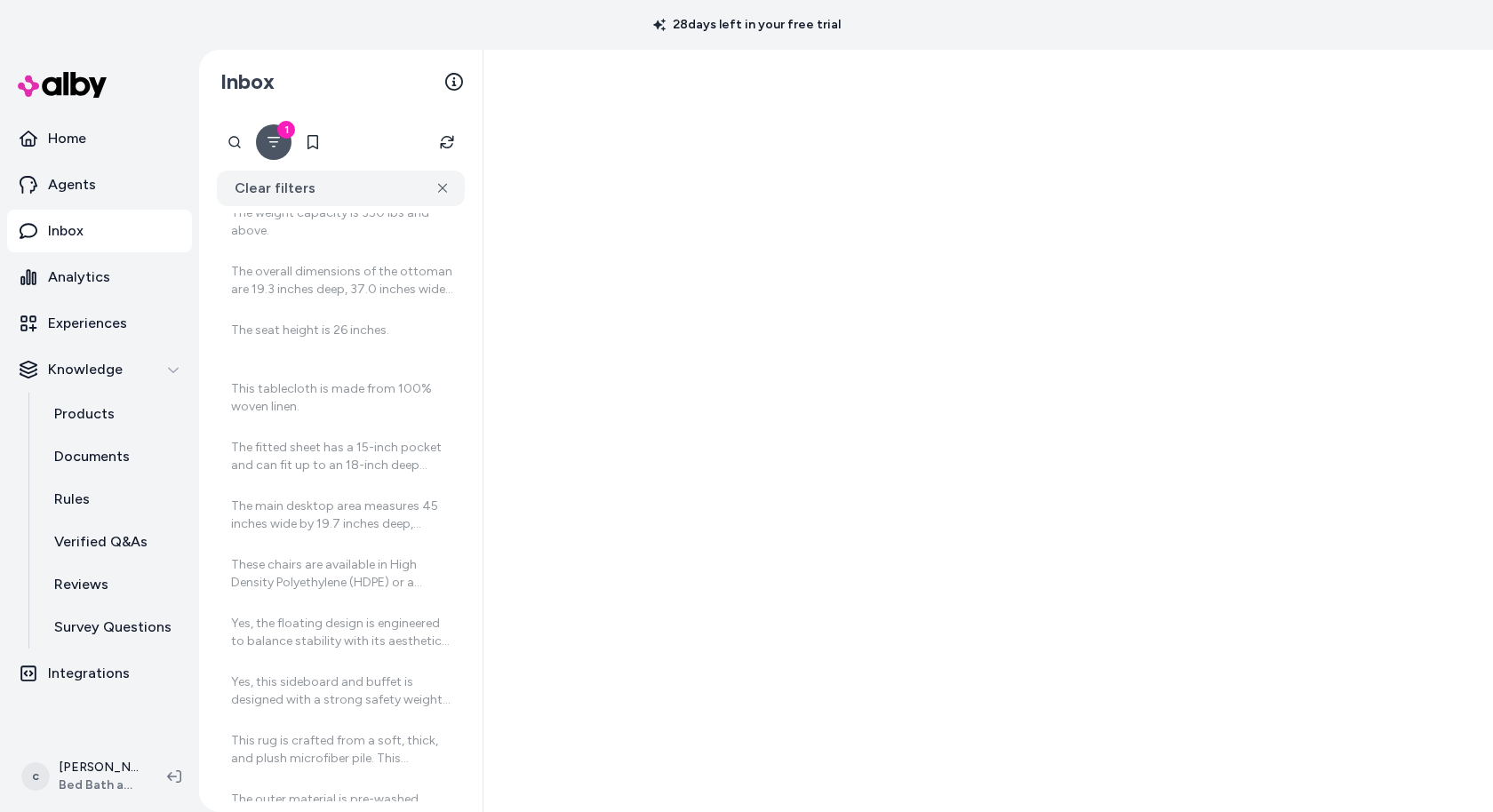
scroll to position [344, 0]
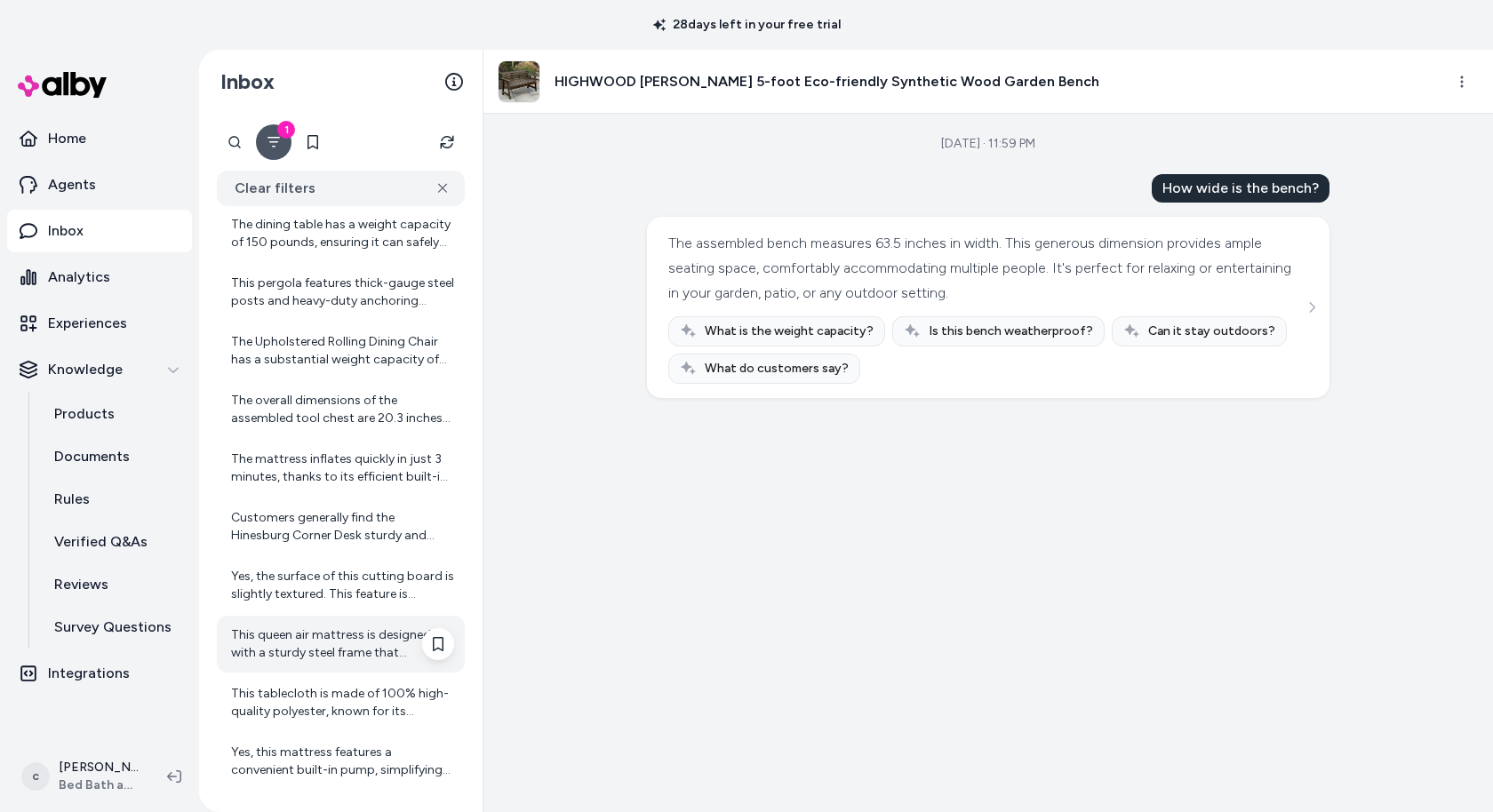
click at [340, 664] on div "This queen air mattress is designed with a sturdy steel frame that supports up …" at bounding box center [341, 644] width 248 height 57
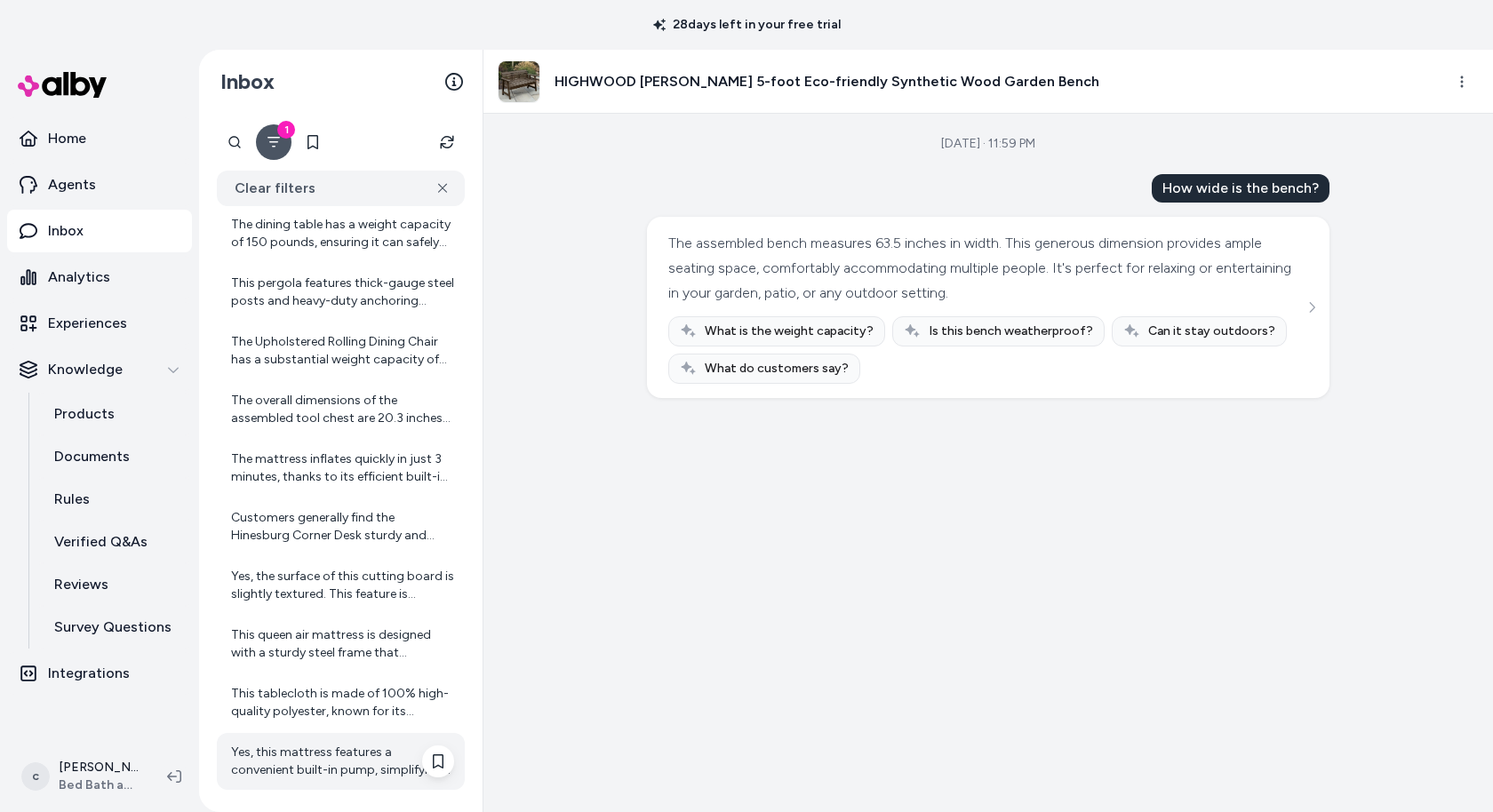
click at [368, 760] on div "Yes, this mattress features a convenient built-in pump, simplifying the inflati…" at bounding box center [343, 761] width 223 height 36
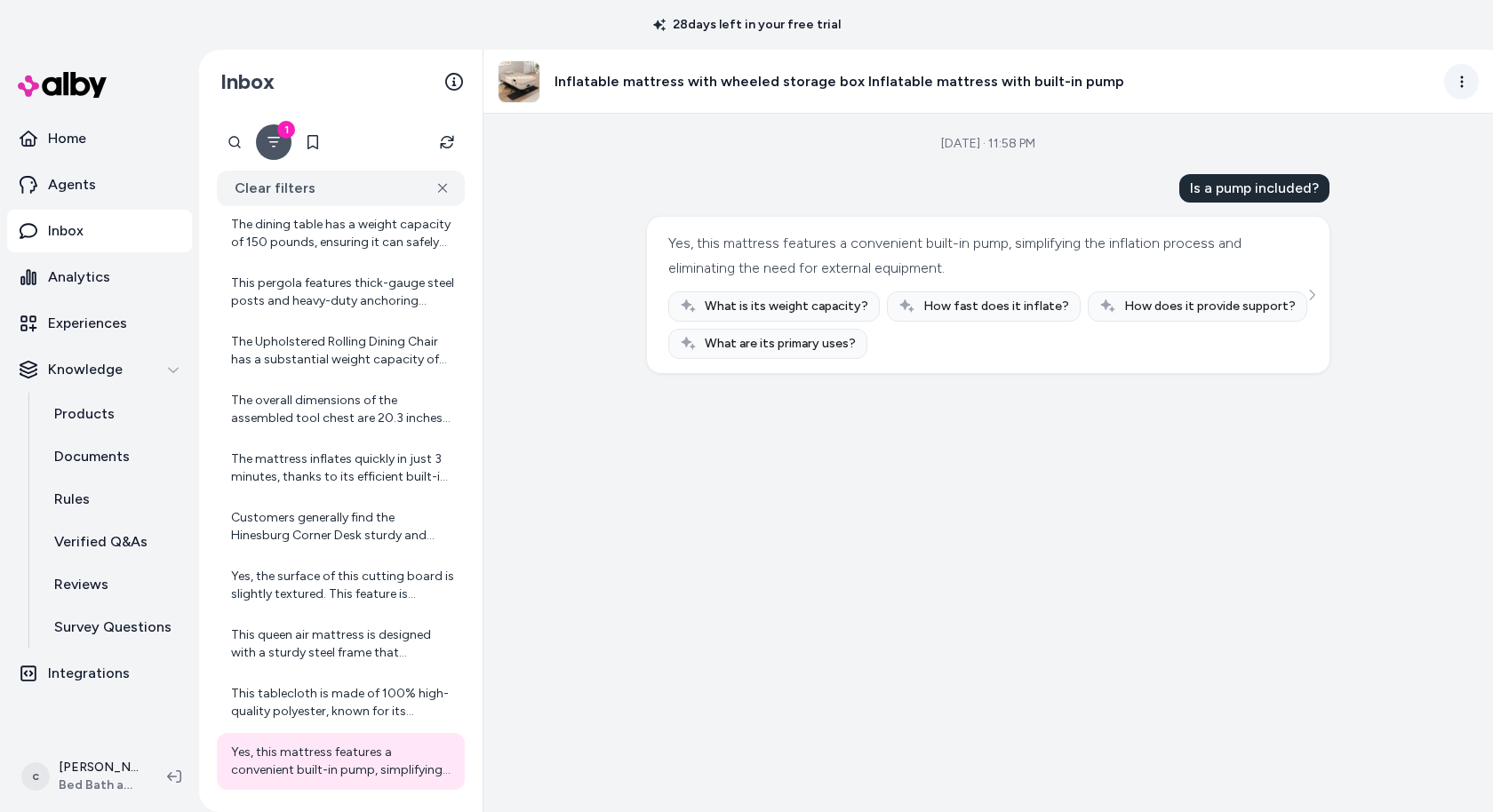
click at [1463, 87] on html "28 days left in your free trial Home Agents Inbox Analytics Experiences Knowled…" at bounding box center [746, 406] width 1493 height 812
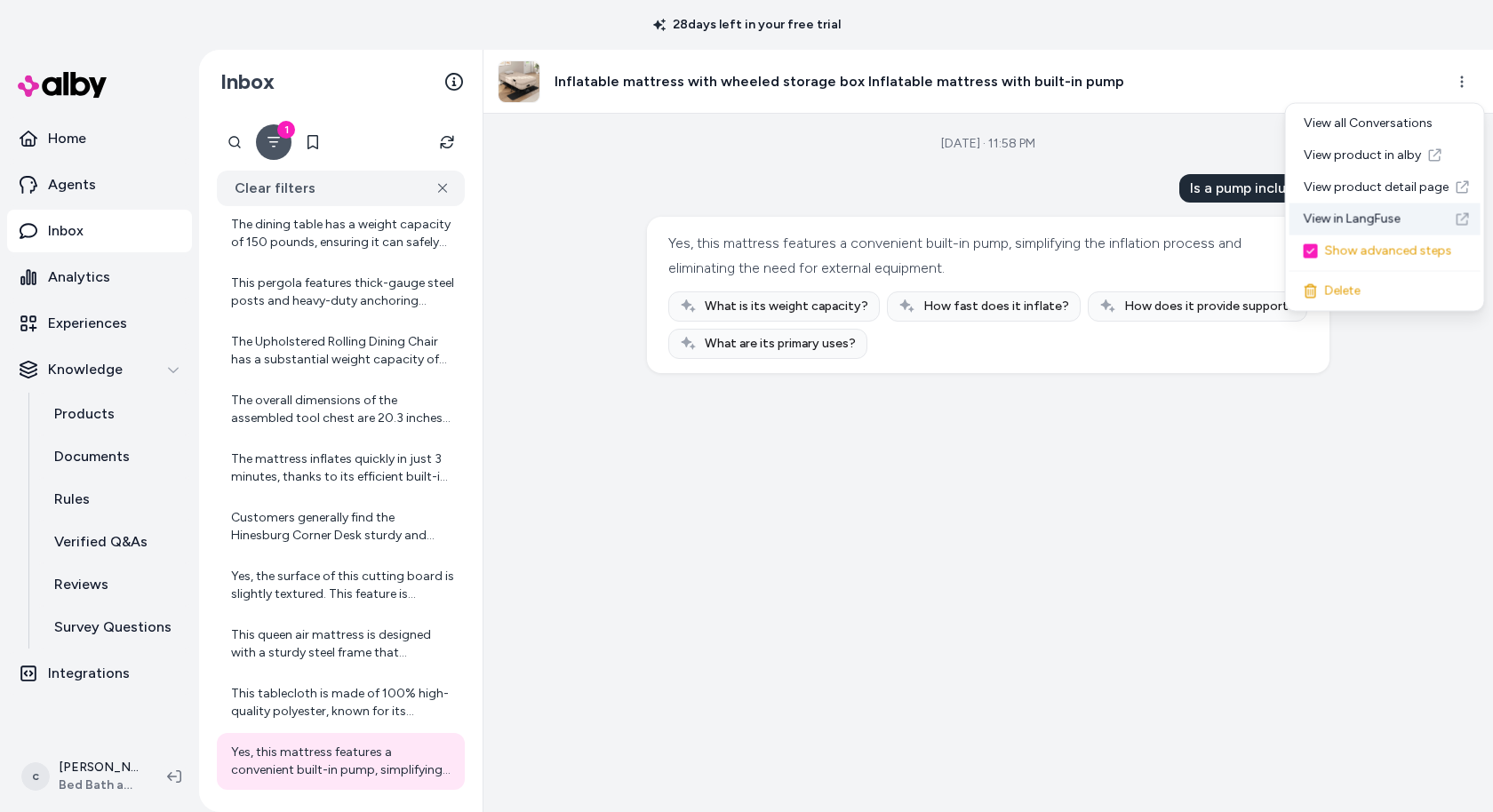
click at [1370, 213] on link "View in LangFuse" at bounding box center [1385, 219] width 191 height 32
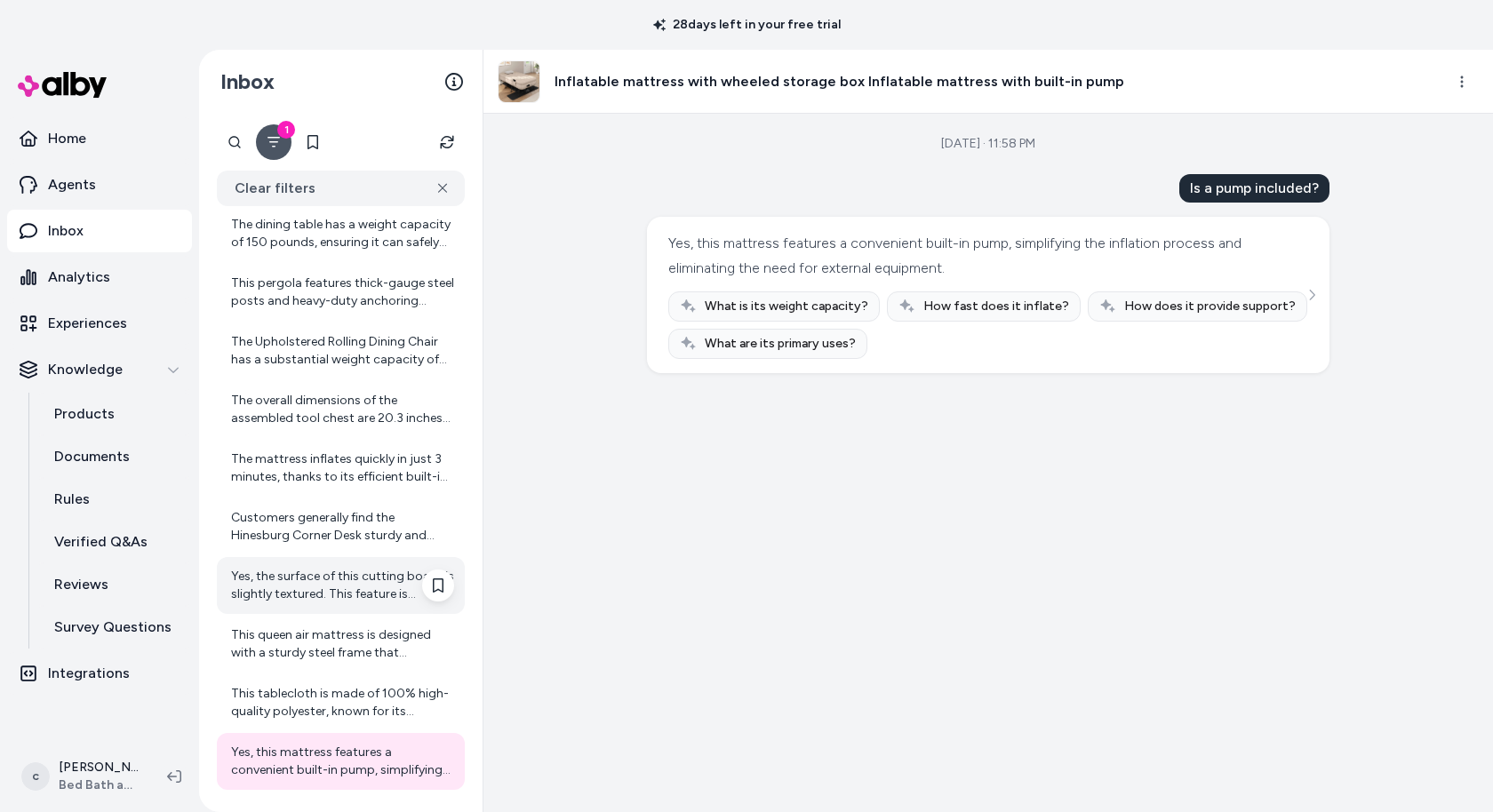
scroll to position [1223, 0]
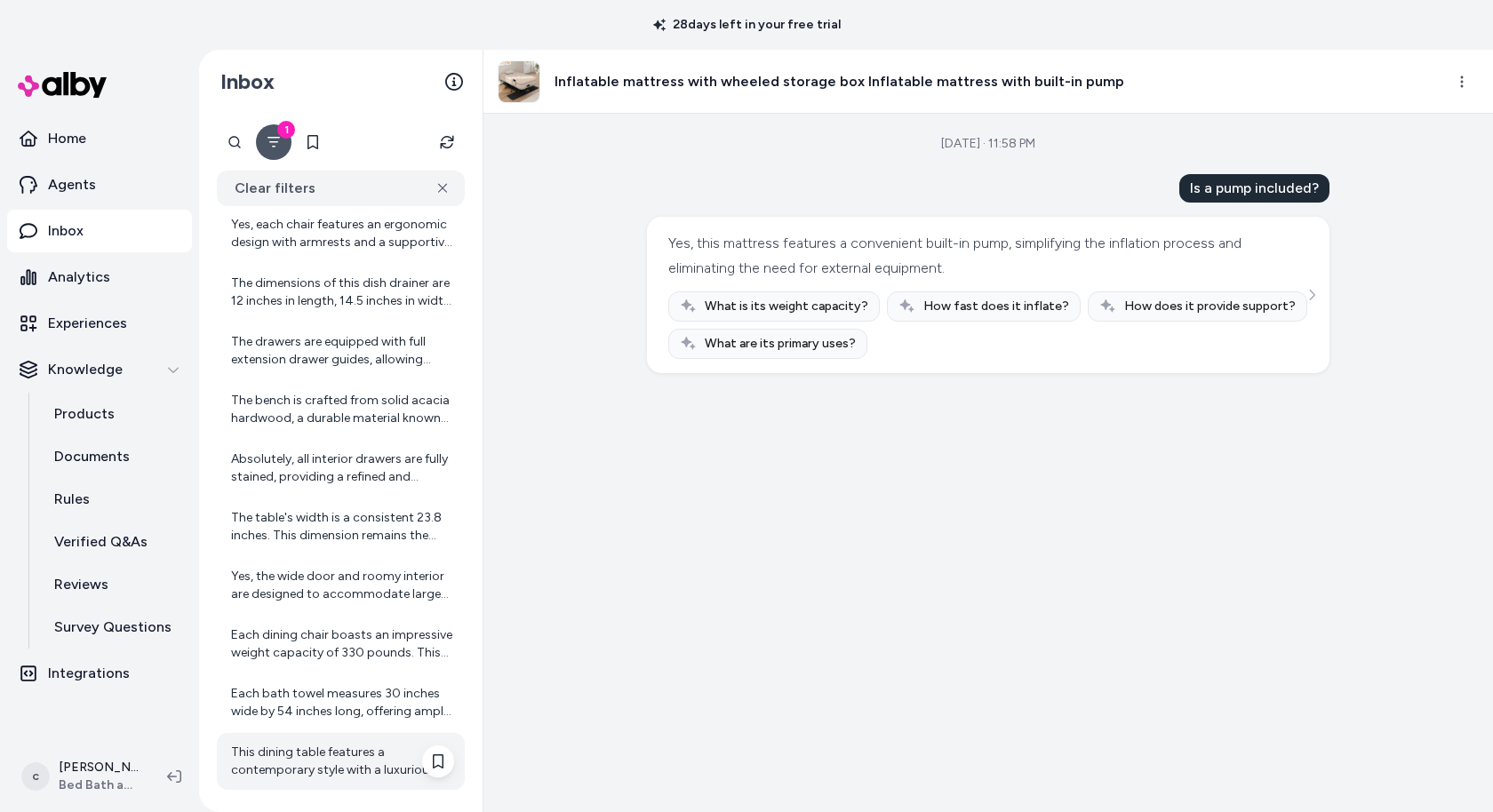
click at [320, 761] on div "This dining table features a contemporary style with a luxurious aesthetic, des…" at bounding box center [343, 761] width 223 height 36
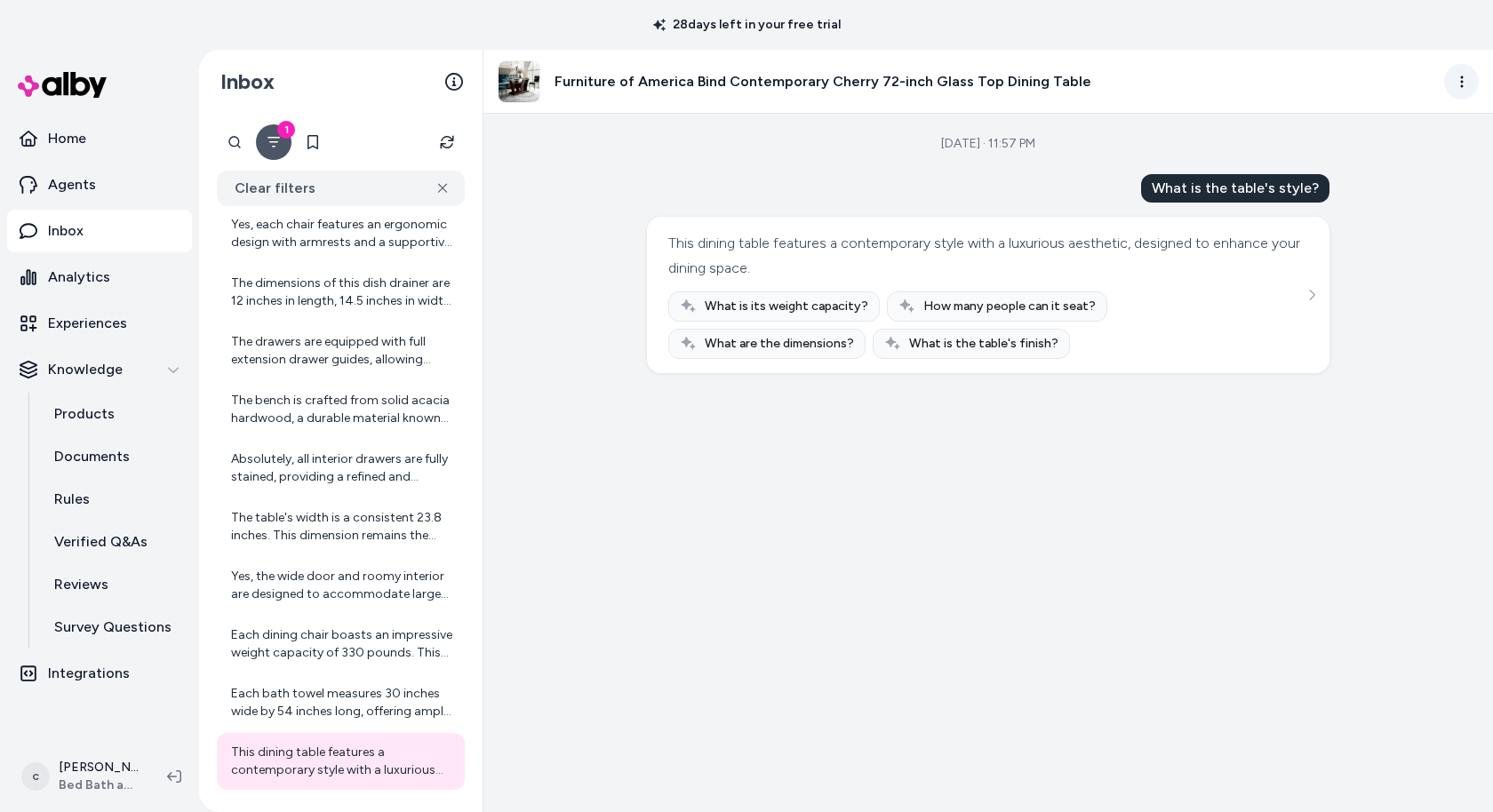
click at [1453, 88] on html "28 days left in your free trial Home Agents Inbox Analytics Experiences Knowled…" at bounding box center [746, 406] width 1493 height 812
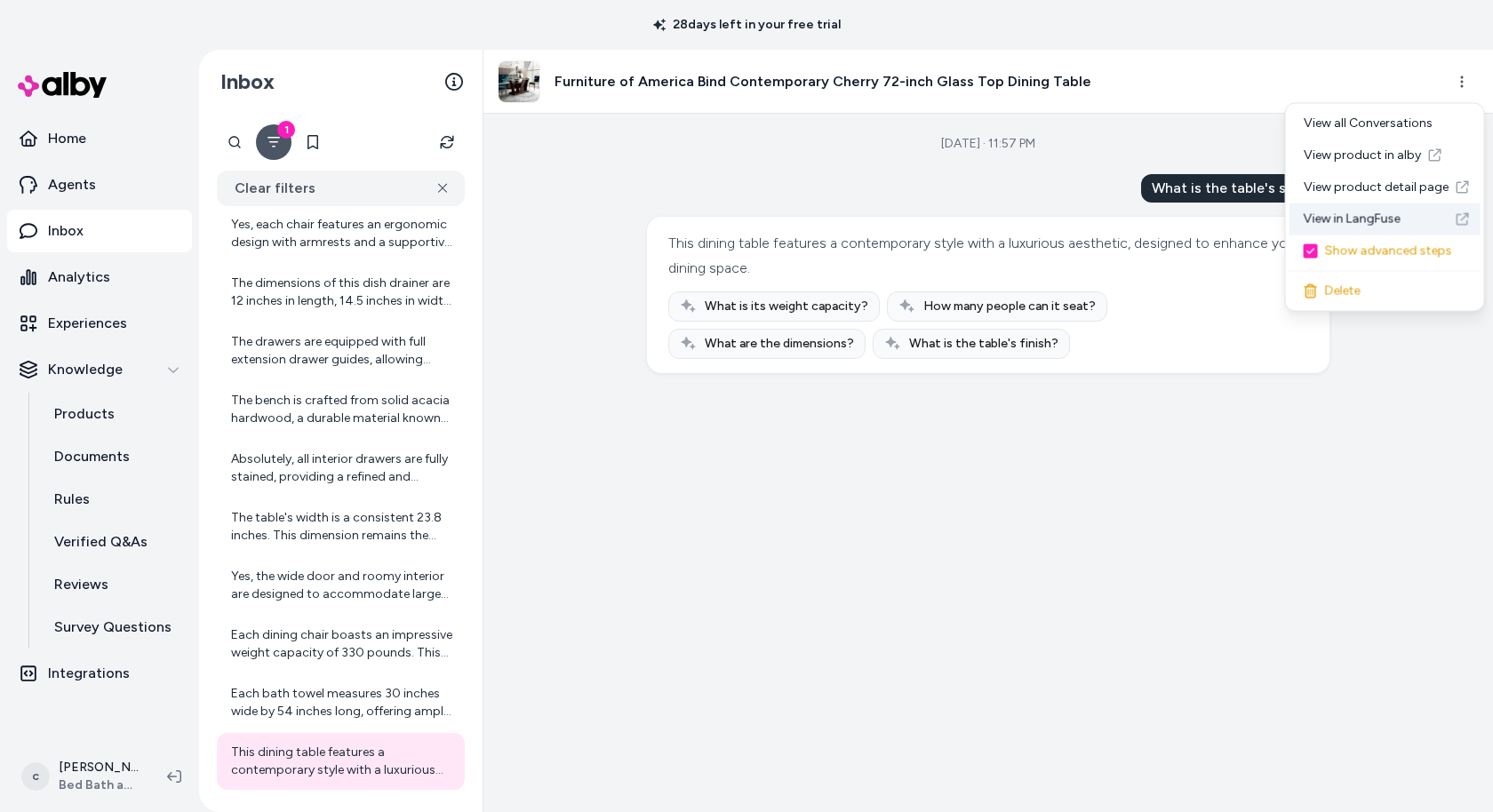
click at [1332, 219] on link "View in LangFuse" at bounding box center [1385, 219] width 191 height 32
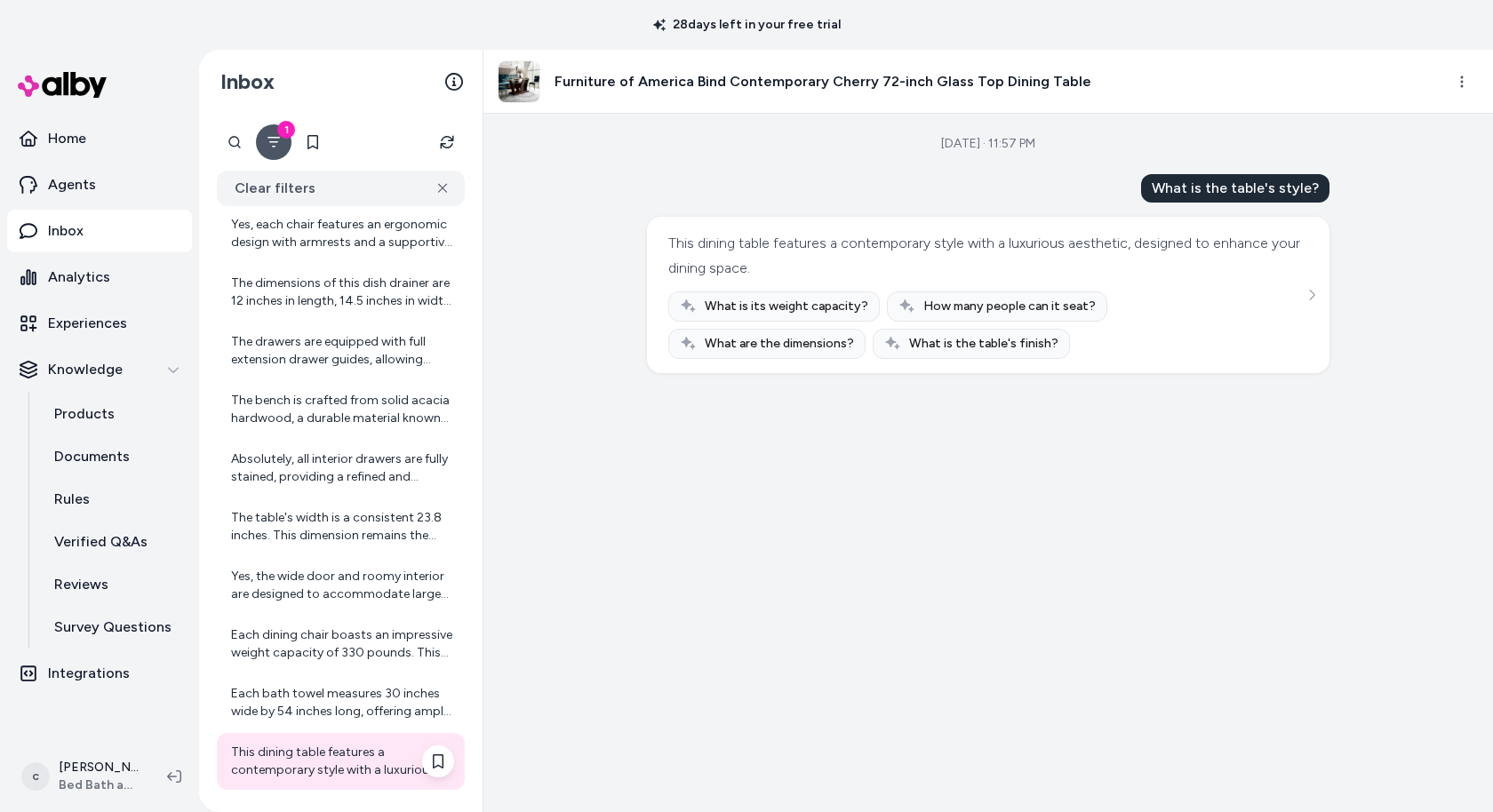
click at [336, 759] on div "This dining table features a contemporary style with a luxurious aesthetic, des…" at bounding box center [343, 761] width 223 height 36
click at [361, 706] on div "Each bath towel measures 30 inches wide by 54 inches long, offering ample cover…" at bounding box center [343, 703] width 223 height 36
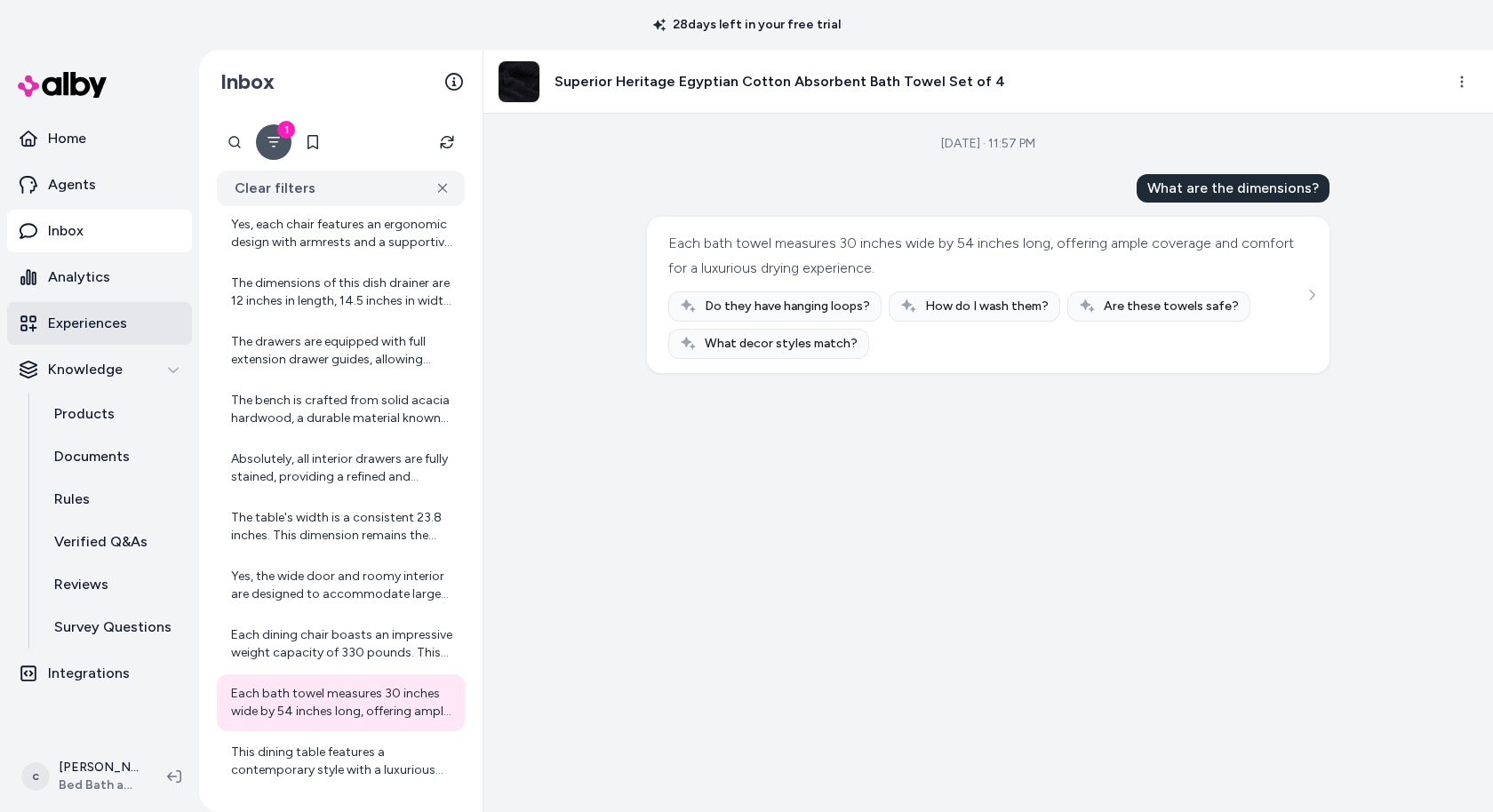
click at [98, 324] on p "Experiences" at bounding box center [88, 323] width 79 height 21
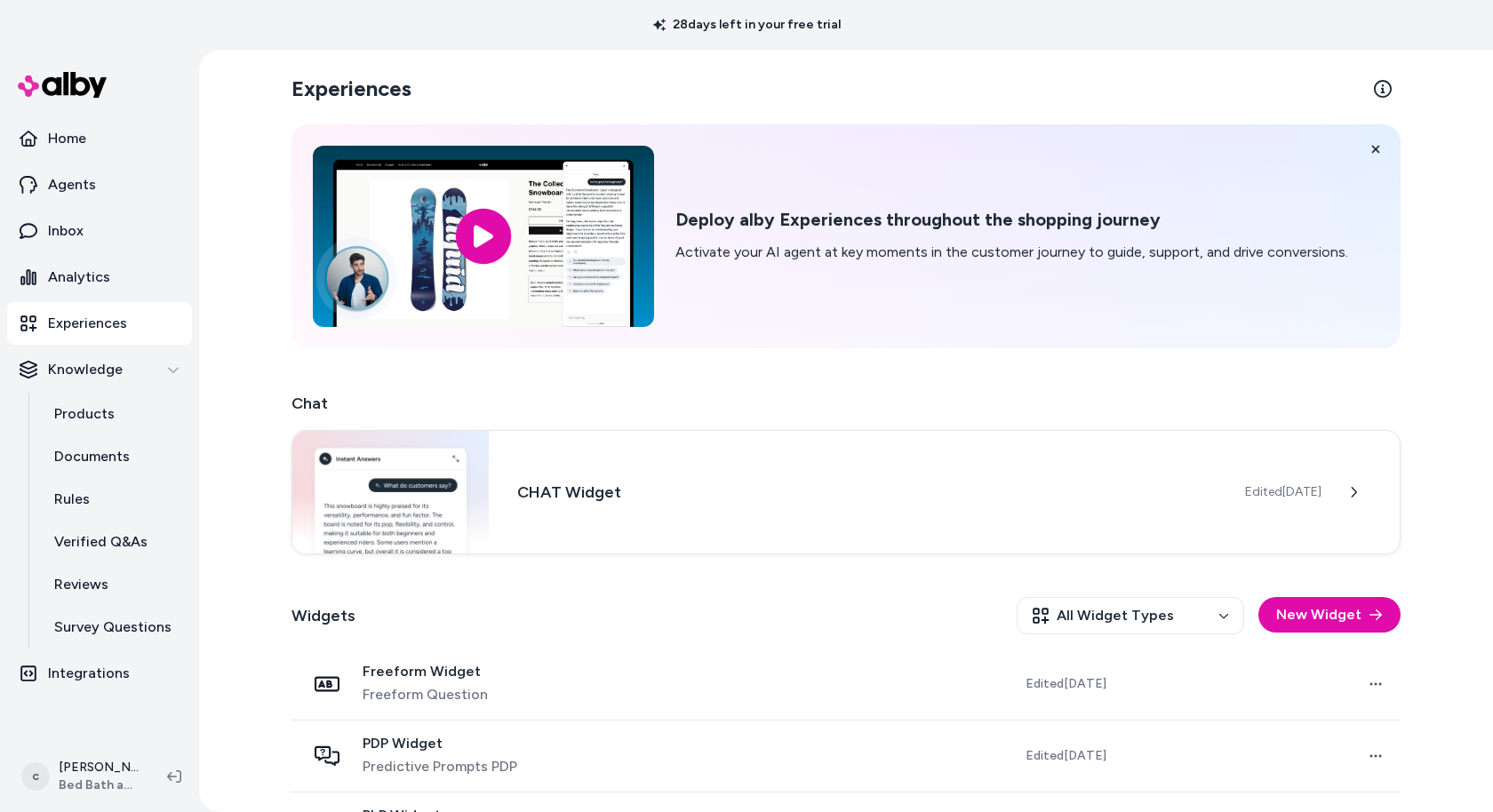
scroll to position [135, 0]
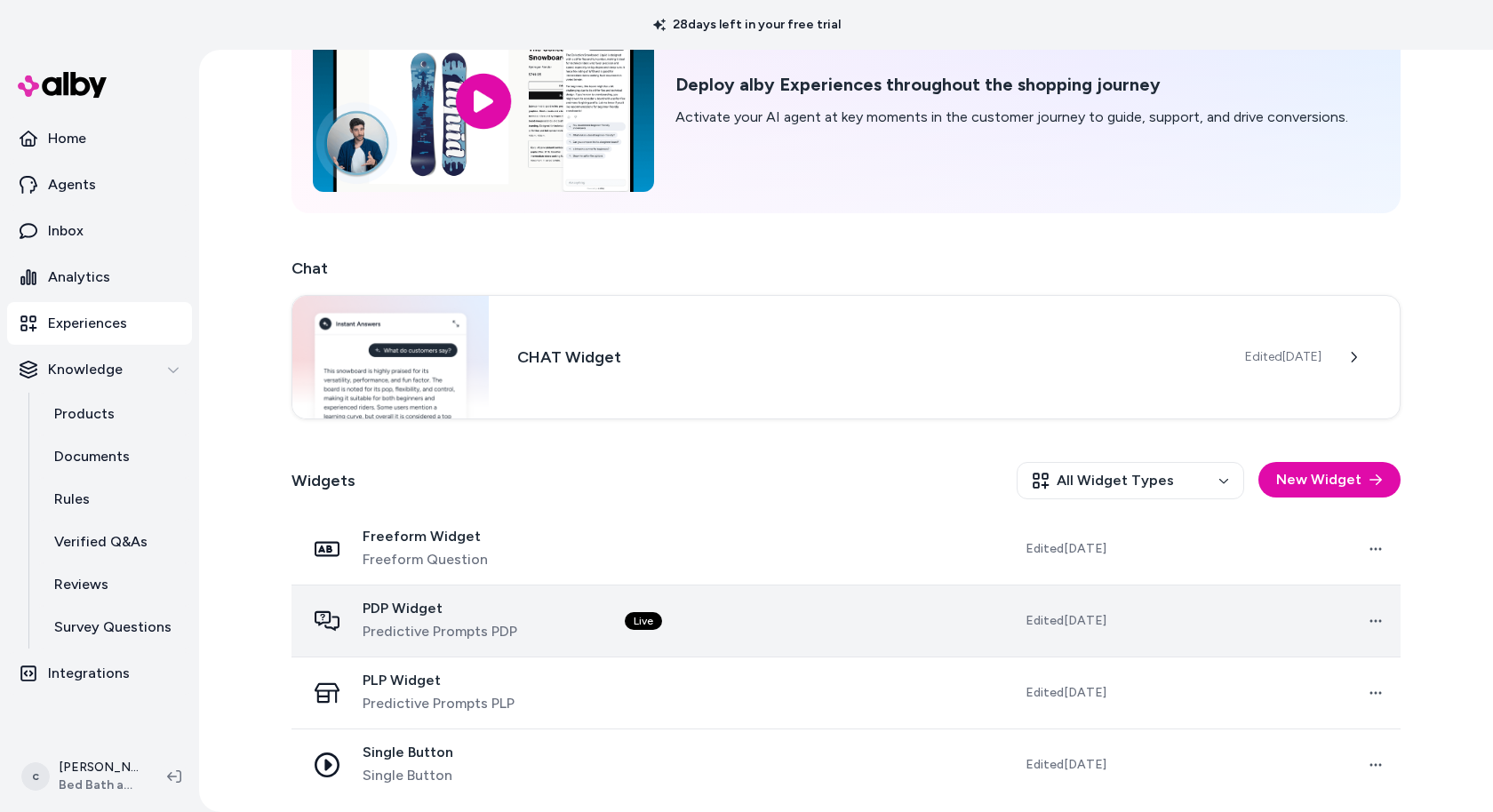
click at [635, 611] on td "Live" at bounding box center [749, 620] width 280 height 72
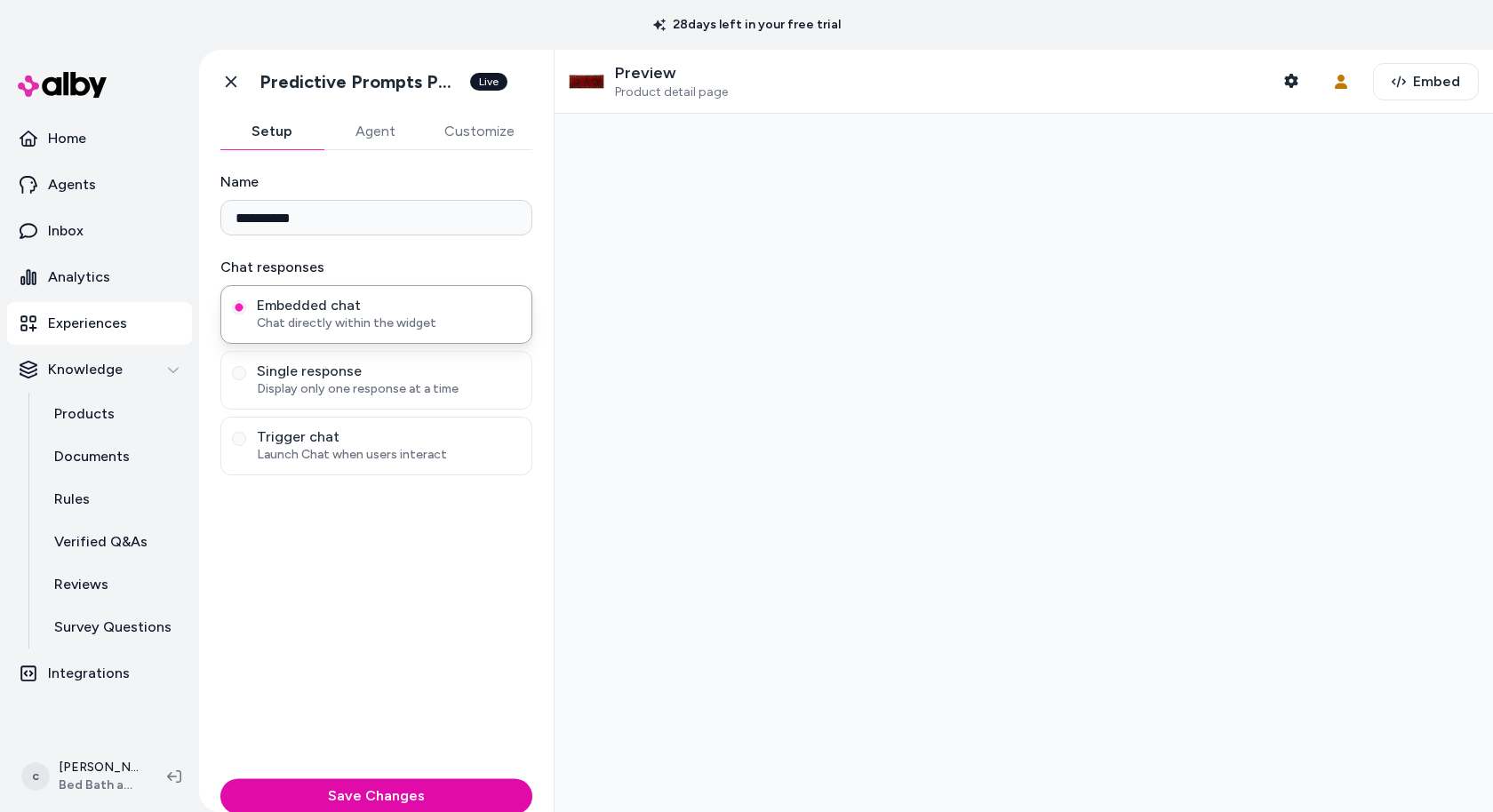
click at [593, 631] on div at bounding box center [1023, 462] width 938 height 698
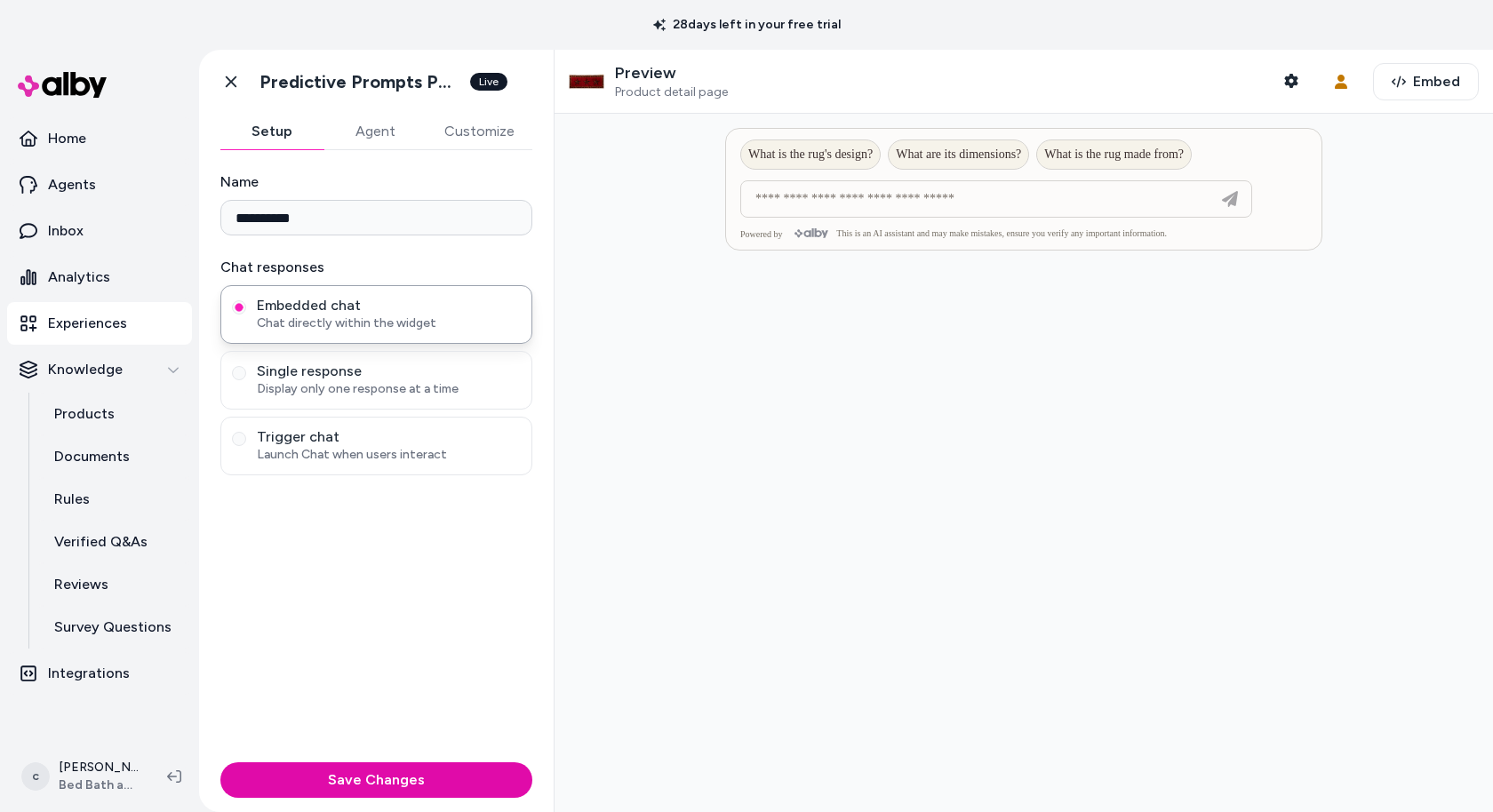
click at [1360, 82] on div "User Context Embed" at bounding box center [1400, 81] width 156 height 38
click at [1340, 80] on icon "button" at bounding box center [1340, 81] width 15 height 15
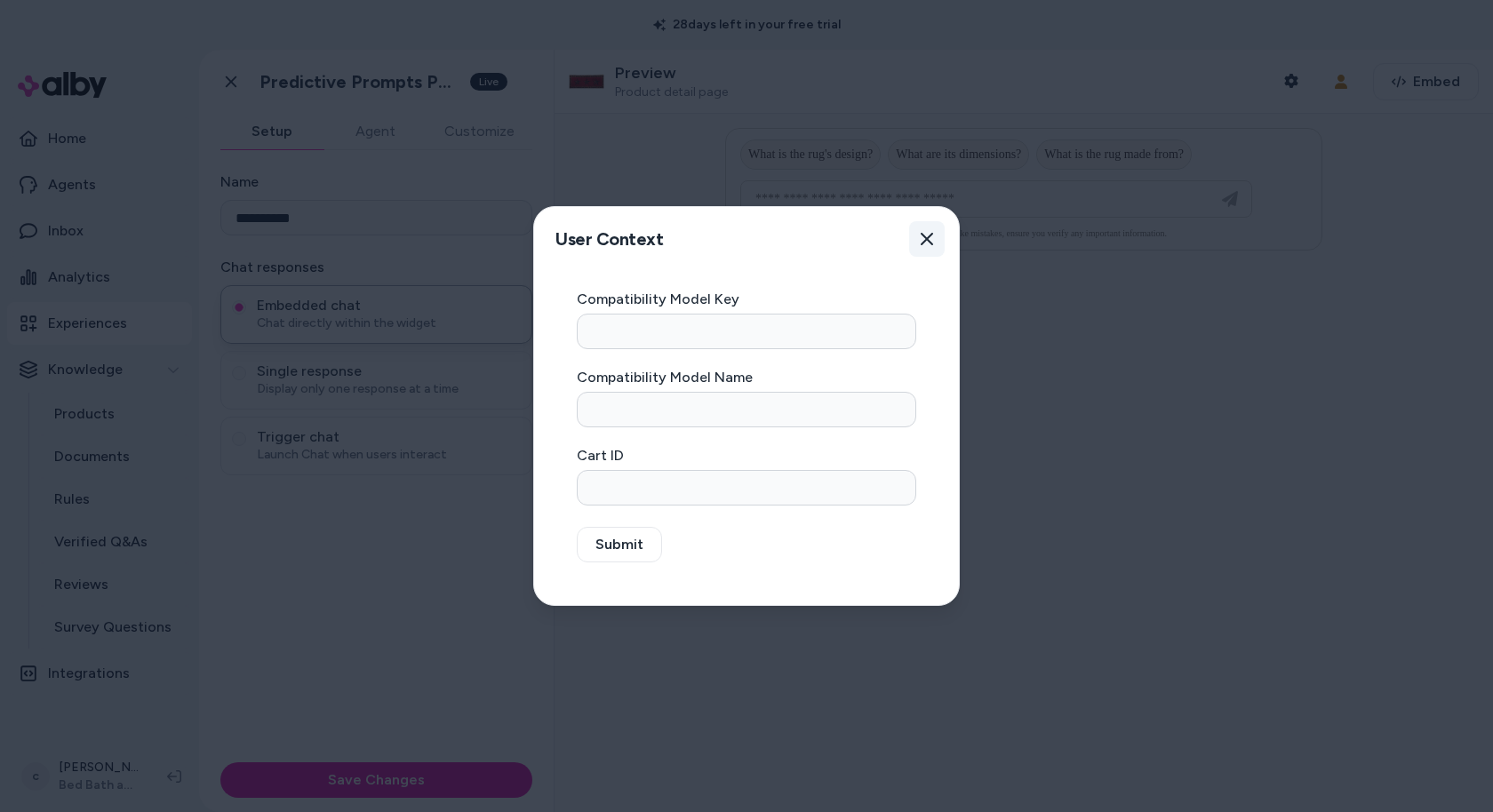
click at [934, 235] on button "Close" at bounding box center [927, 239] width 36 height 36
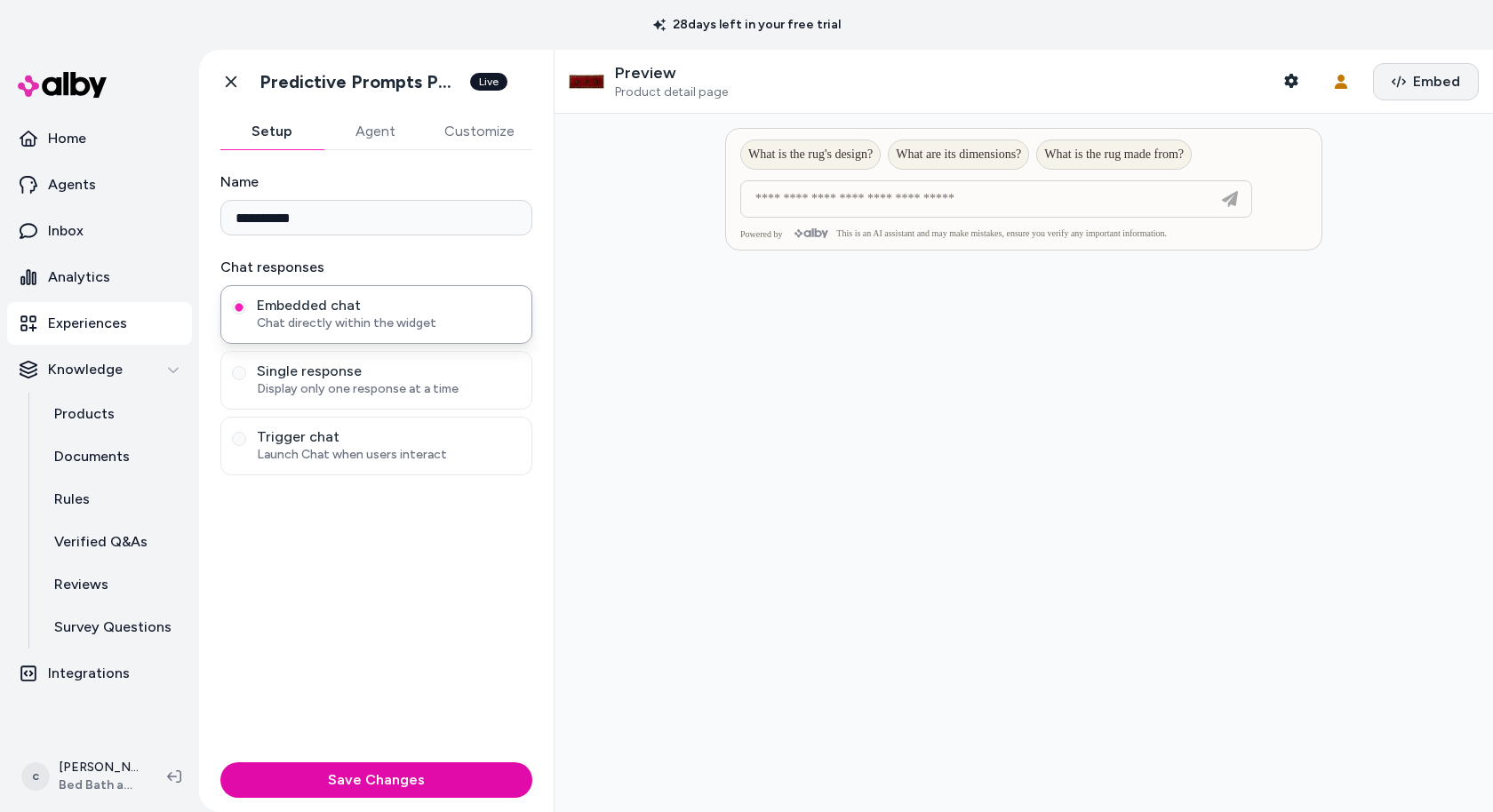
click at [1420, 77] on span "Embed" at bounding box center [1436, 81] width 47 height 21
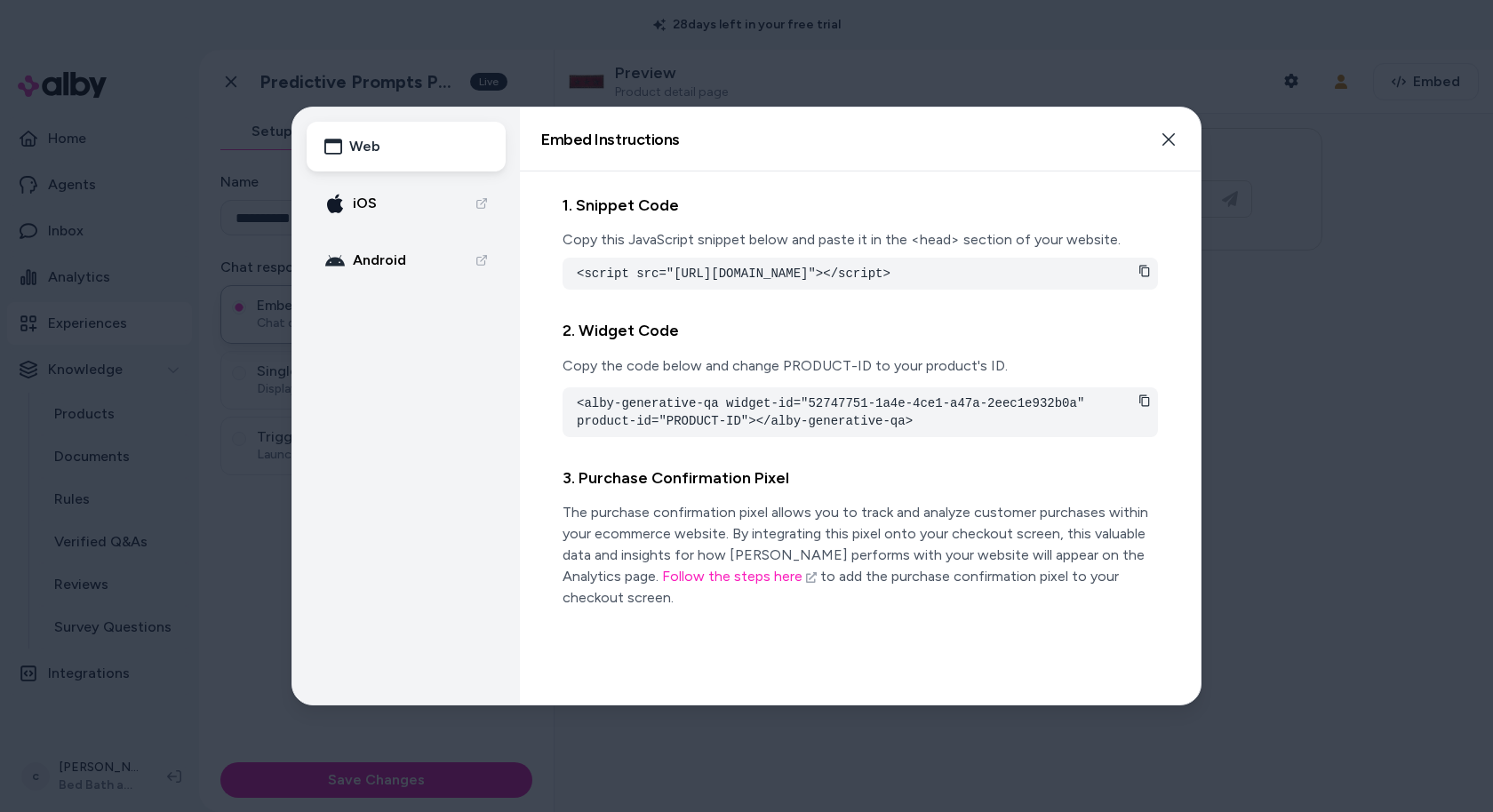
click at [1367, 274] on div at bounding box center [746, 406] width 1493 height 812
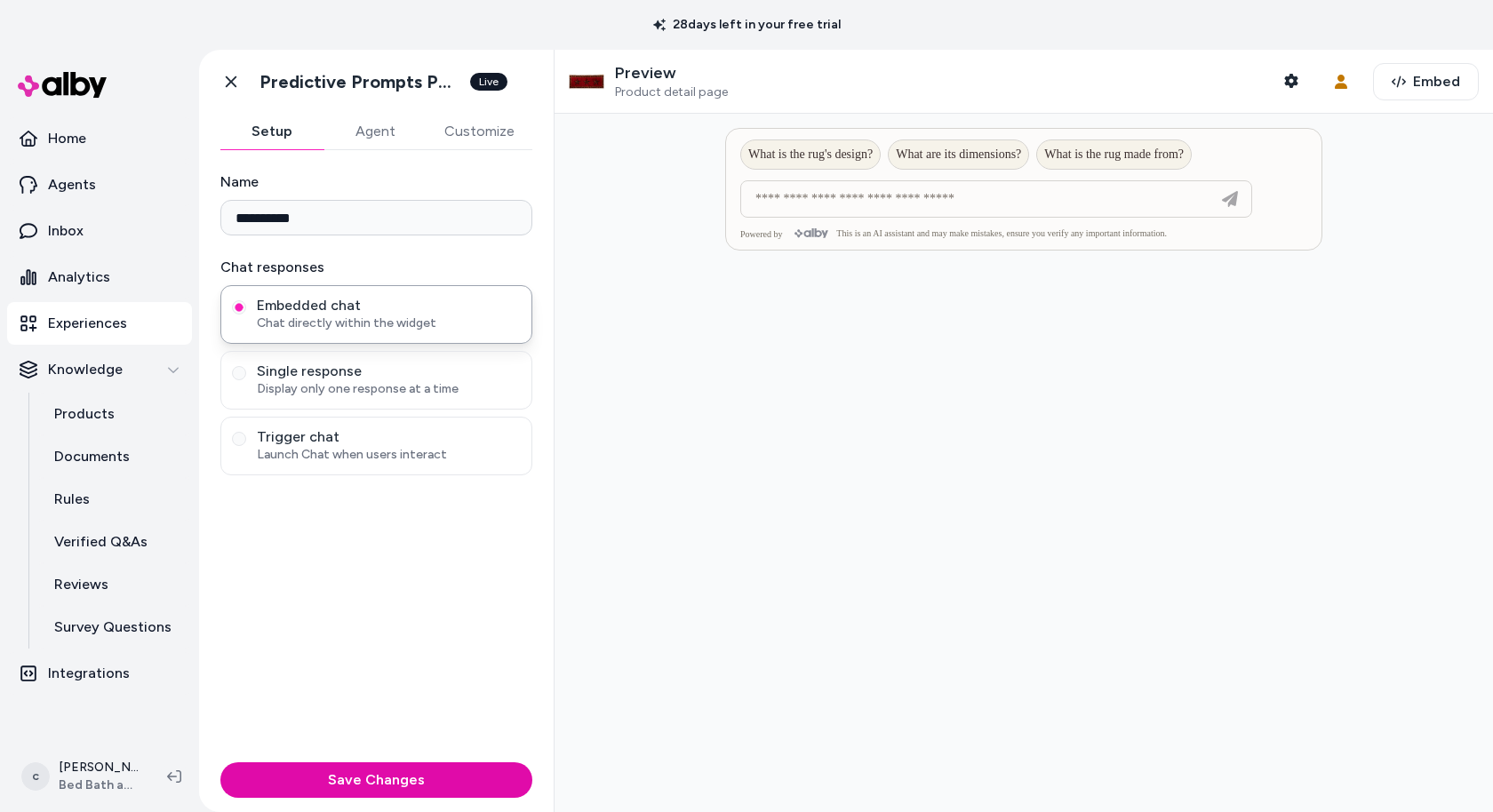
click at [632, 73] on p "Preview" at bounding box center [671, 73] width 113 height 20
click at [611, 79] on div "Preview Product detail page" at bounding box center [648, 81] width 159 height 38
click at [634, 268] on div at bounding box center [1023, 462] width 938 height 698
click at [83, 223] on link "Inbox" at bounding box center [99, 231] width 185 height 43
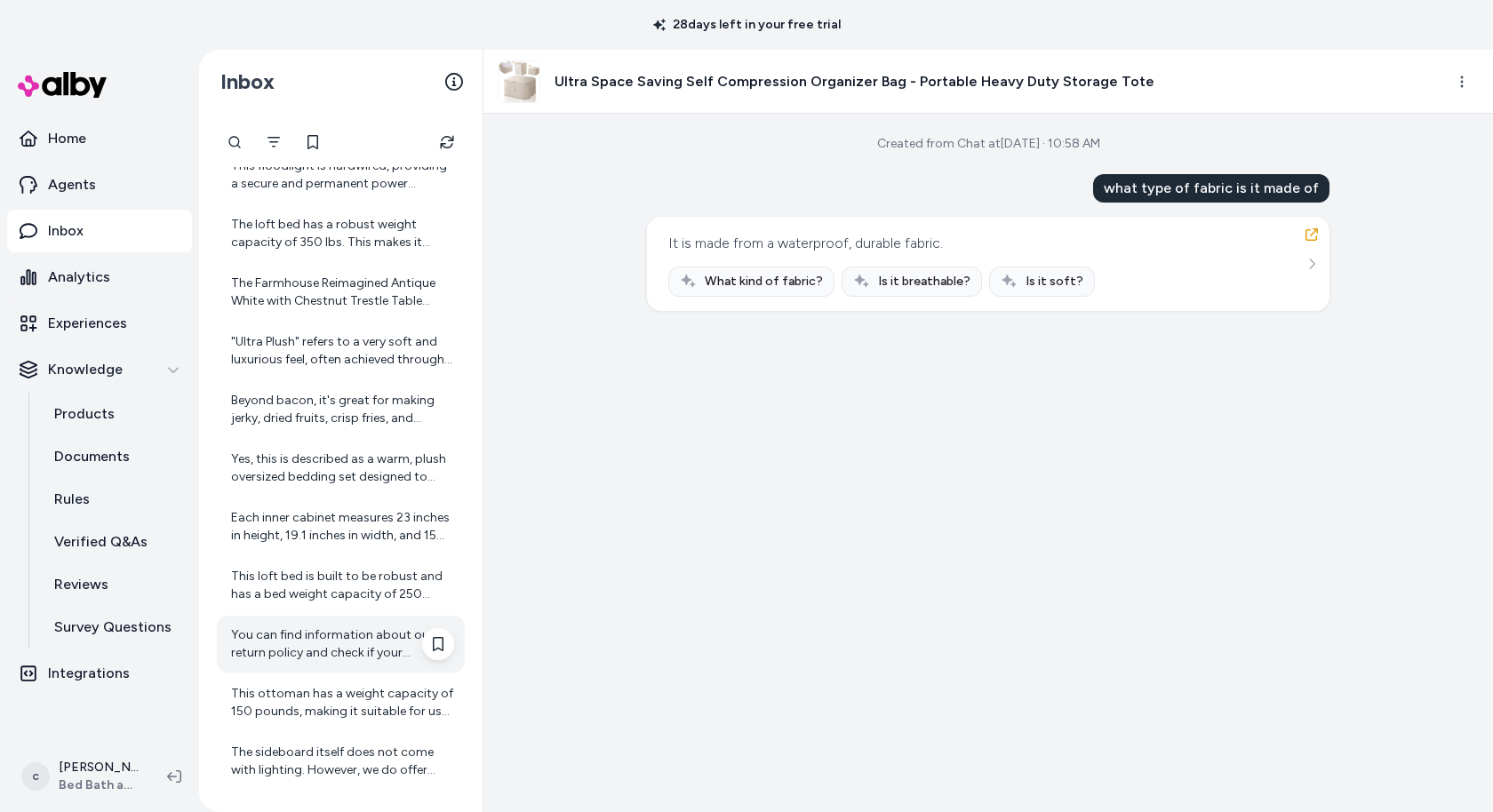
scroll to position [1177, 0]
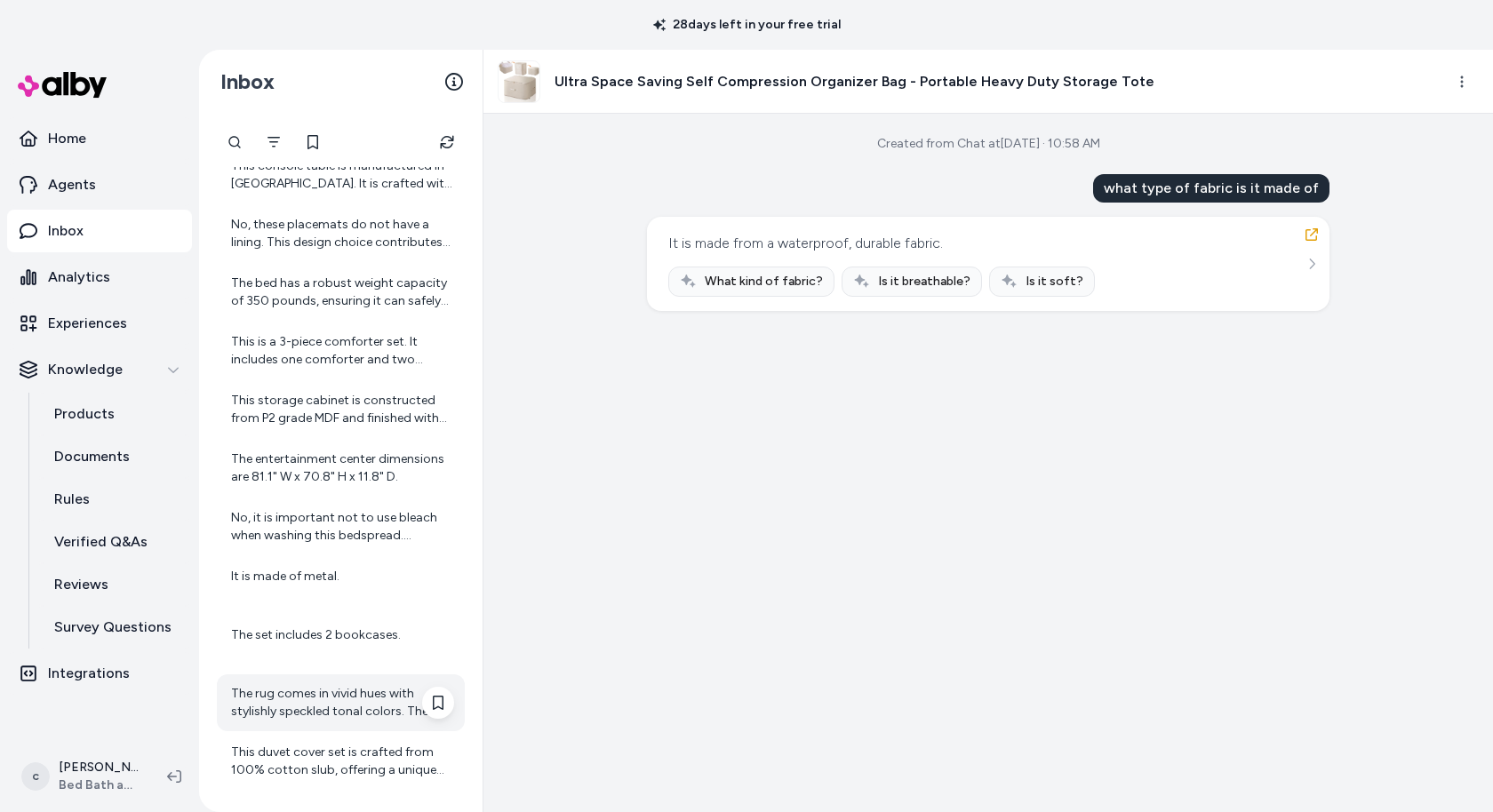
click at [325, 708] on div "The rug comes in vivid hues with stylishly speckled tonal colors. These varied …" at bounding box center [343, 703] width 223 height 36
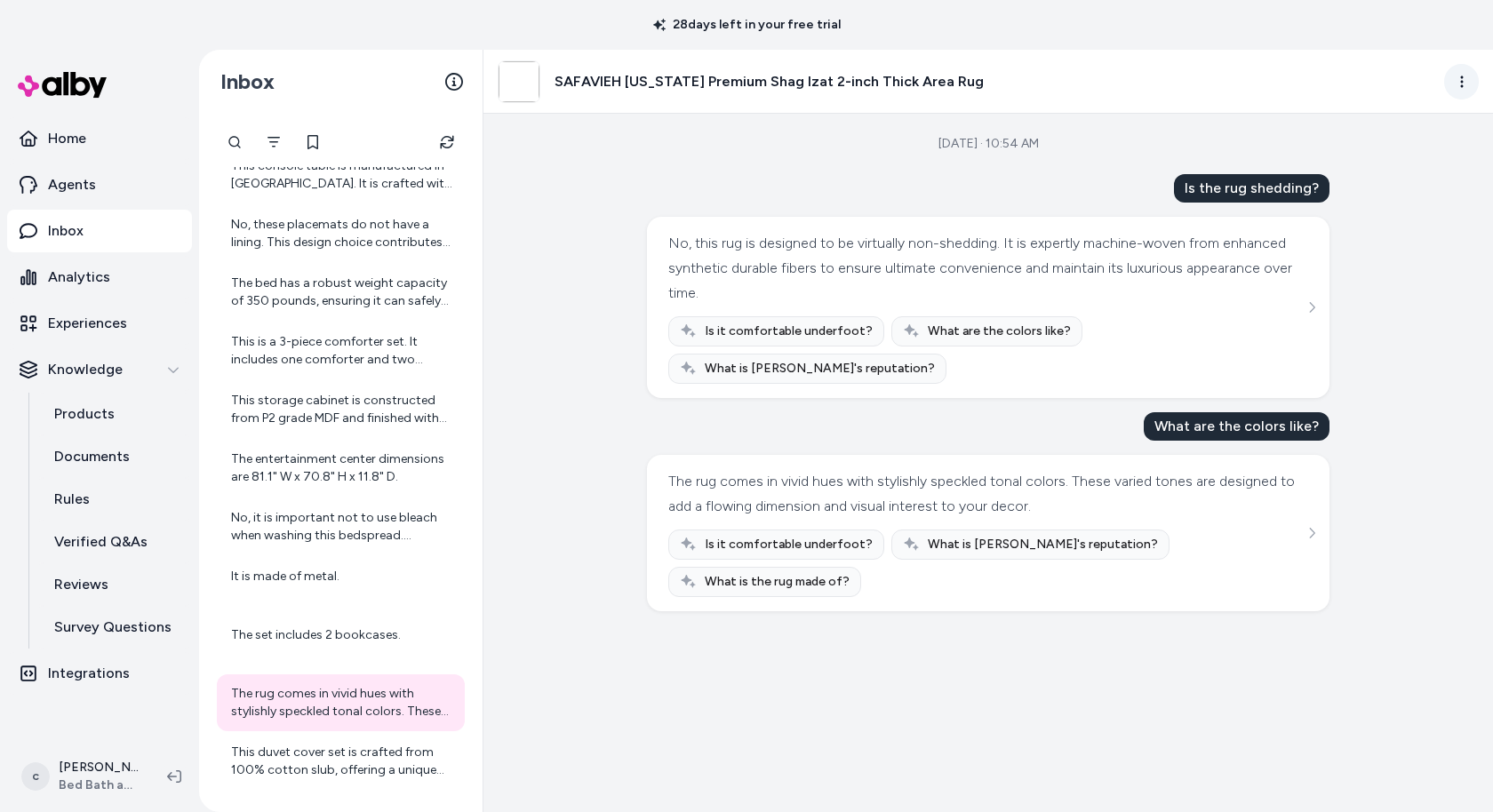
click at [1456, 82] on html "28 days left in your free trial Home Agents Inbox Analytics Experiences Knowled…" at bounding box center [746, 406] width 1493 height 812
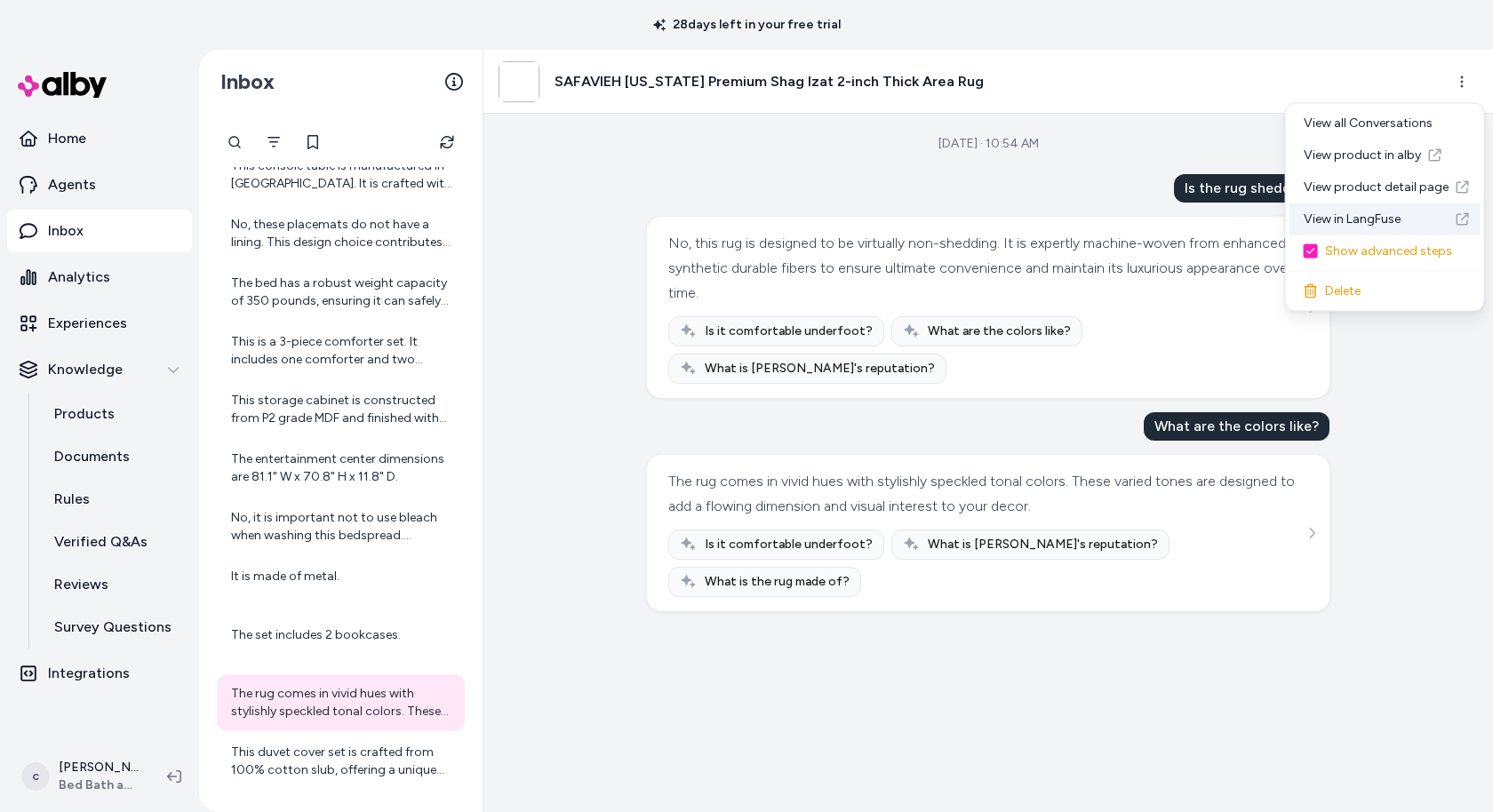
click at [1356, 223] on link "View in LangFuse" at bounding box center [1385, 219] width 191 height 32
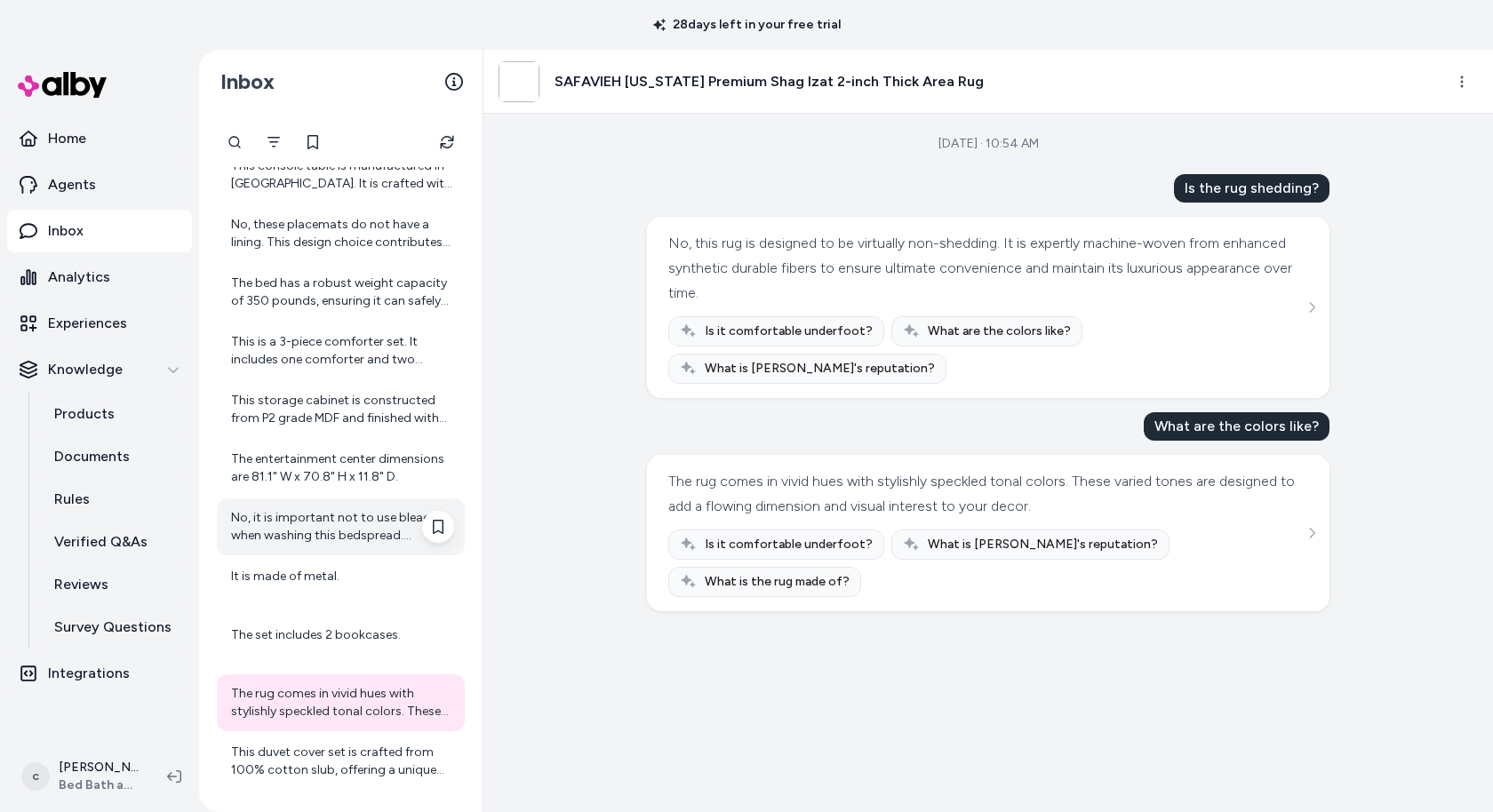
scroll to position [2057, 0]
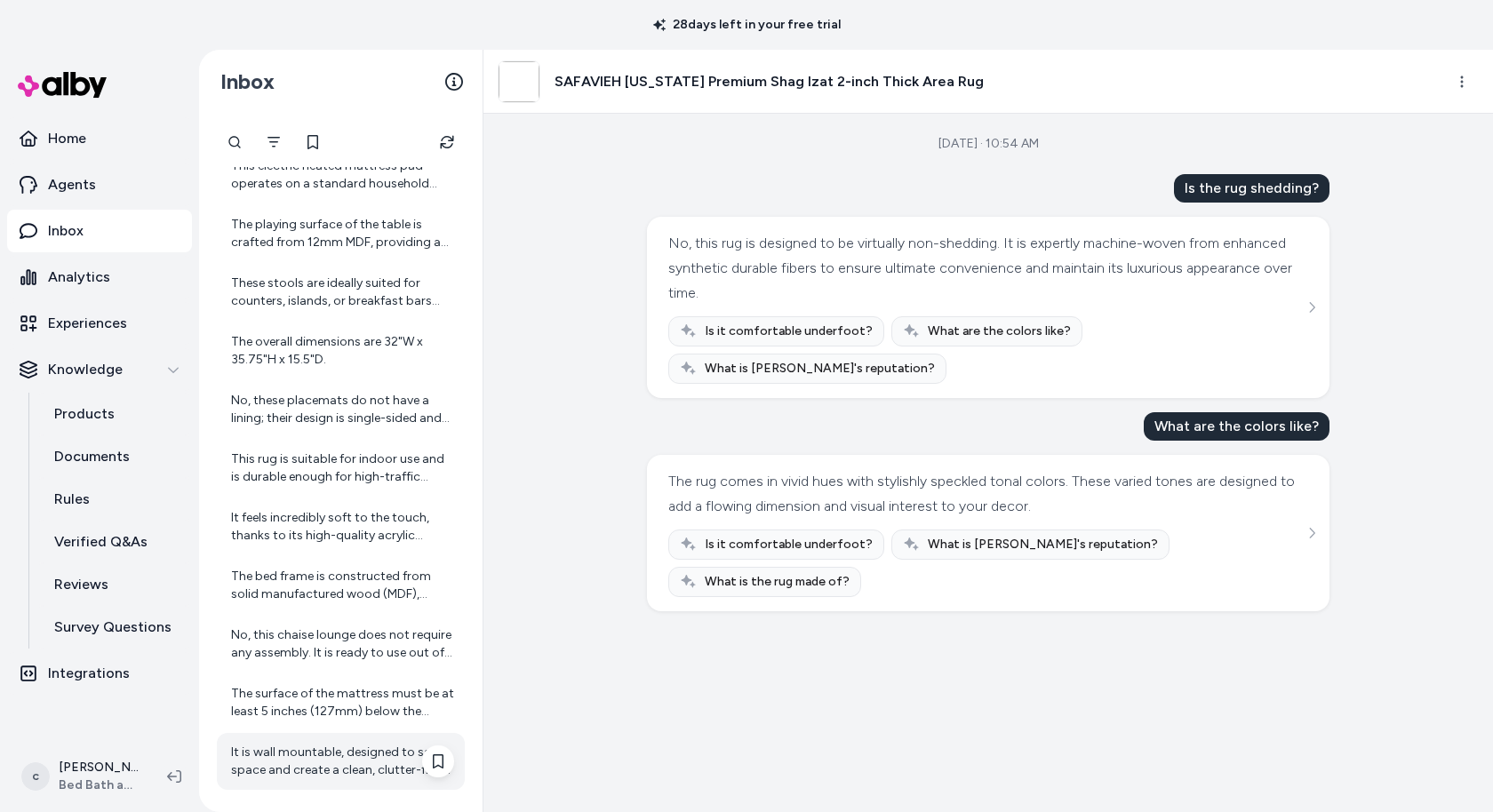
click at [319, 735] on div "It is wall mountable, designed to save space and create a clean, clutter-free b…" at bounding box center [341, 761] width 248 height 57
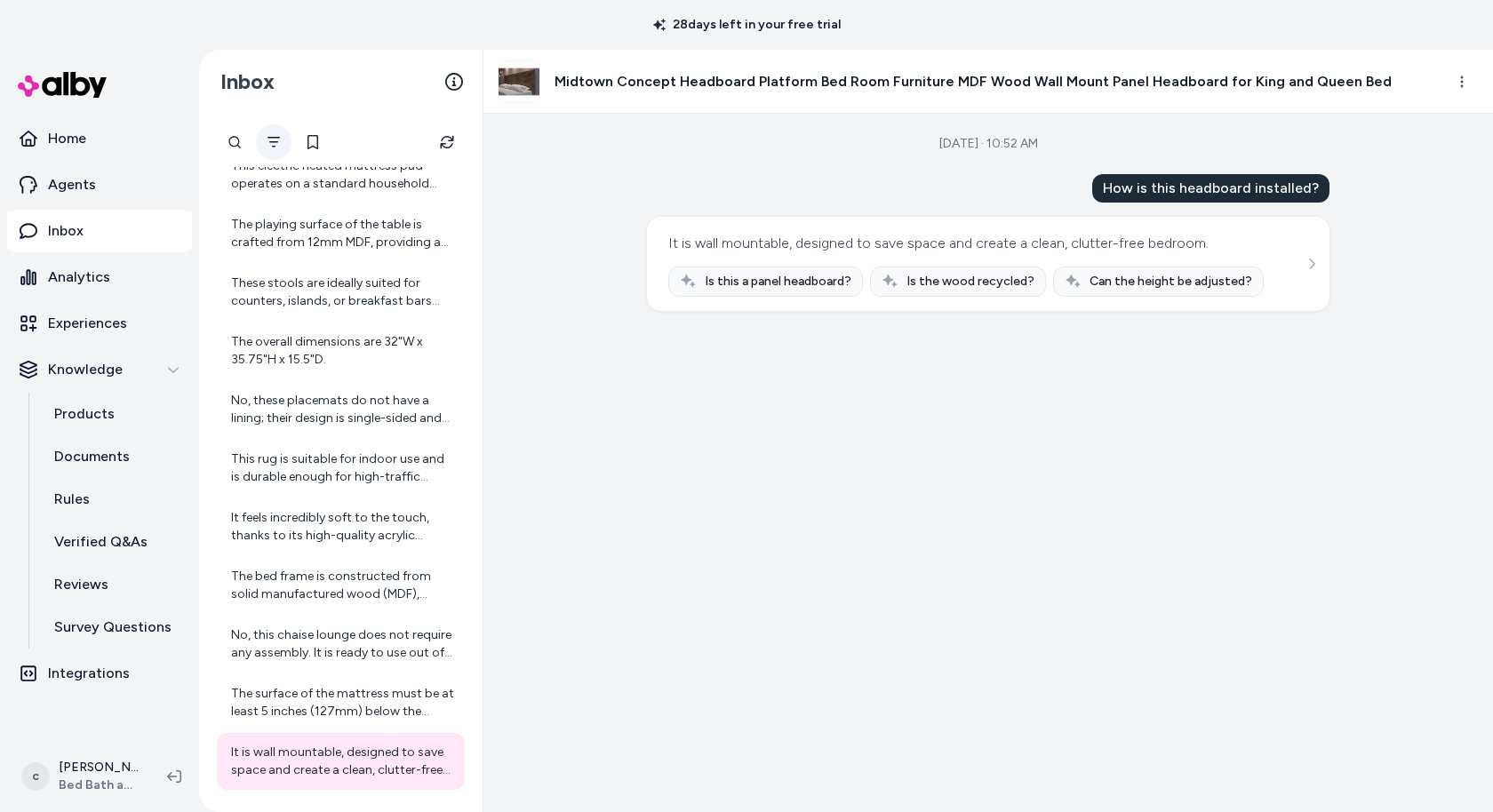
click at [275, 137] on icon "Filter" at bounding box center [273, 141] width 15 height 15
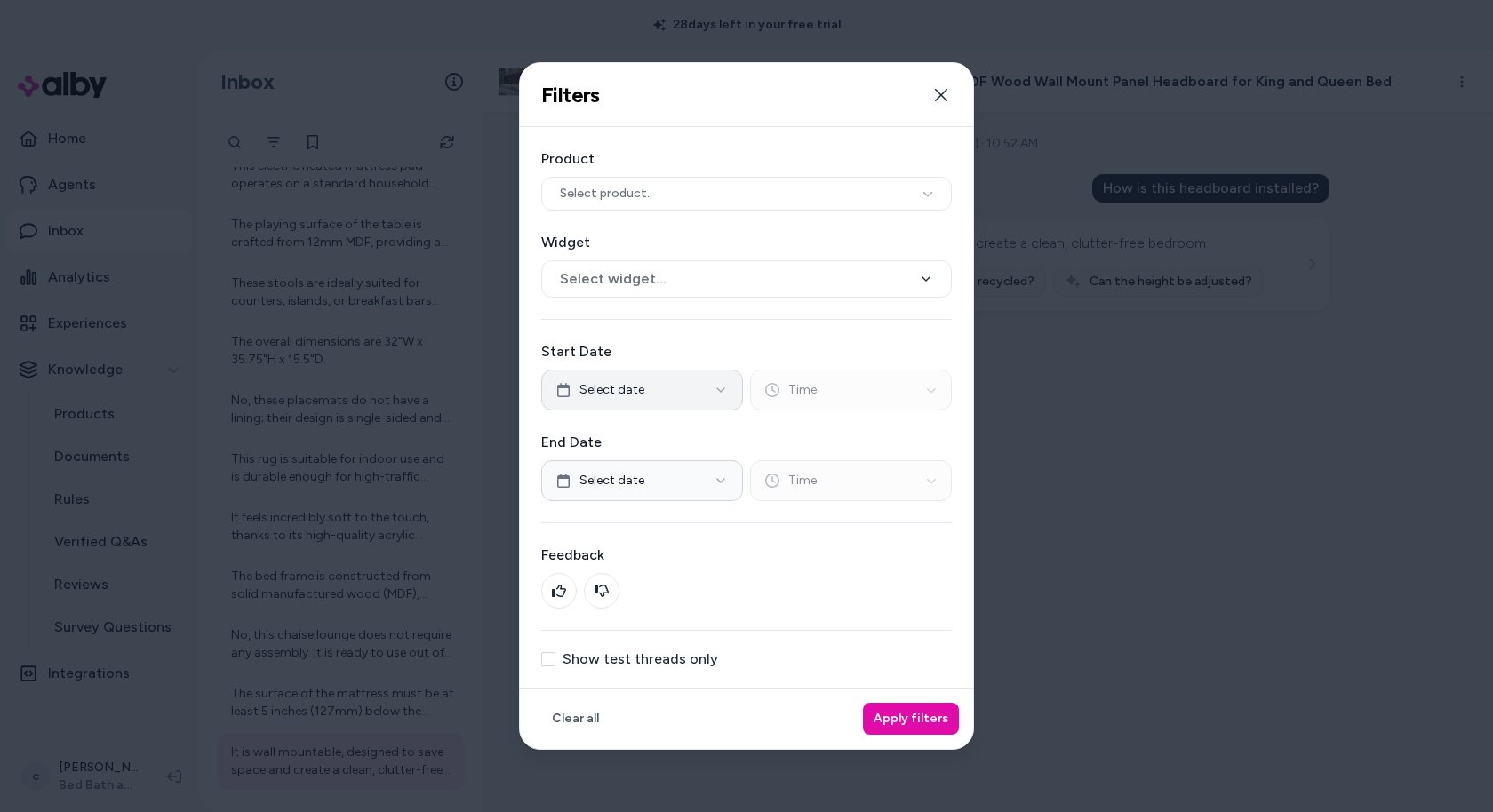
click at [651, 386] on button "Select date" at bounding box center [642, 390] width 201 height 41
click at [609, 490] on button "1" at bounding box center [597, 495] width 32 height 32
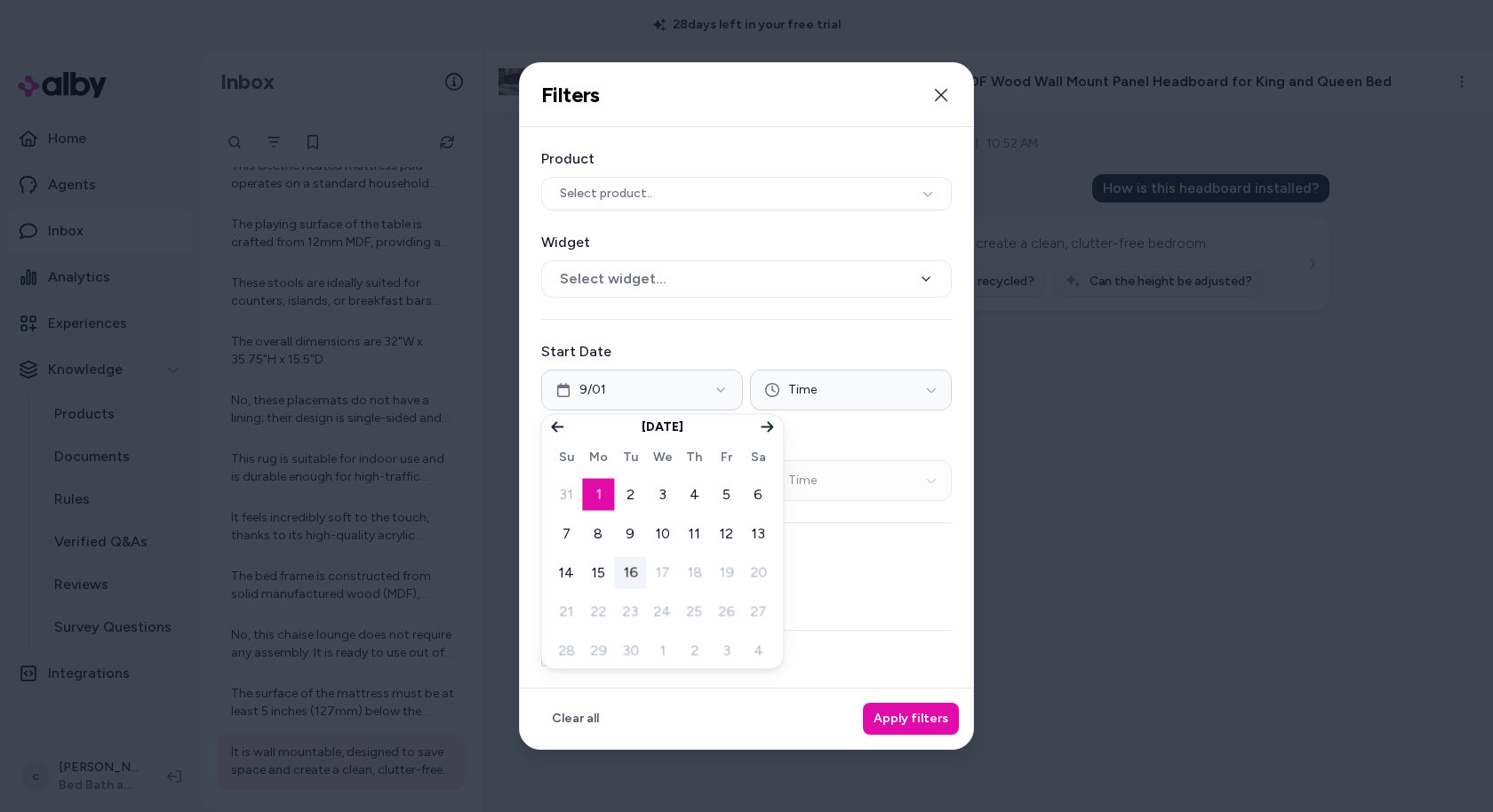
click at [704, 335] on div "Product Select product.. Widget Select widget... Start Date 9/01 Time End Date …" at bounding box center [746, 406] width 453 height 560
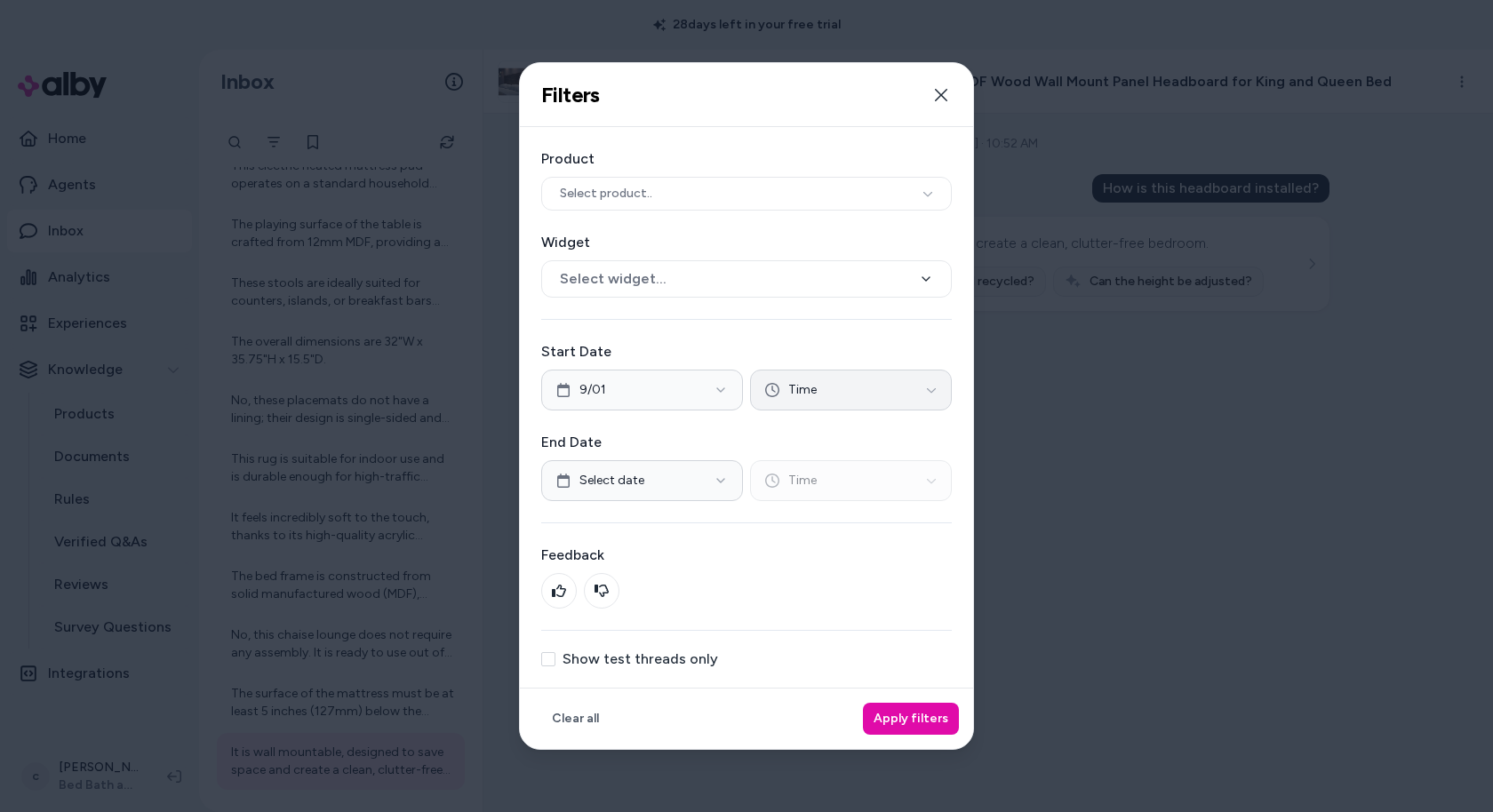
click at [794, 384] on span "Time" at bounding box center [802, 390] width 28 height 17
click at [848, 429] on div "12:00 am" at bounding box center [851, 432] width 98 height 28
click at [630, 478] on div at bounding box center [746, 406] width 1493 height 812
click at [630, 478] on span "Select date" at bounding box center [611, 480] width 65 height 17
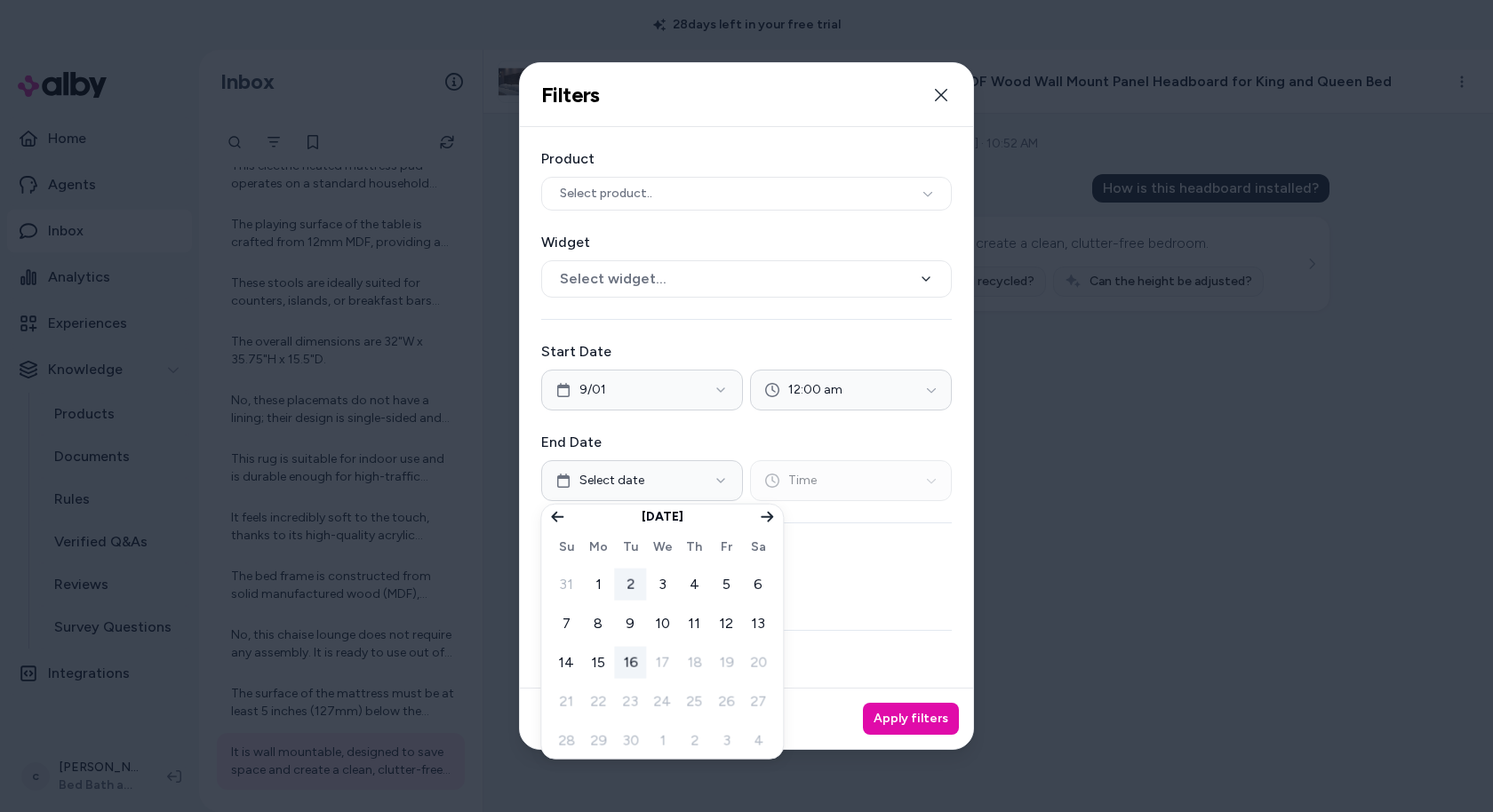
click at [628, 579] on button "2" at bounding box center [629, 584] width 32 height 32
click at [842, 468] on button "Time" at bounding box center [851, 480] width 201 height 41
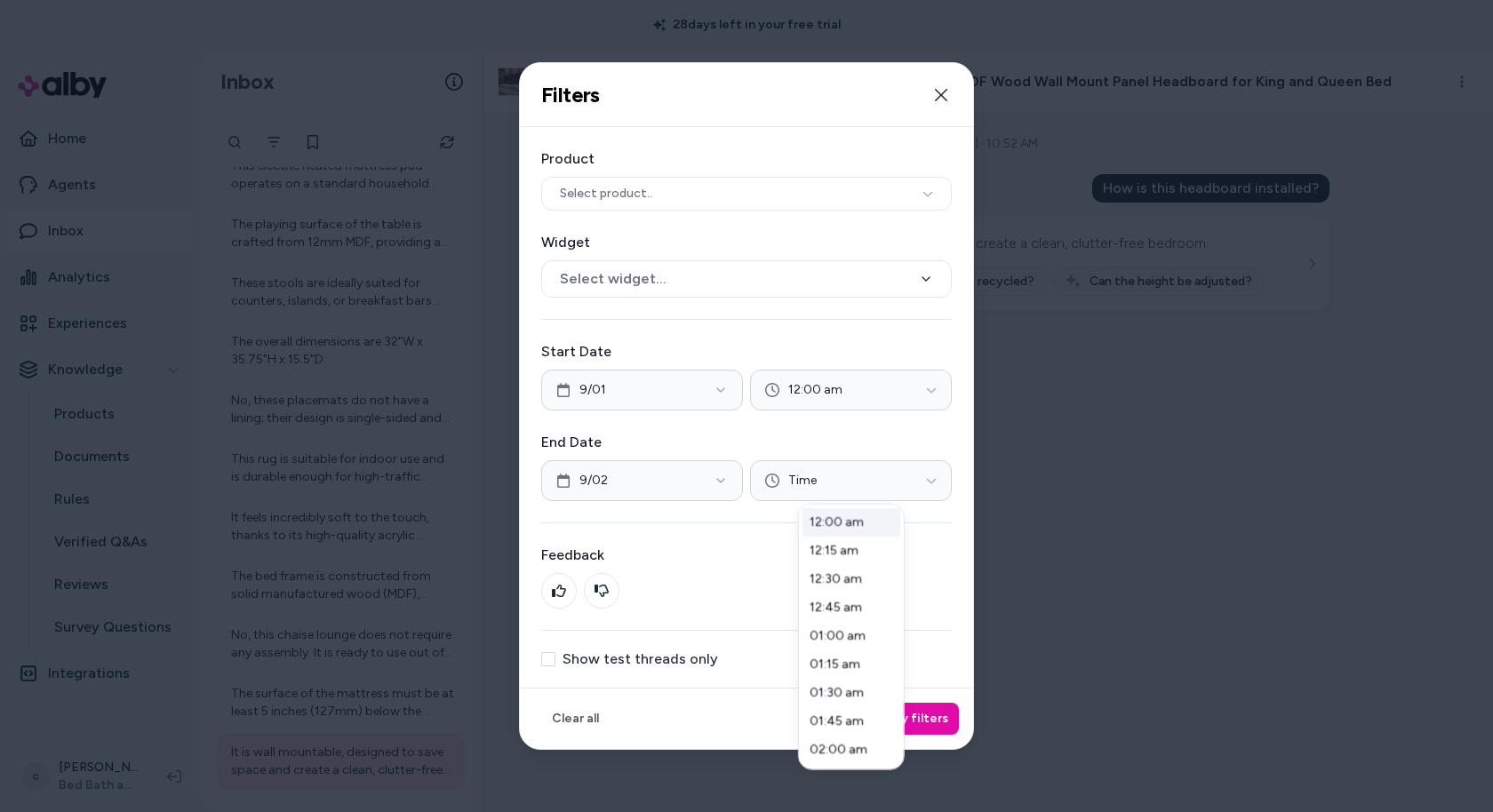
click at [837, 511] on div "12:00 am" at bounding box center [851, 522] width 98 height 28
click at [912, 716] on div at bounding box center [746, 406] width 1493 height 812
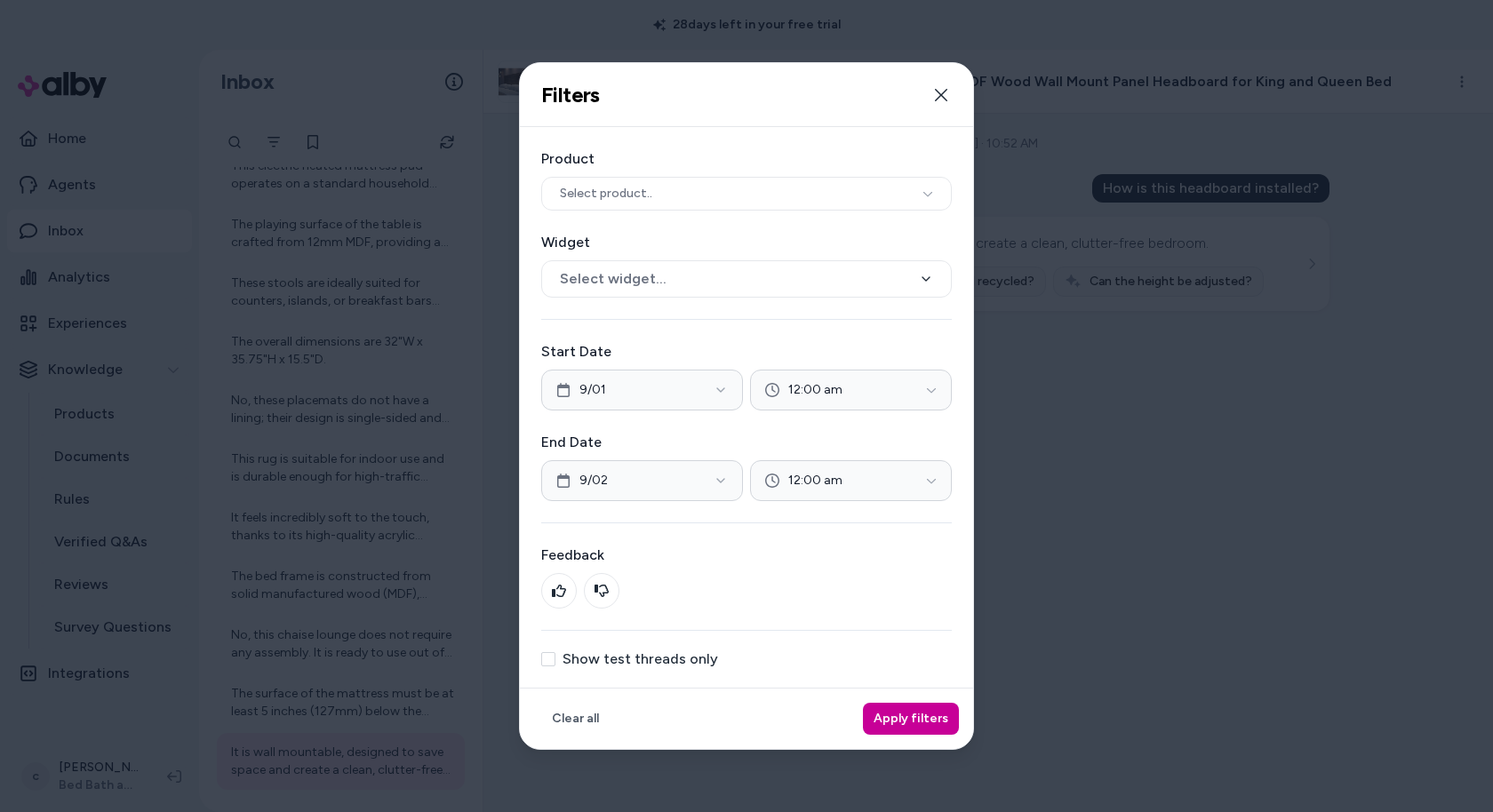
click at [881, 716] on button "Apply filters" at bounding box center [910, 718] width 96 height 32
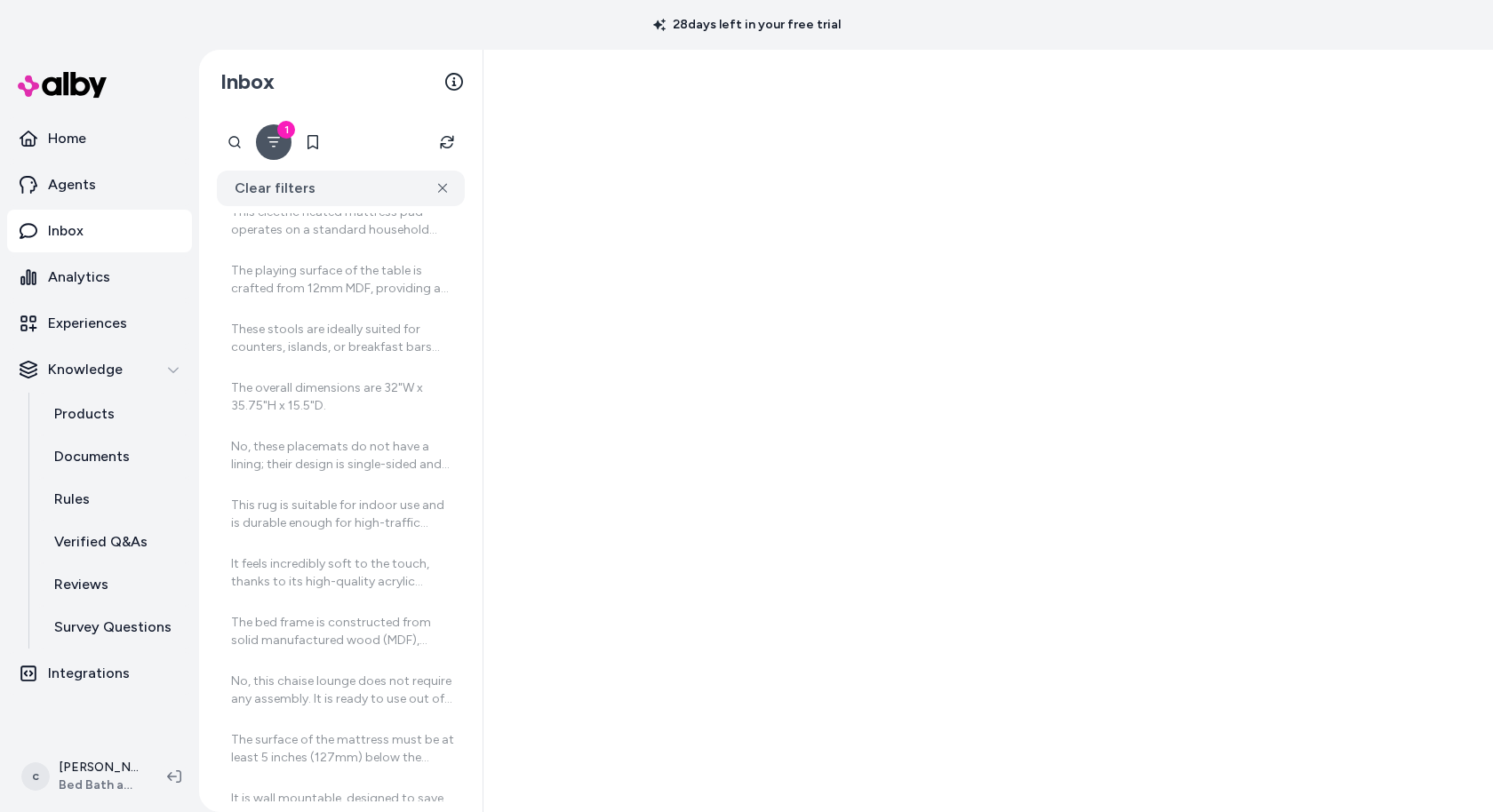
scroll to position [344, 0]
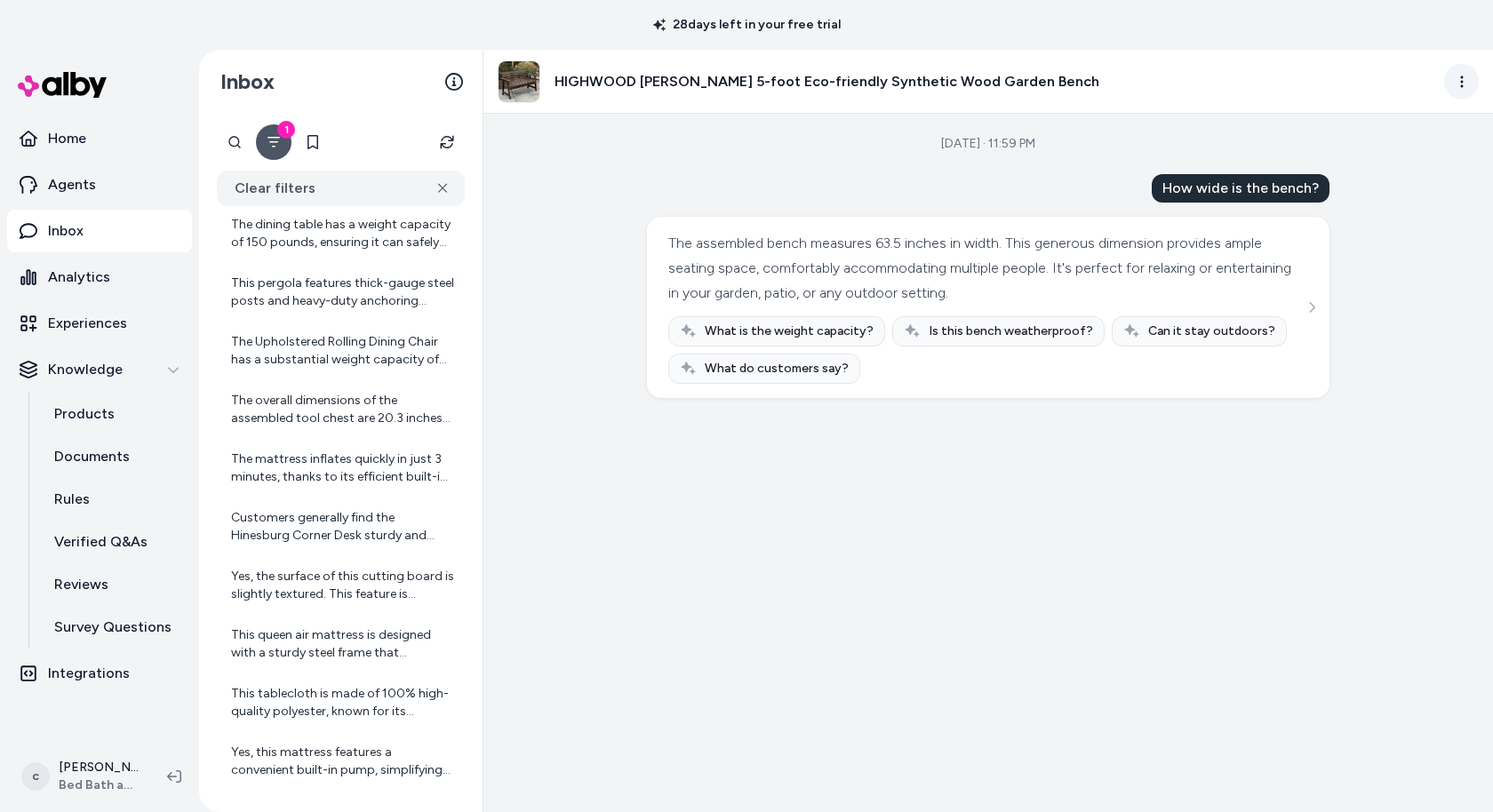
click at [1452, 87] on html "28 days left in your free trial Home Agents Inbox Analytics Experiences Knowled…" at bounding box center [746, 406] width 1493 height 812
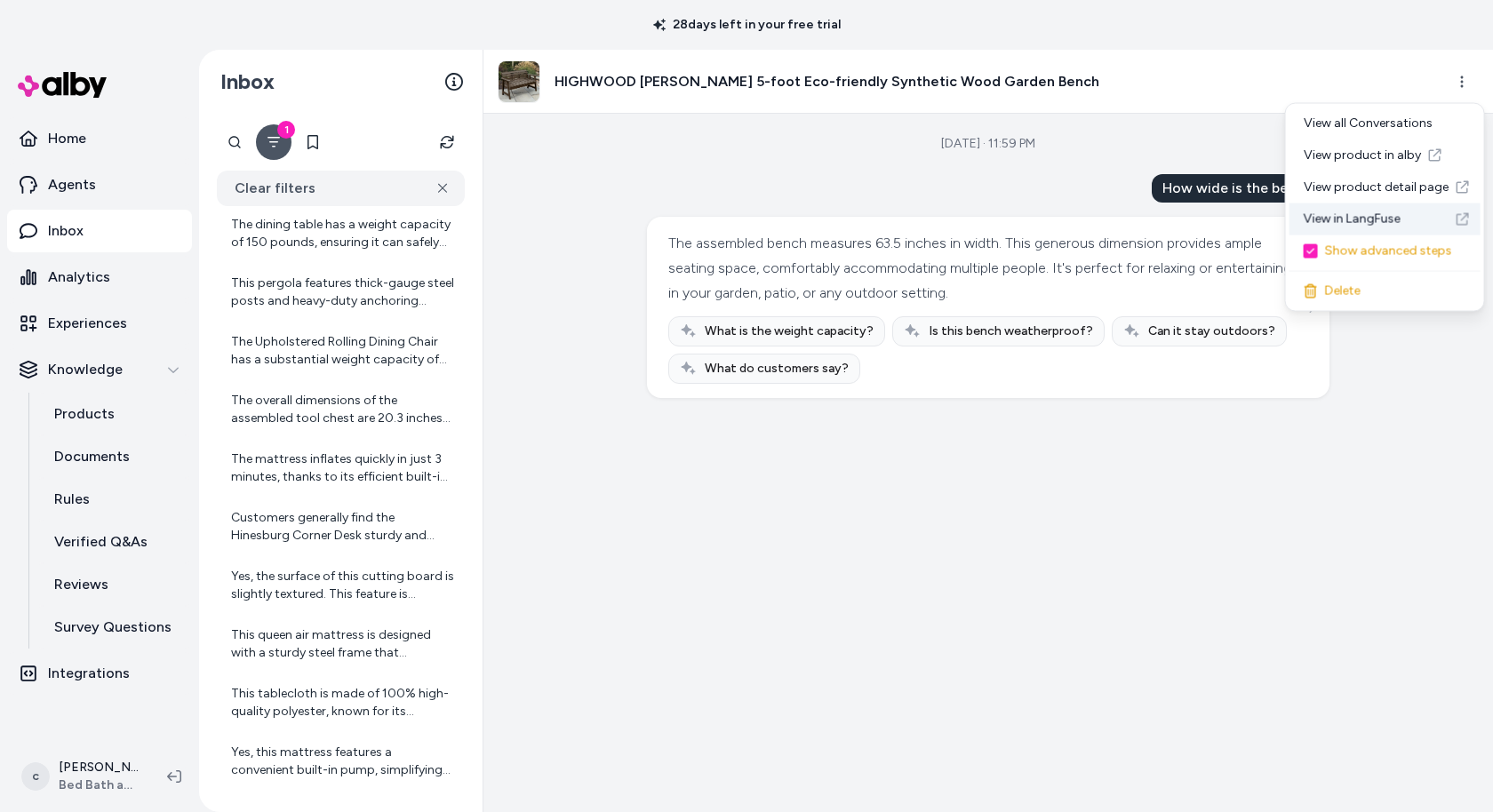
click at [1336, 217] on link "View in LangFuse" at bounding box center [1385, 219] width 191 height 32
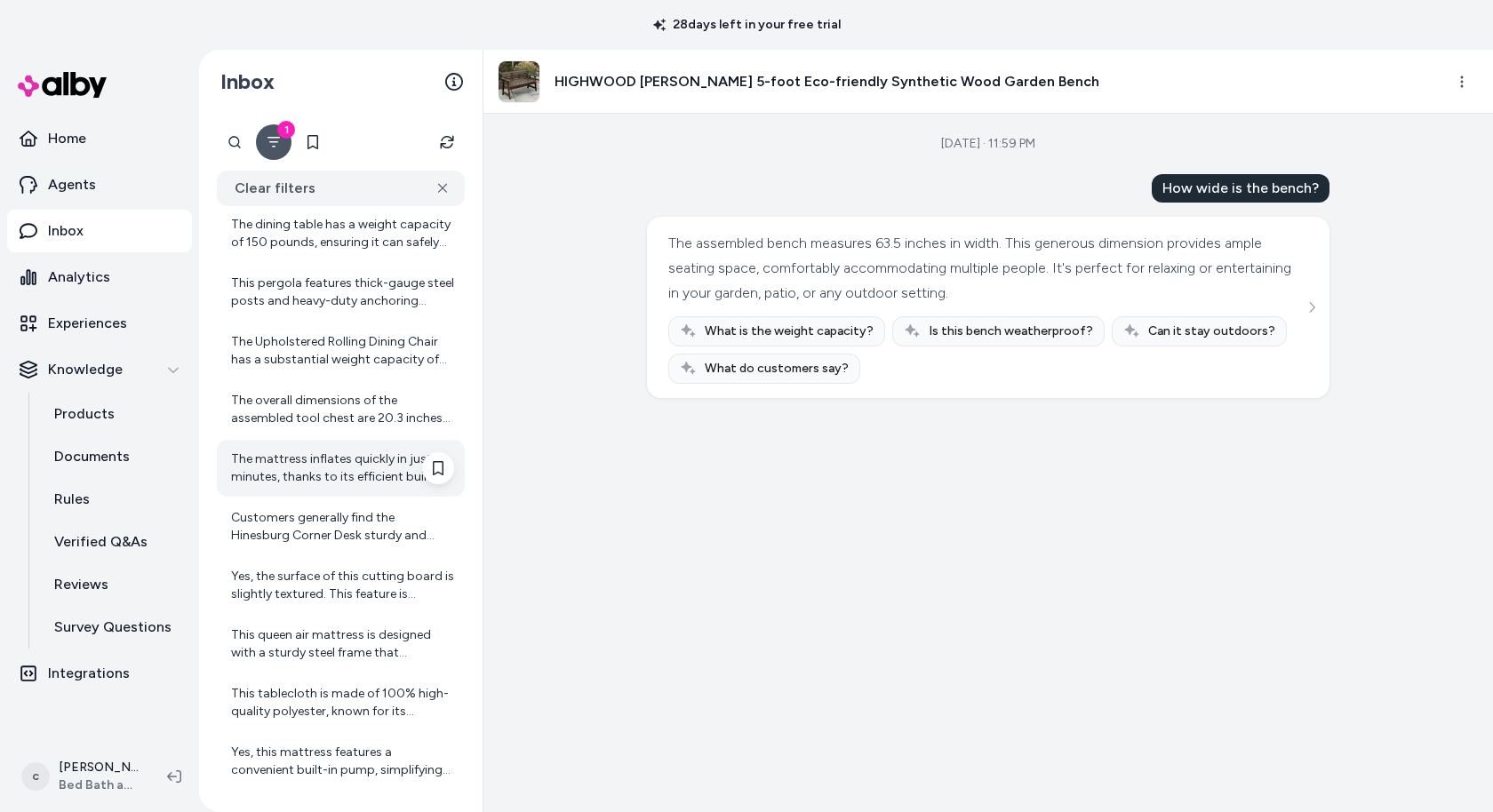
scroll to position [1223, 0]
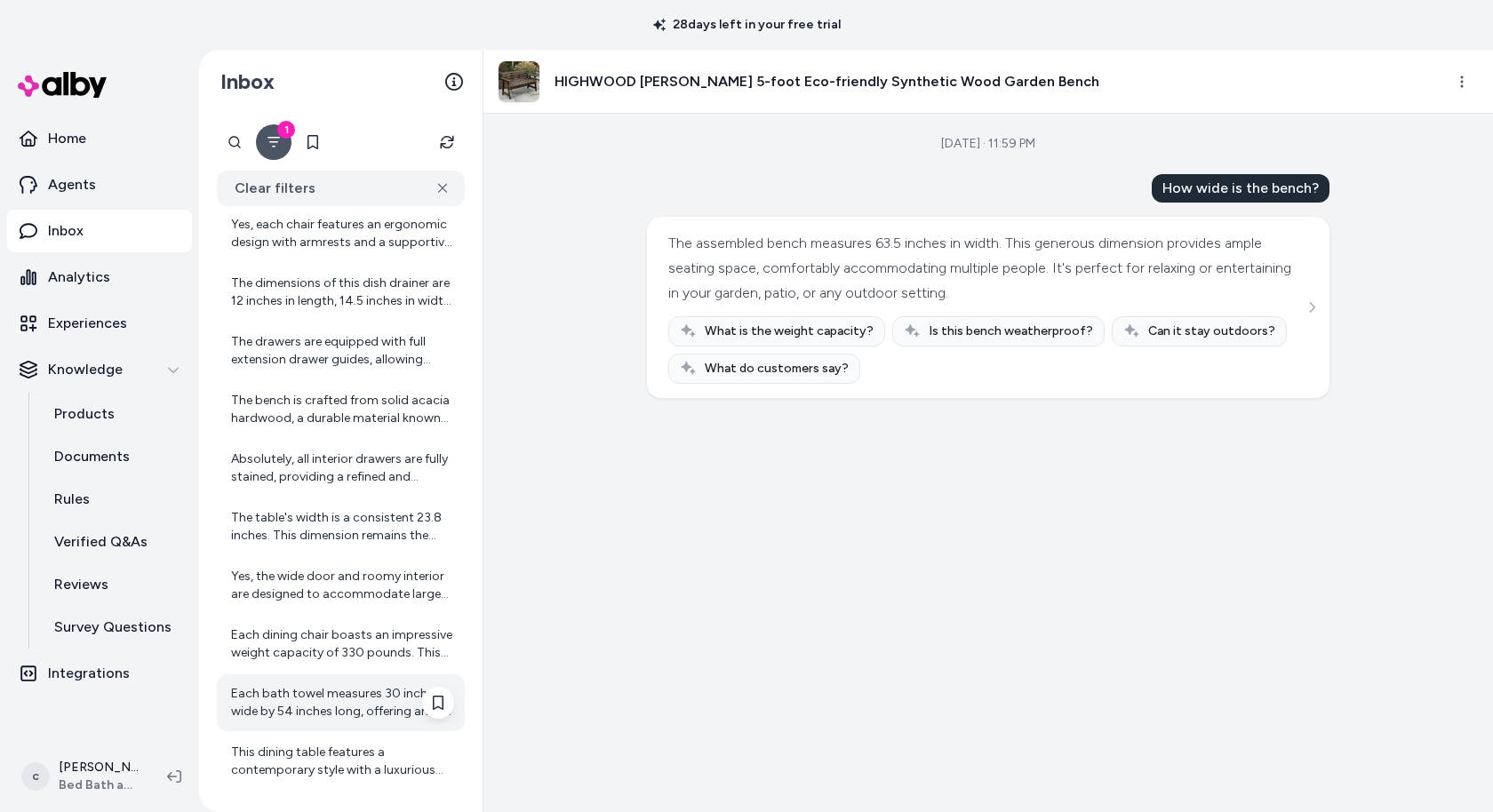
click at [316, 729] on div "Each bath towel measures 30 inches wide by 54 inches long, offering ample cover…" at bounding box center [341, 703] width 248 height 57
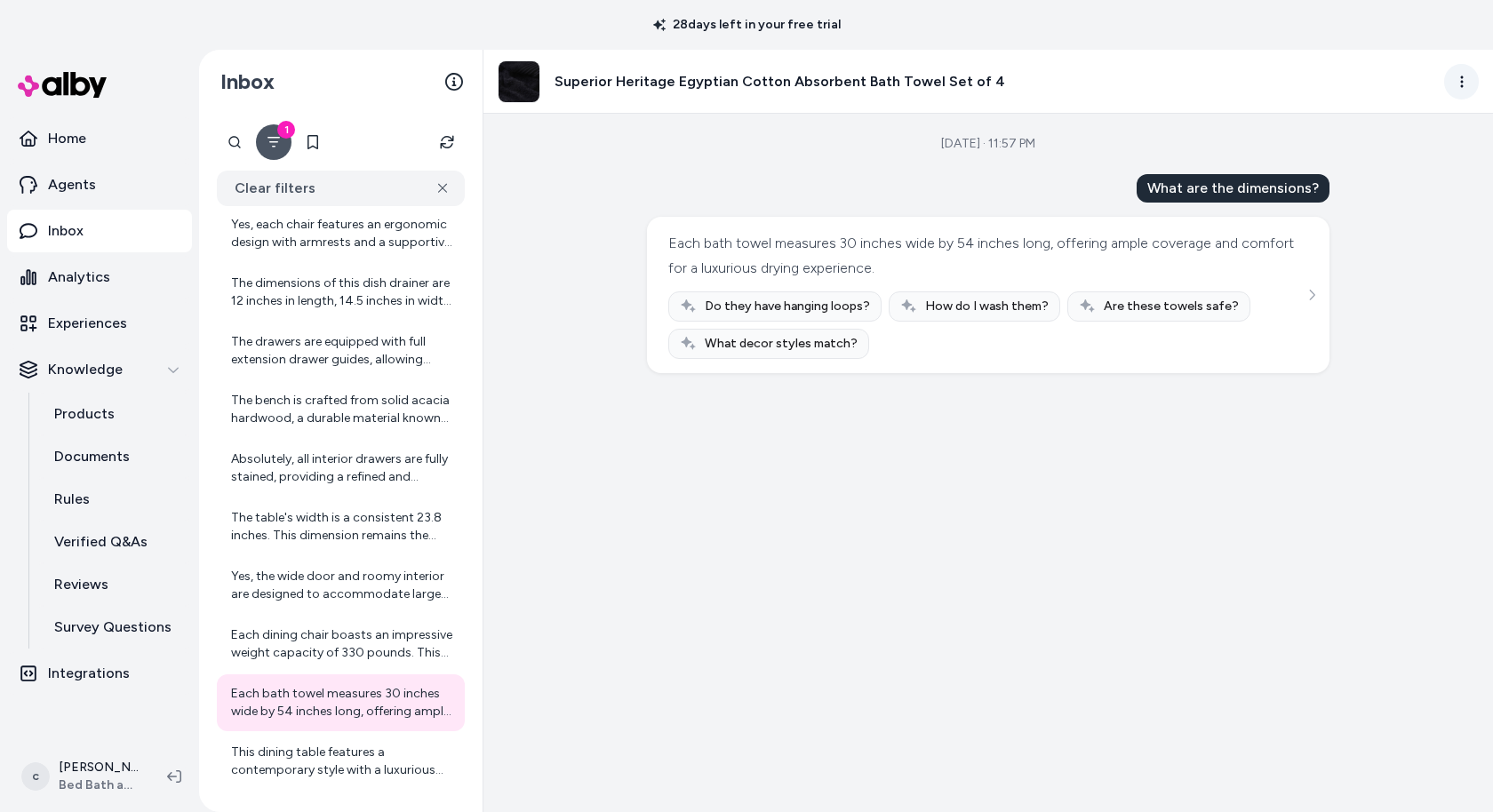
click at [1452, 94] on html "28 days left in your free trial Home Agents Inbox Analytics Experiences Knowled…" at bounding box center [746, 406] width 1493 height 812
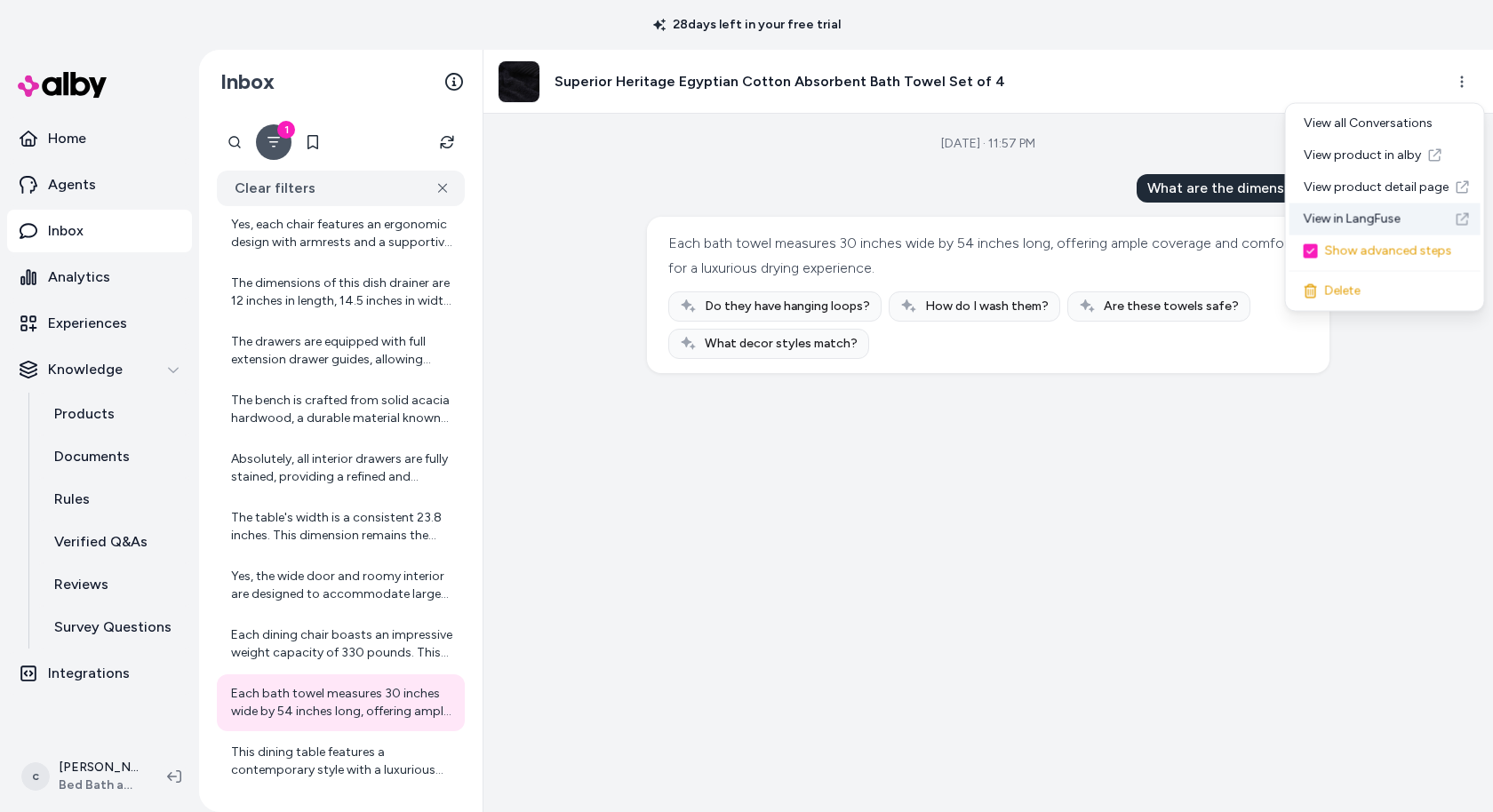
click at [1349, 219] on link "View in LangFuse" at bounding box center [1385, 219] width 191 height 32
